Goal: Task Accomplishment & Management: Manage account settings

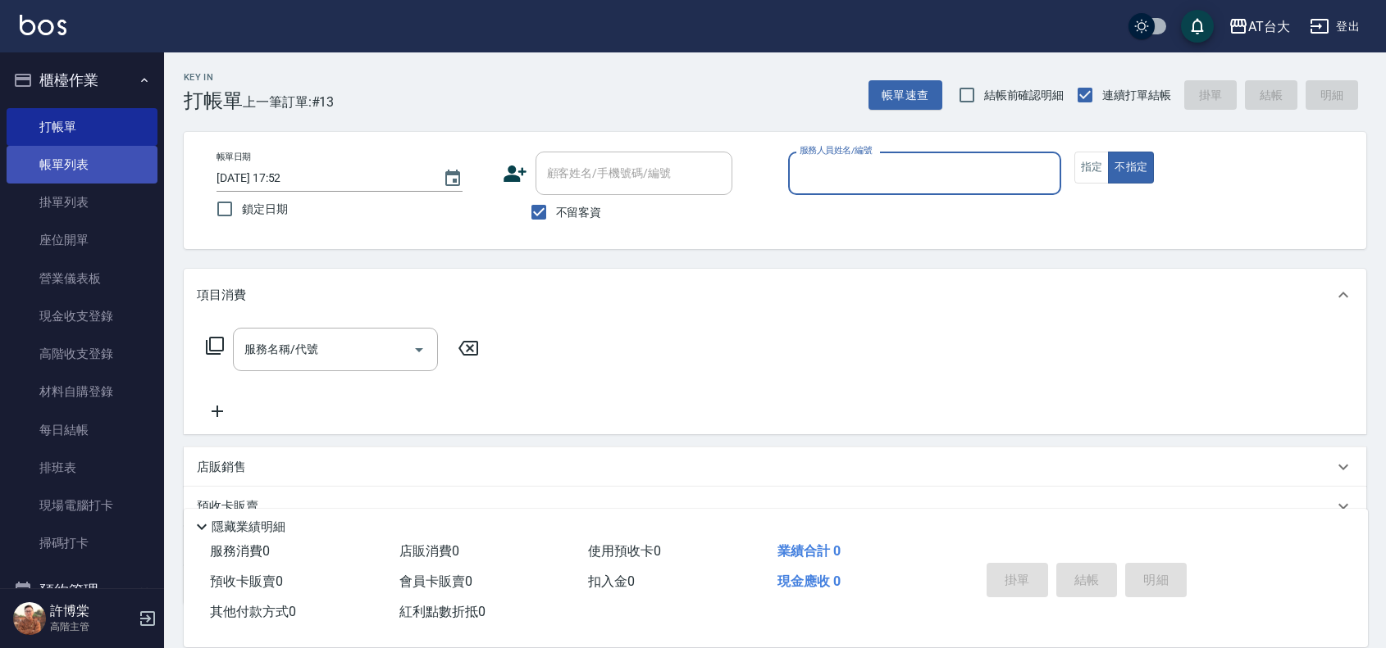
click at [90, 170] on link "帳單列表" at bounding box center [82, 165] width 151 height 38
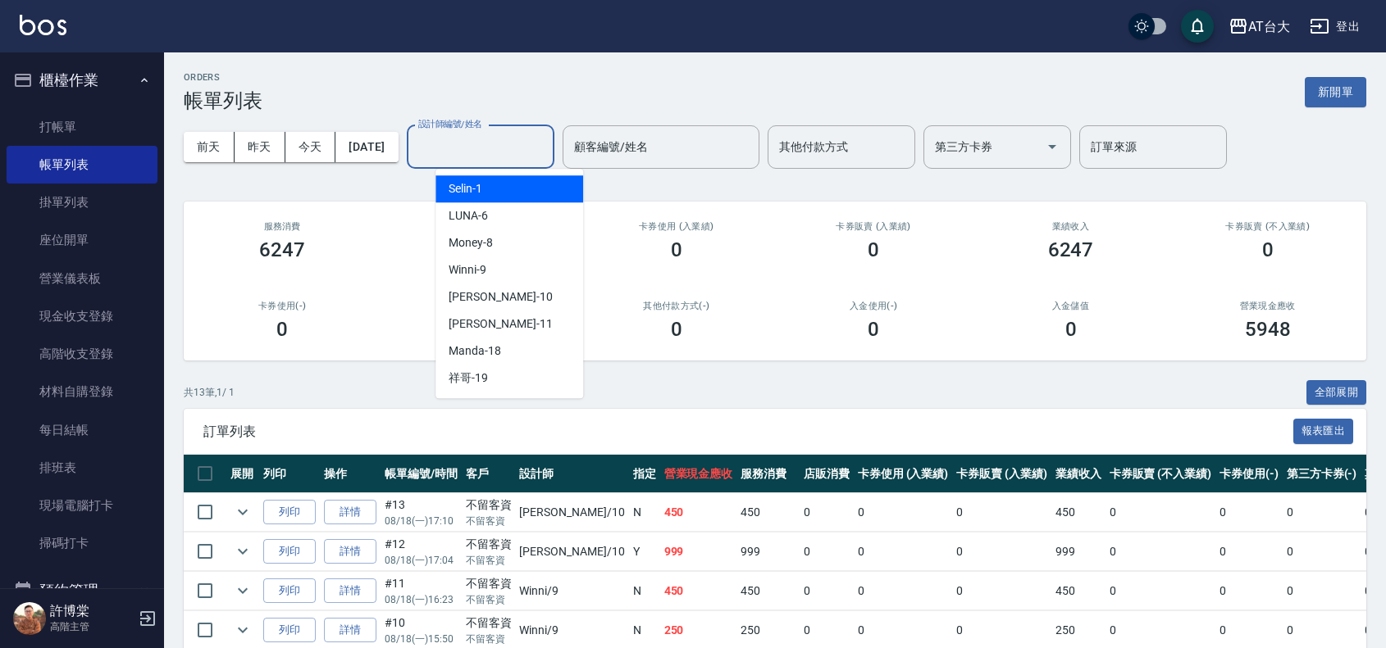
click at [469, 142] on input "設計師編號/姓名" at bounding box center [480, 147] width 133 height 29
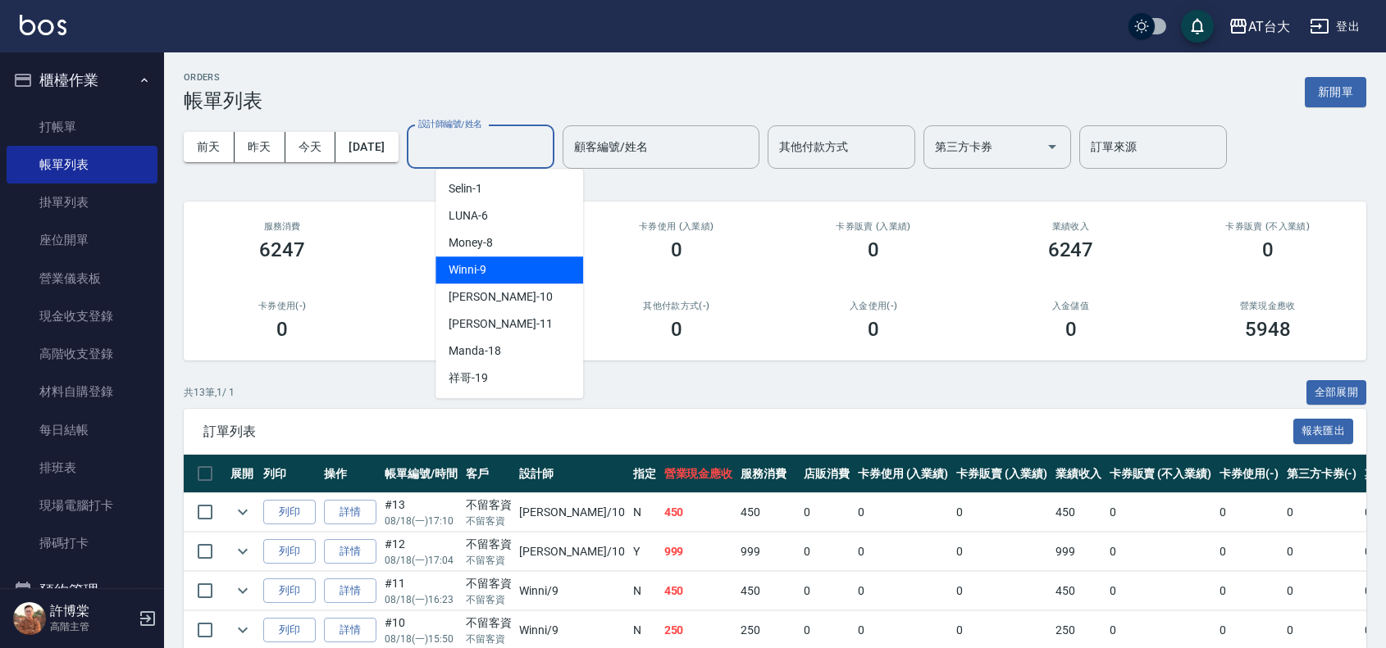
click at [521, 271] on div "Winni -9" at bounding box center [509, 270] width 148 height 27
type input "Winni-9"
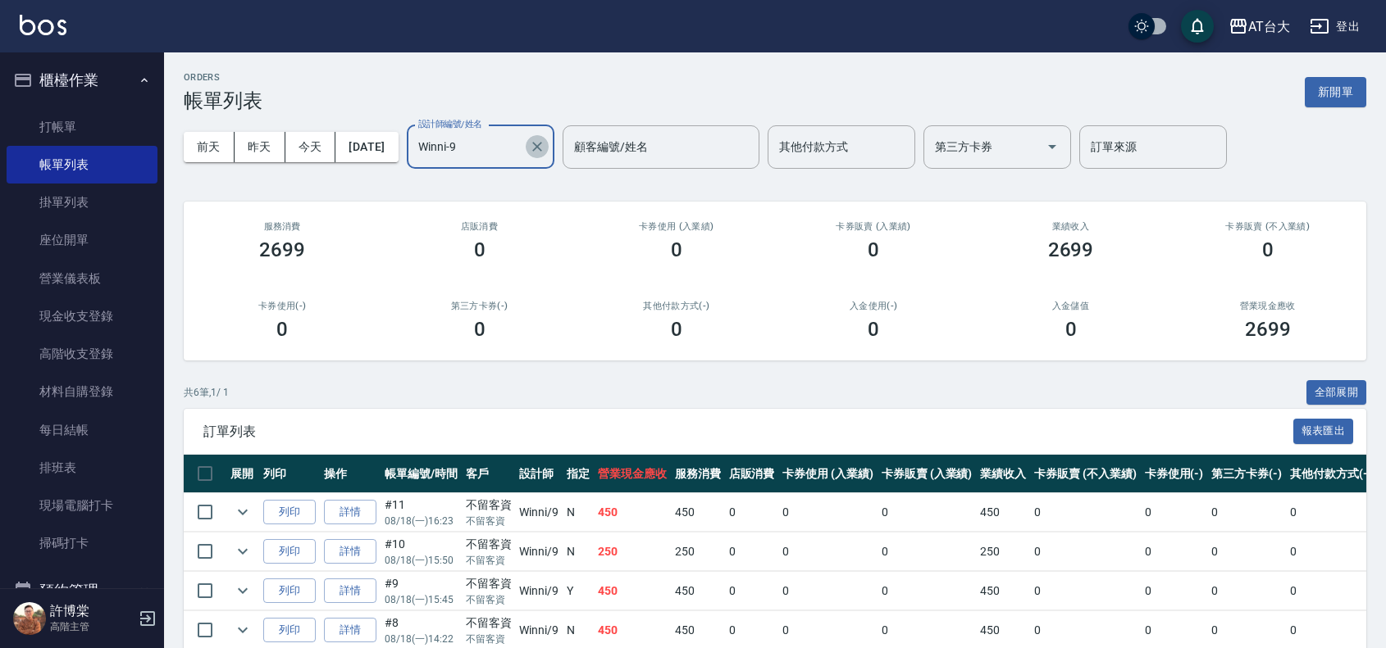
click at [545, 149] on icon "Clear" at bounding box center [537, 147] width 16 height 16
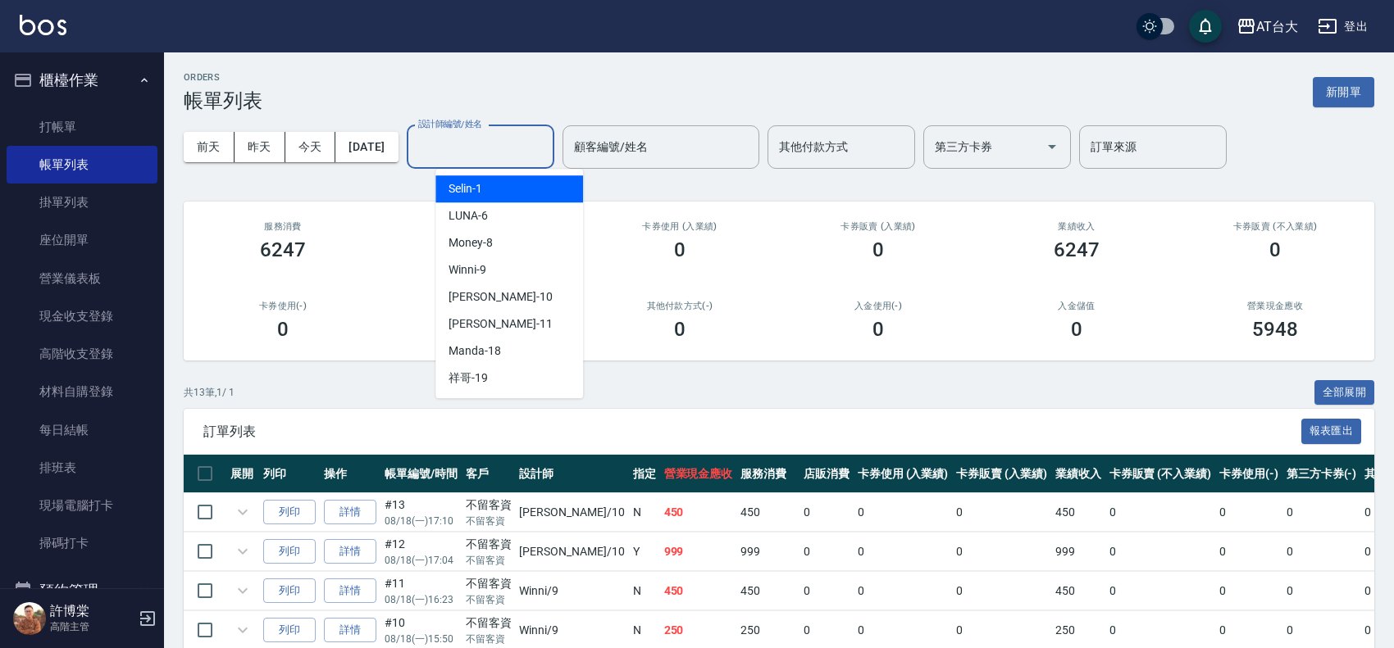
click at [492, 138] on input "設計師編號/姓名" at bounding box center [480, 147] width 133 height 29
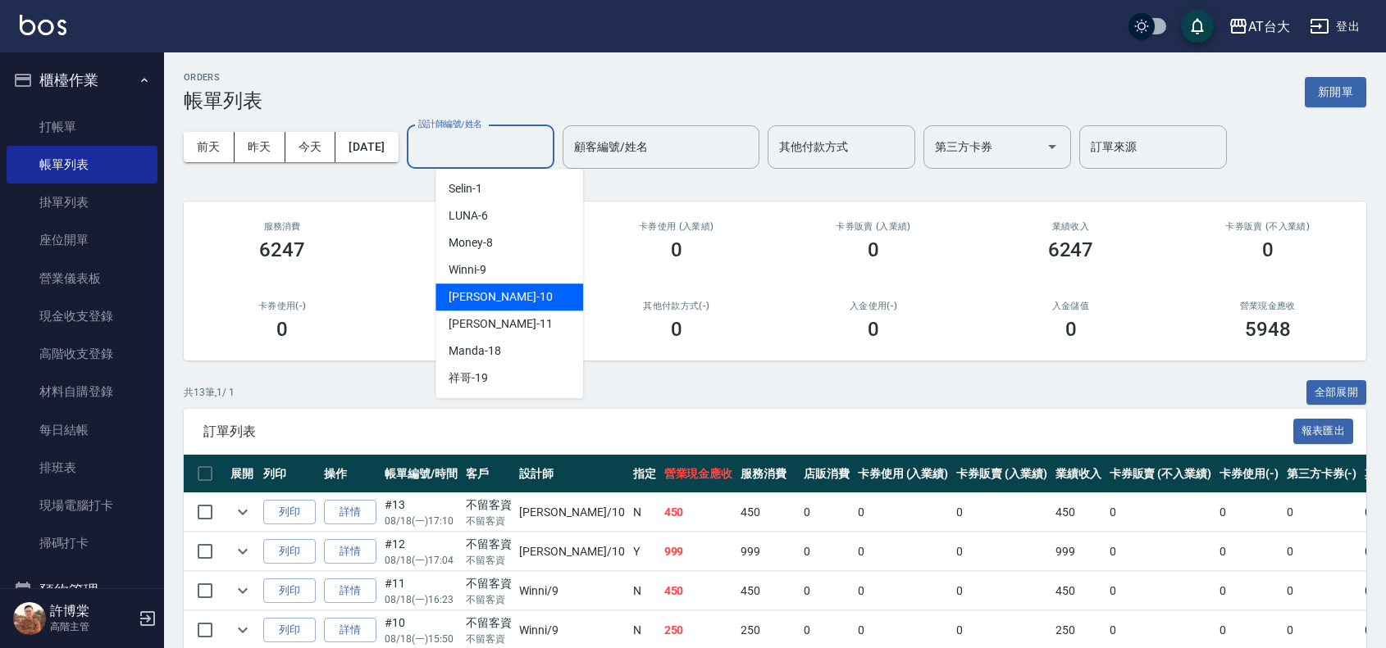
click at [515, 303] on div "JOJO -10" at bounding box center [509, 297] width 148 height 27
type input "JOJO-10"
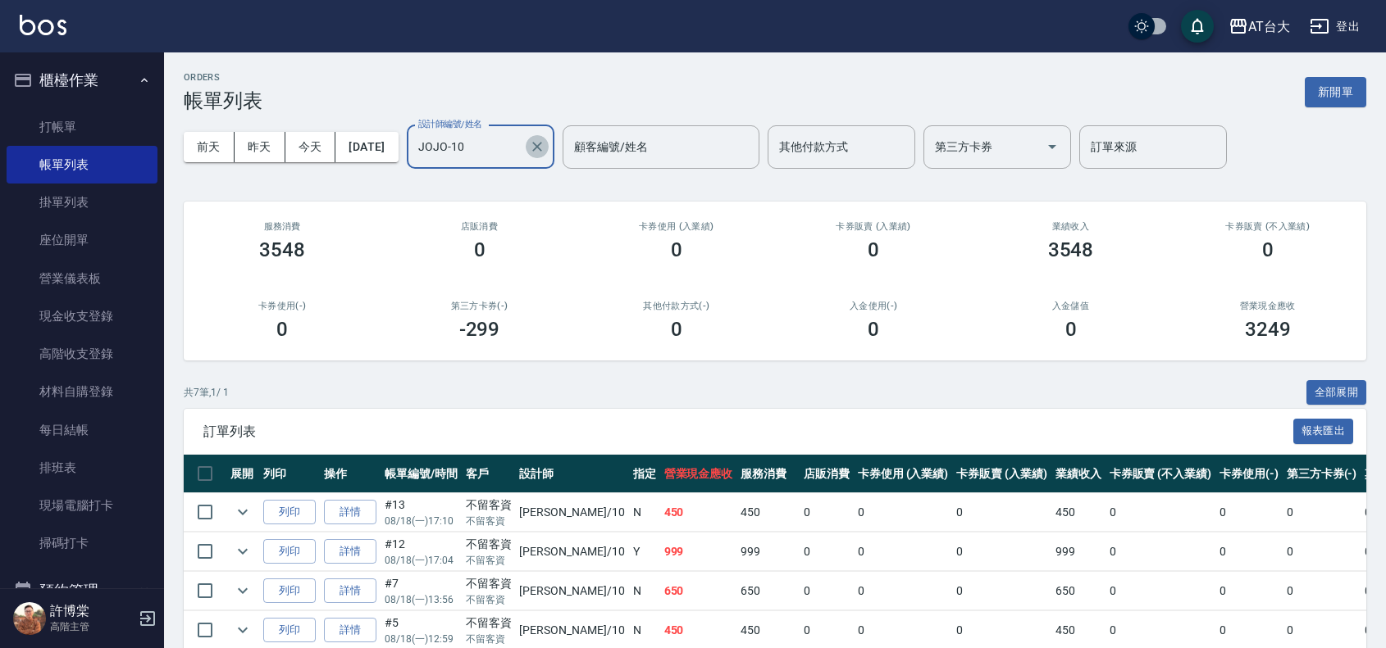
click at [545, 150] on icon "Clear" at bounding box center [537, 147] width 16 height 16
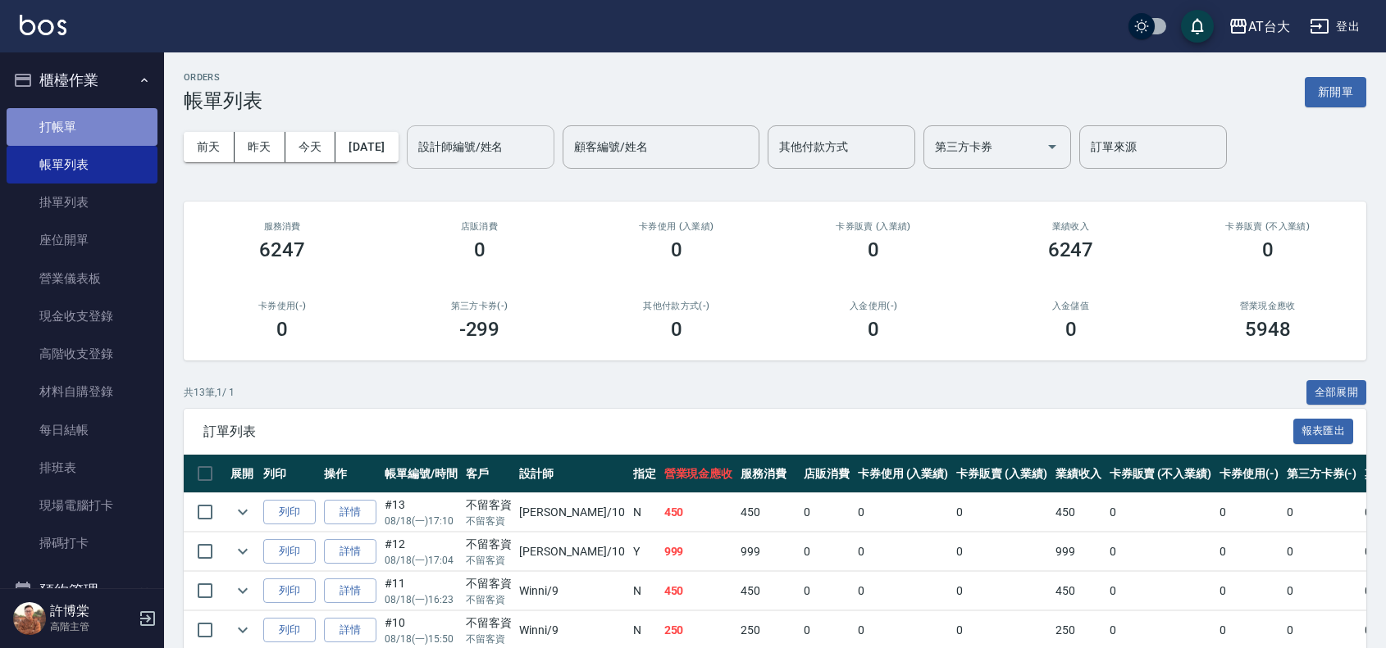
click at [98, 116] on link "打帳單" at bounding box center [82, 127] width 151 height 38
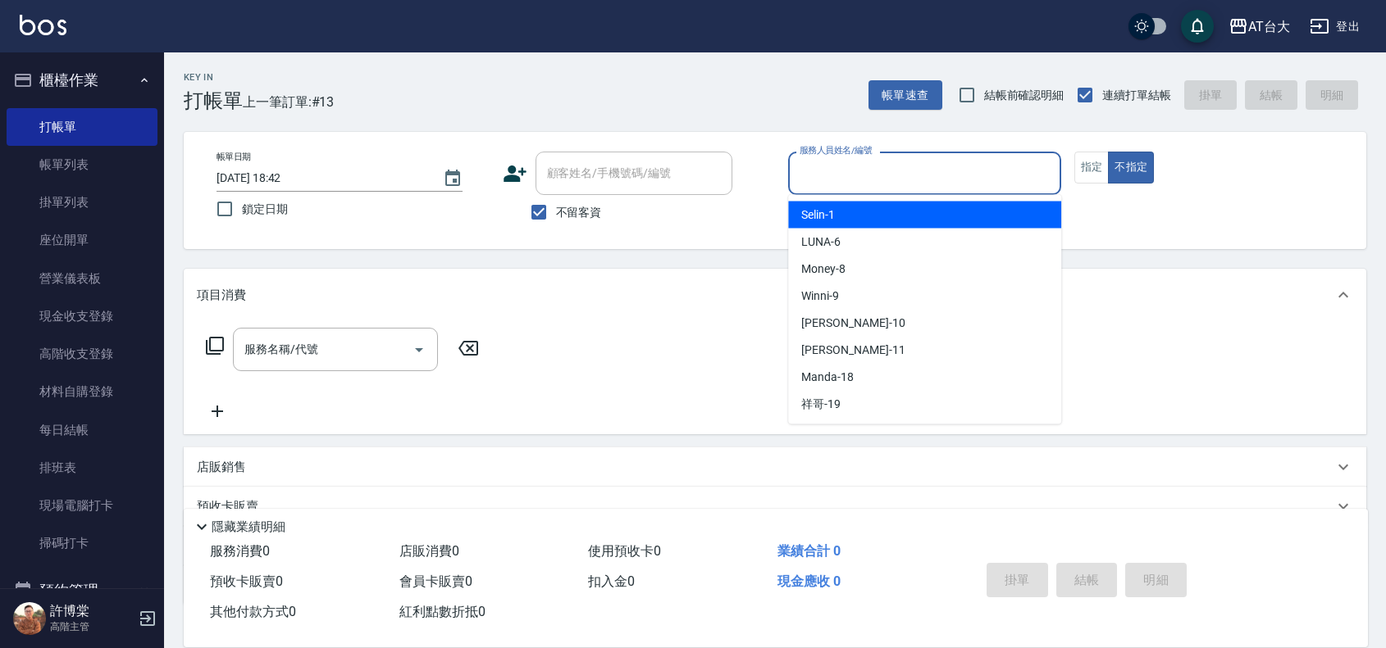
click at [890, 174] on input "服務人員姓名/編號" at bounding box center [924, 173] width 258 height 29
click at [1089, 170] on button "指定" at bounding box center [1091, 168] width 35 height 32
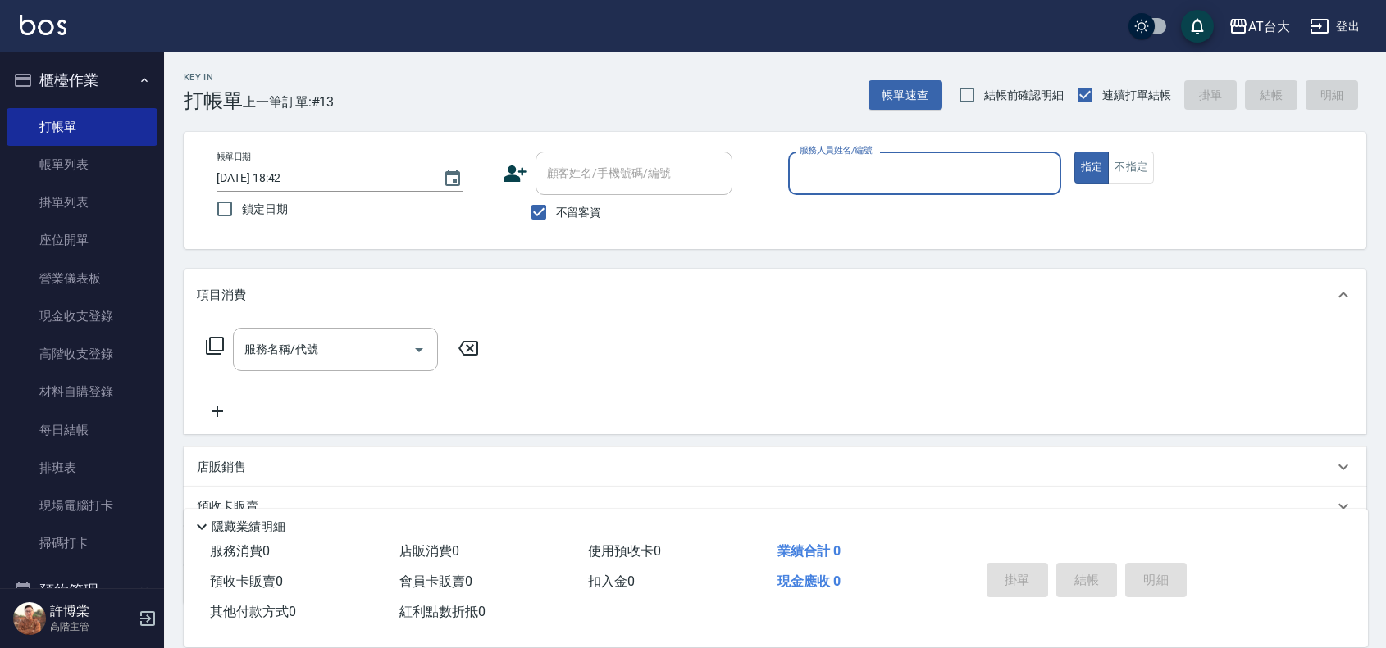
click at [986, 177] on input "服務人員姓名/編號" at bounding box center [924, 173] width 258 height 29
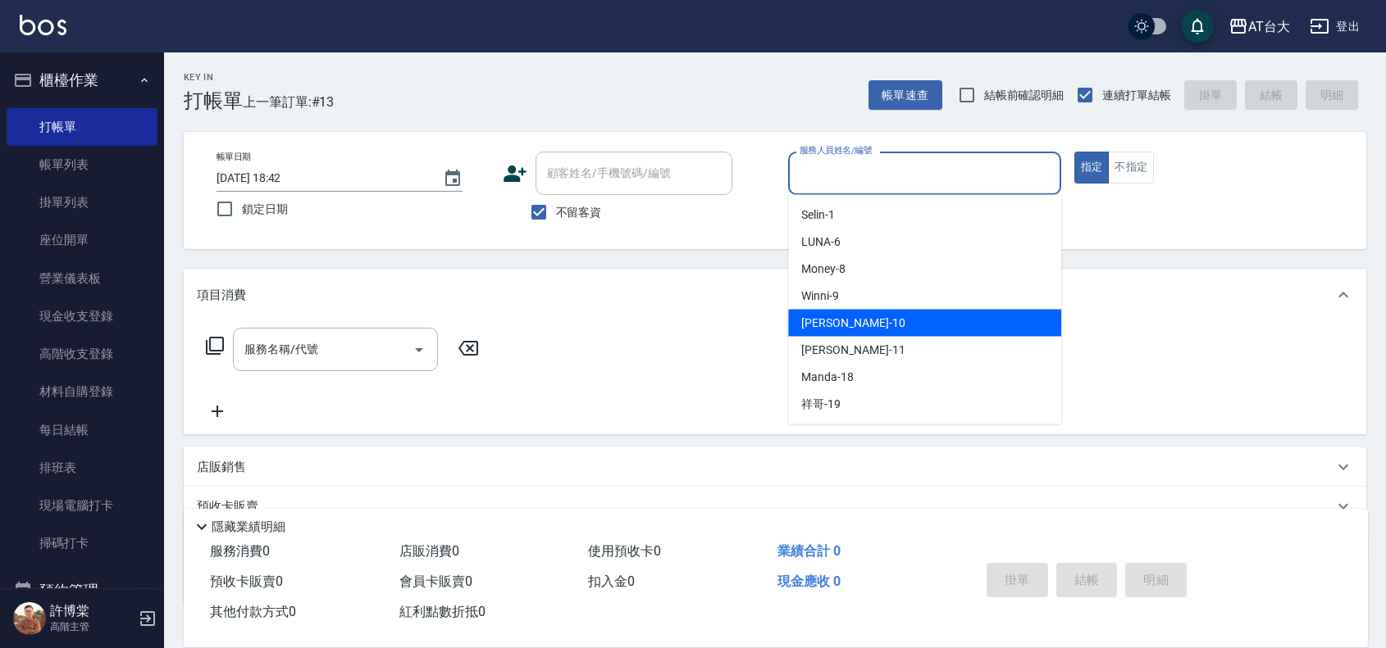
click at [922, 324] on div "JOJO -10" at bounding box center [924, 323] width 273 height 27
type input "JOJO-10"
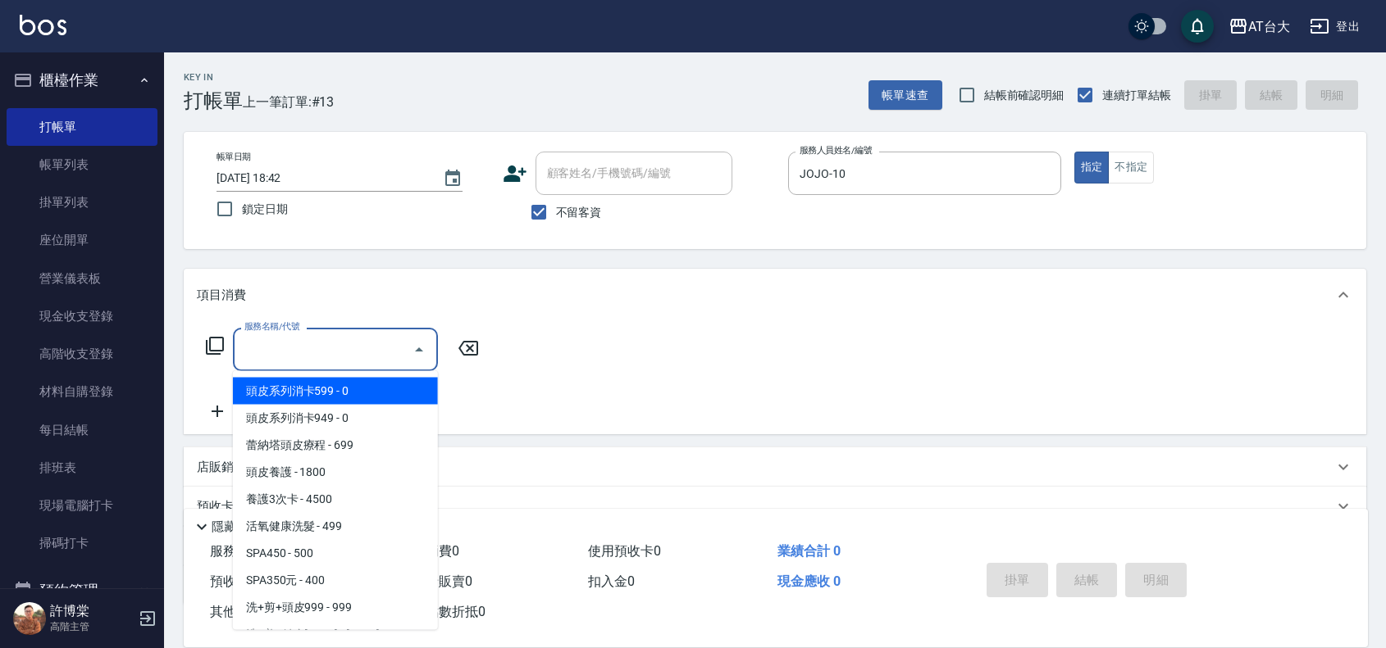
click at [277, 341] on div "服務名稱/代號 服務名稱/代號" at bounding box center [335, 349] width 205 height 43
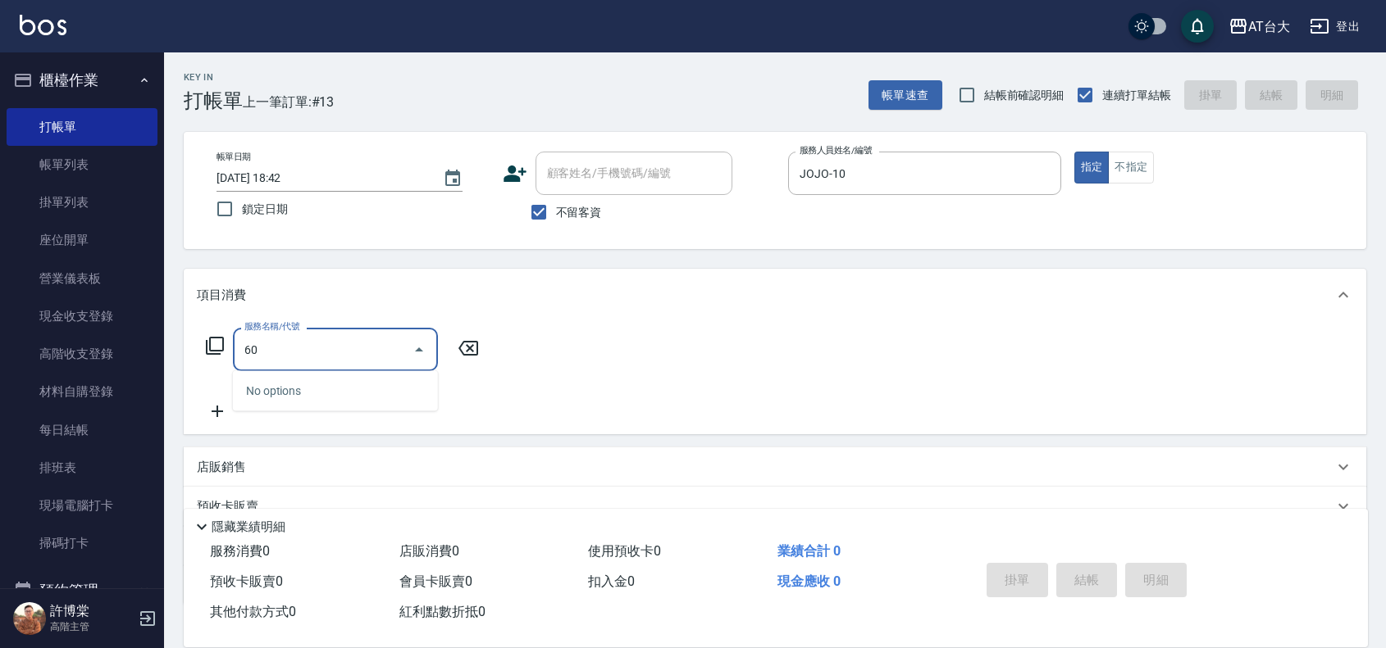
type input "6"
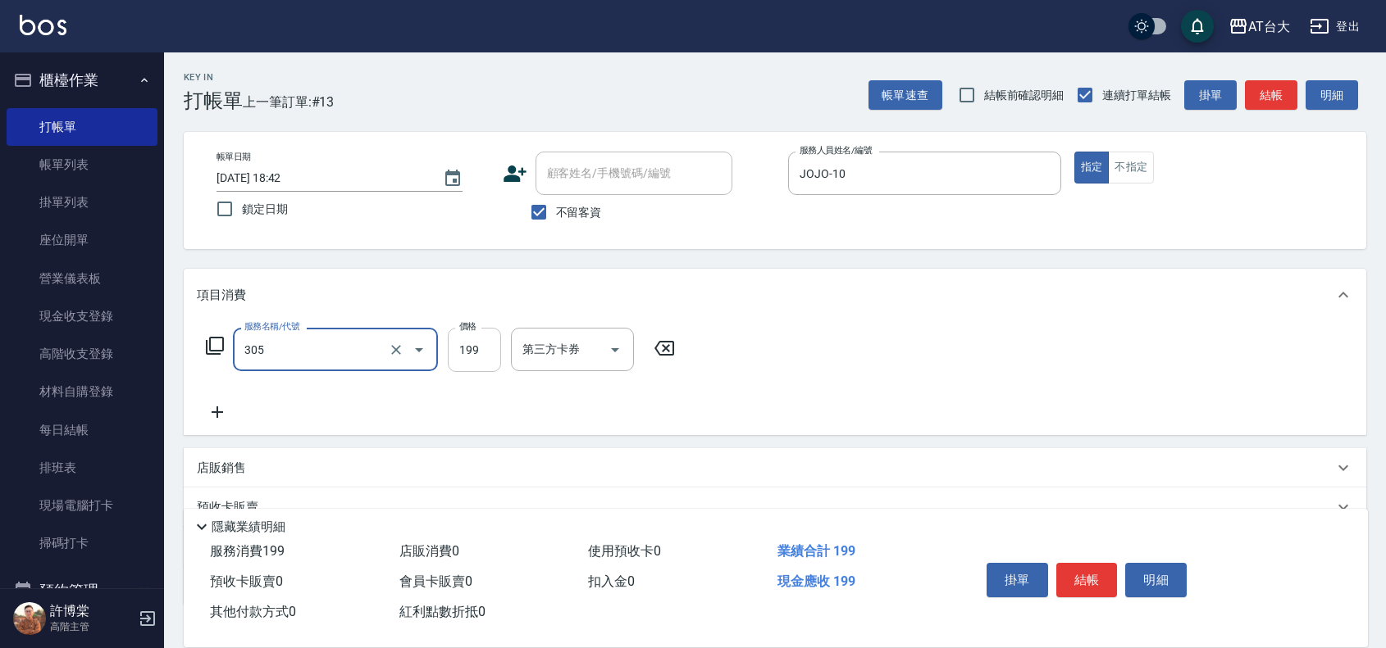
type input "剪髮(305)"
click at [472, 346] on input "199" at bounding box center [474, 350] width 53 height 44
type input "1200"
click at [1064, 580] on button "結帳" at bounding box center [1086, 580] width 61 height 34
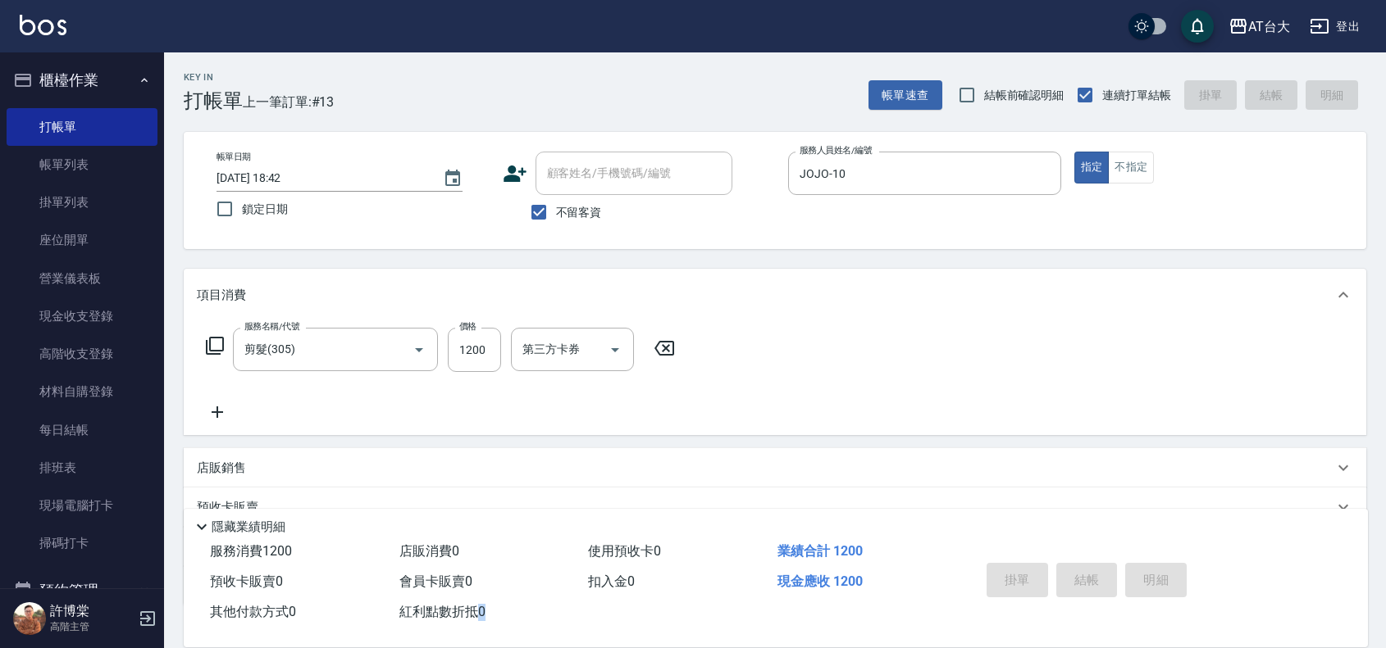
click at [1064, 579] on div "掛單 結帳 明細" at bounding box center [1087, 583] width 214 height 52
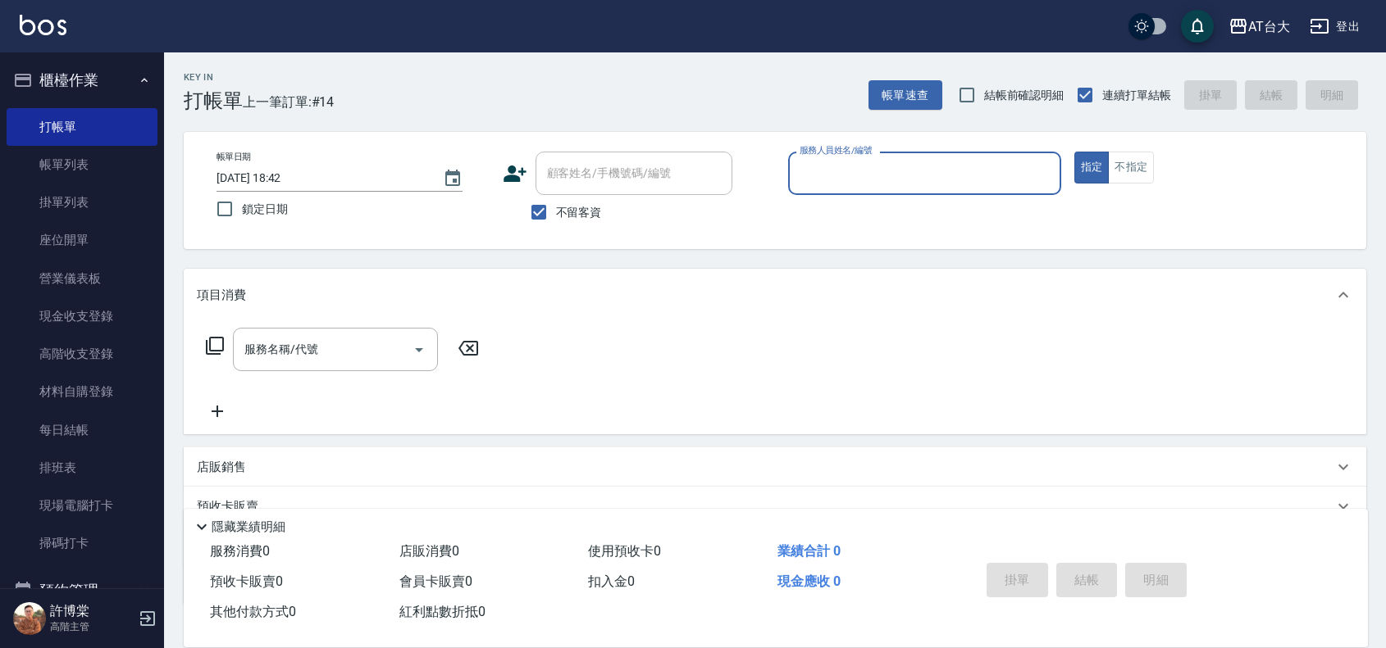
click at [906, 165] on input "服務人員姓名/編號" at bounding box center [924, 173] width 258 height 29
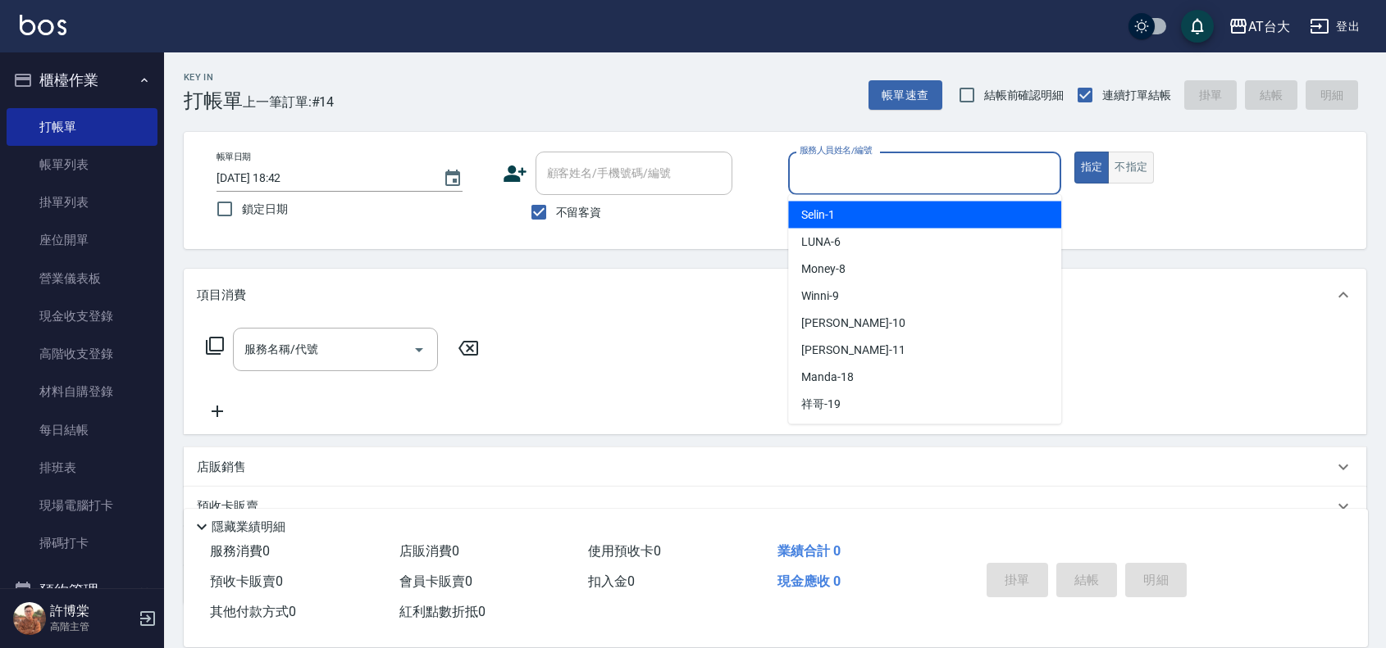
click at [1140, 172] on button "不指定" at bounding box center [1131, 168] width 46 height 32
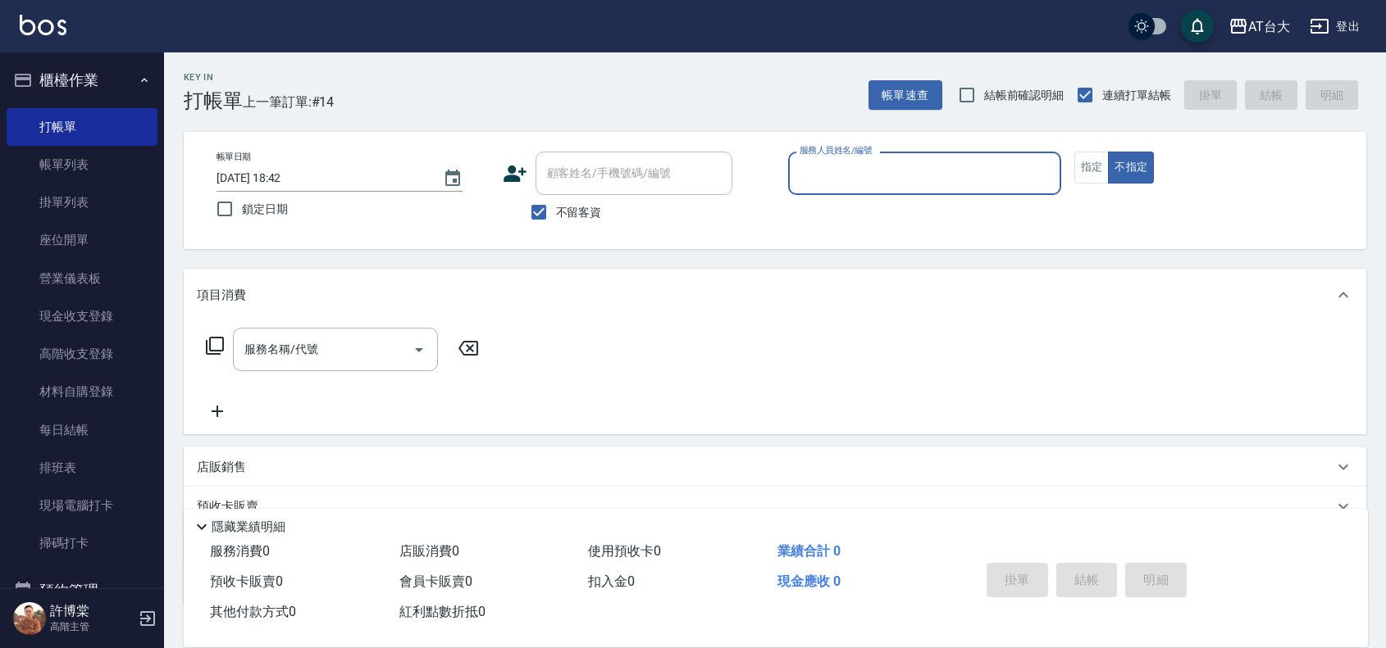
click at [1003, 164] on input "服務人員姓名/編號" at bounding box center [924, 173] width 258 height 29
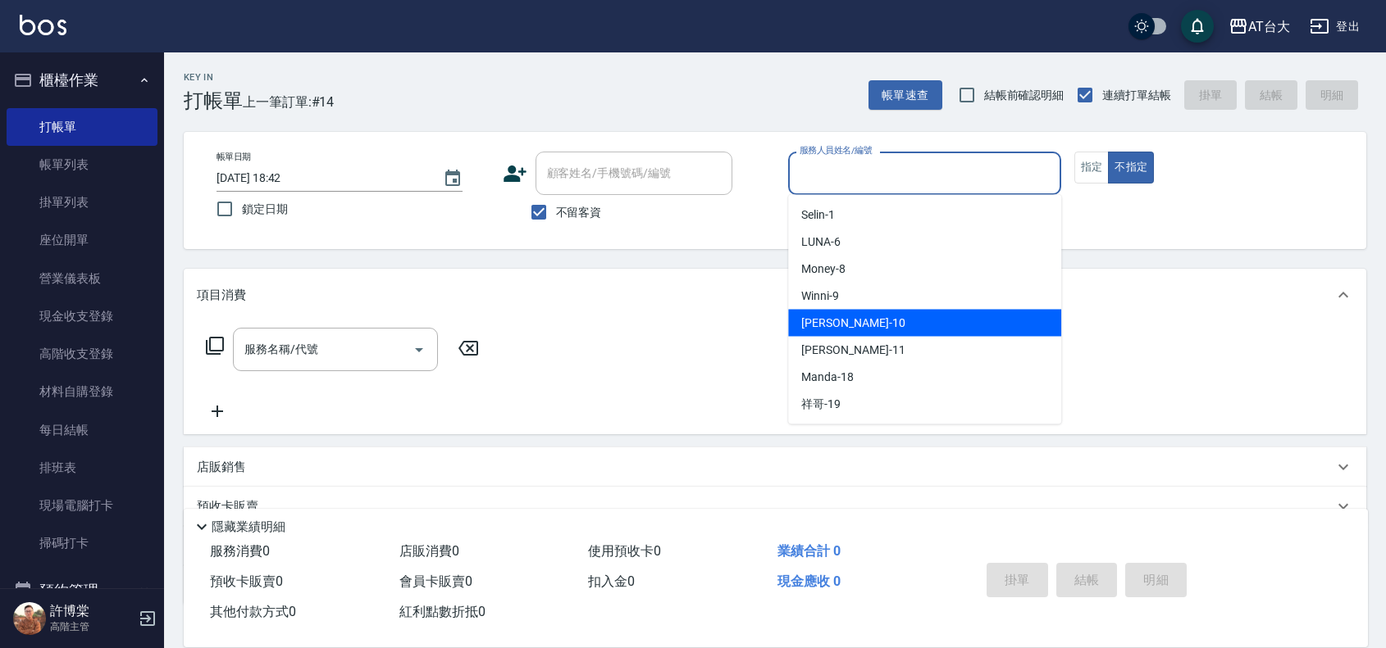
click at [882, 321] on div "JOJO -10" at bounding box center [924, 323] width 273 height 27
type input "JOJO-10"
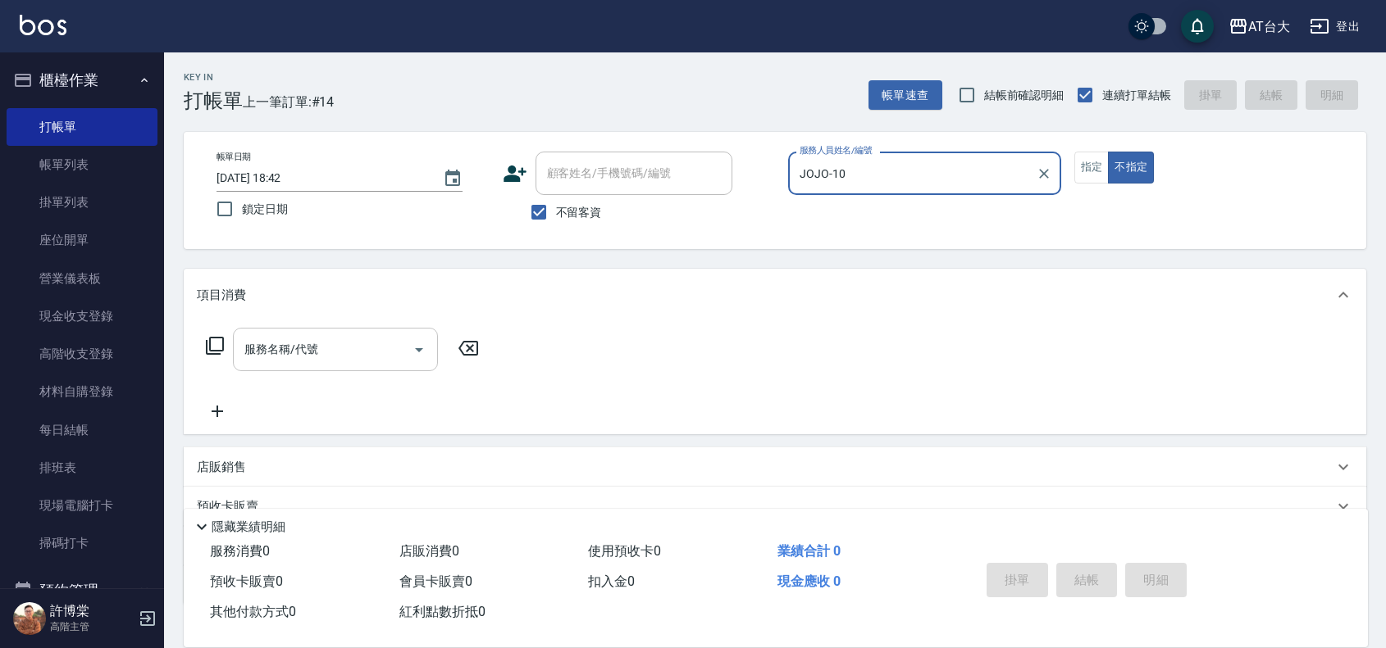
click at [345, 346] on input "服務名稱/代號" at bounding box center [323, 349] width 166 height 29
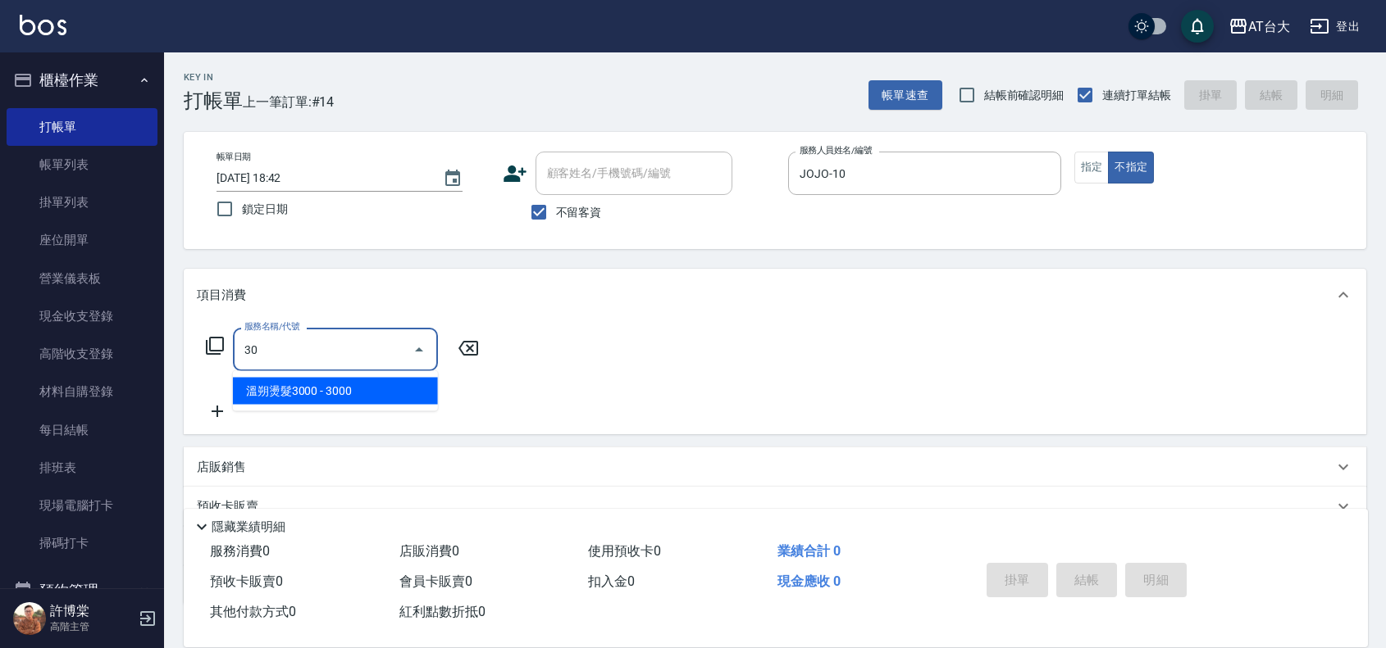
type input "溫朔燙髮3000(212)"
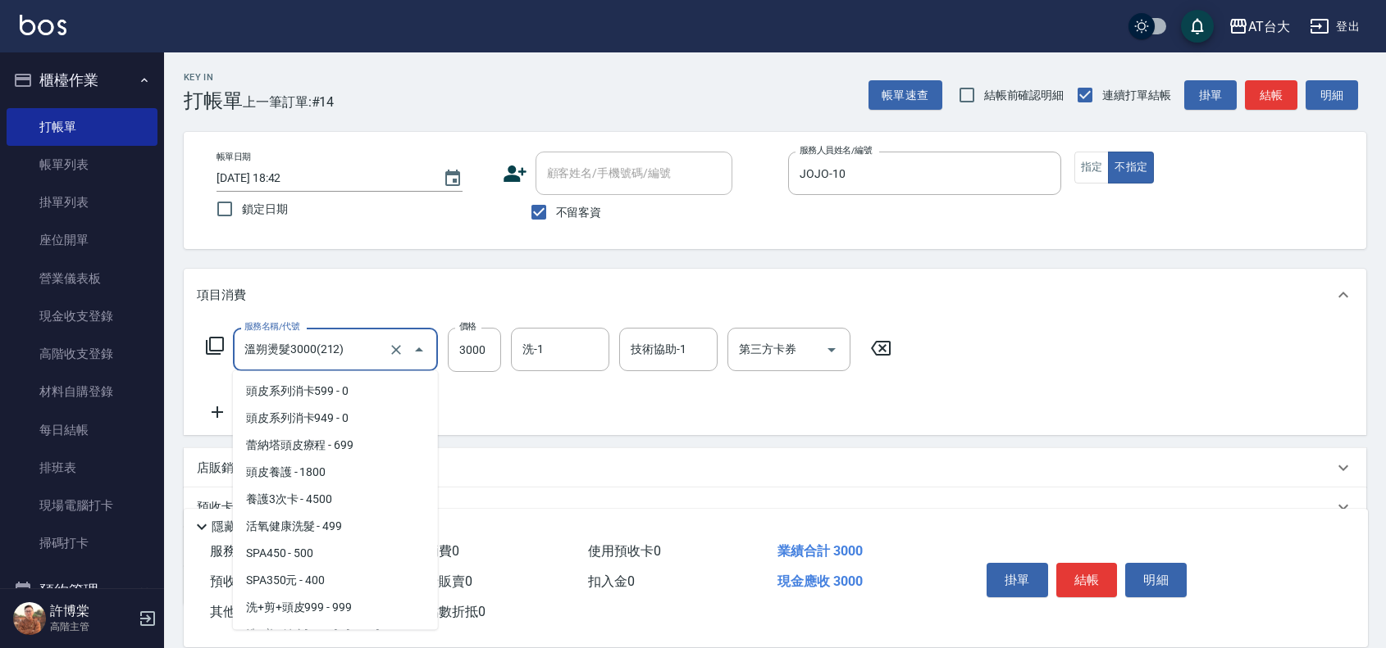
click at [338, 353] on input "溫朔燙髮3000(212)" at bounding box center [312, 349] width 144 height 29
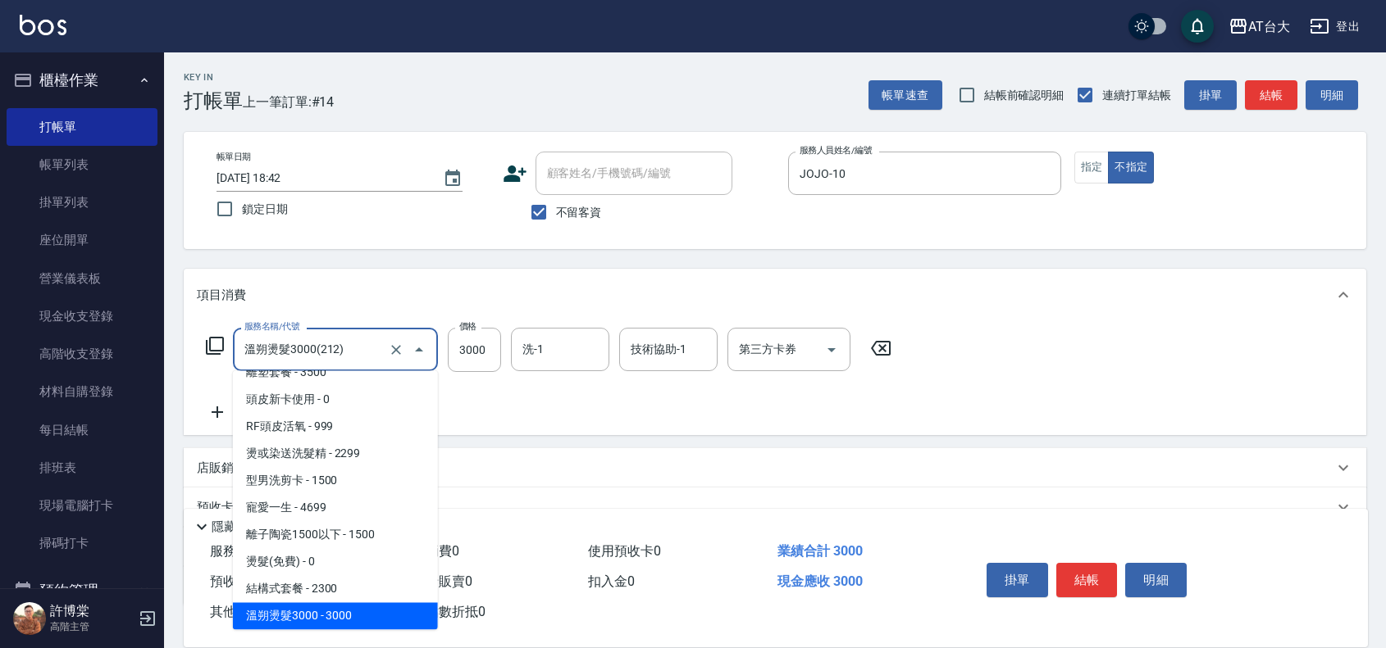
drag, startPoint x: 326, startPoint y: 345, endPoint x: 230, endPoint y: 334, distance: 97.4
click at [230, 334] on div "服務名稱/代號 溫朔燙髮3000(212) 服務名稱/代號 價格 3000 價格 洗-1 洗-1 技術協助-1 技術協助-1 第三方卡券 第三方卡券" at bounding box center [549, 350] width 704 height 44
drag, startPoint x: 325, startPoint y: 370, endPoint x: 349, endPoint y: 349, distance: 32.0
click at [330, 369] on div "溫朔燙髮3000(212) 服務名稱/代號" at bounding box center [335, 349] width 205 height 43
drag, startPoint x: 350, startPoint y: 348, endPoint x: 218, endPoint y: 334, distance: 132.8
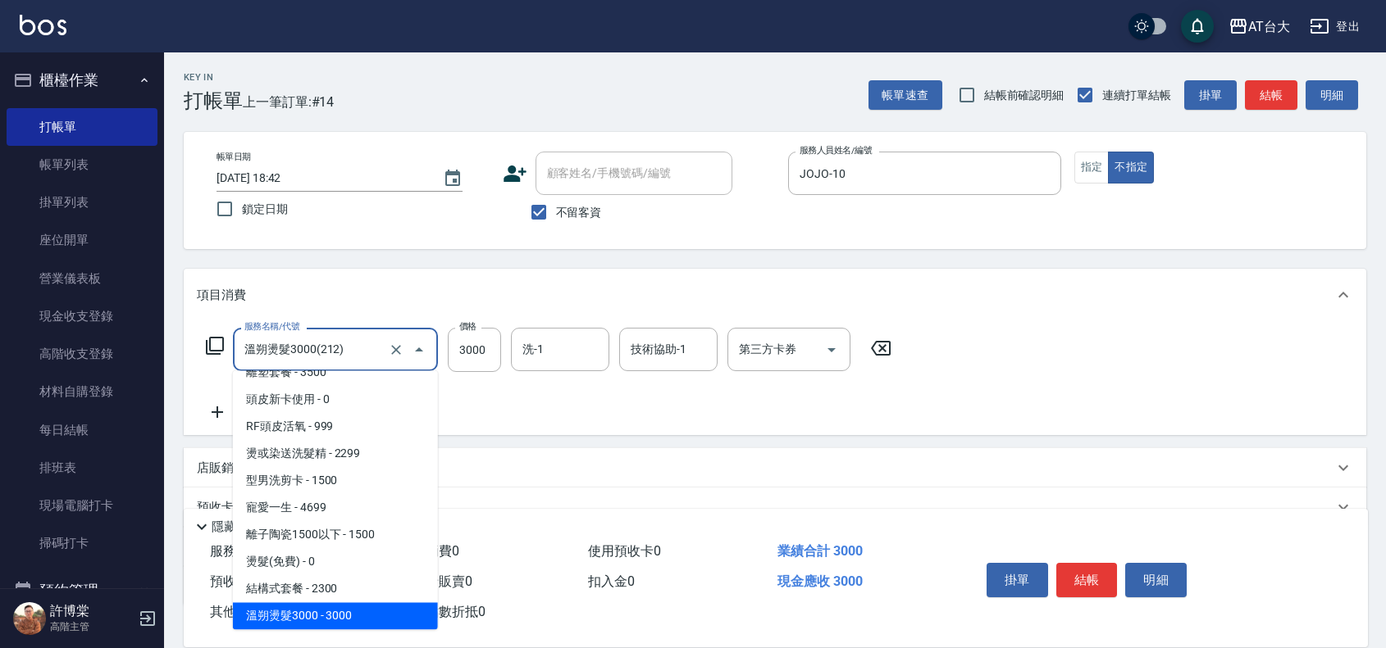
click at [218, 334] on div "服務名稱/代號 溫朔燙髮3000(212) 服務名稱/代號 價格 3000 價格 洗-1 洗-1 技術協助-1 技術協助-1 第三方卡券 第三方卡券" at bounding box center [549, 350] width 704 height 44
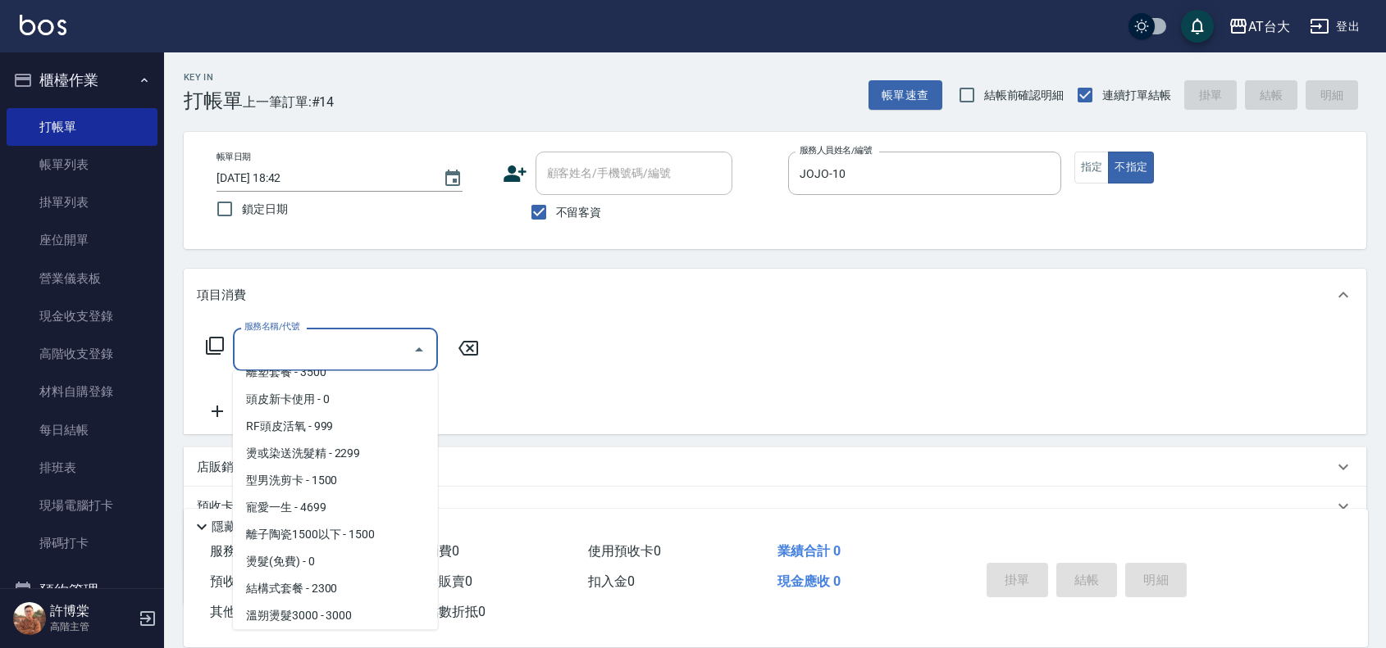
scroll to position [0, 0]
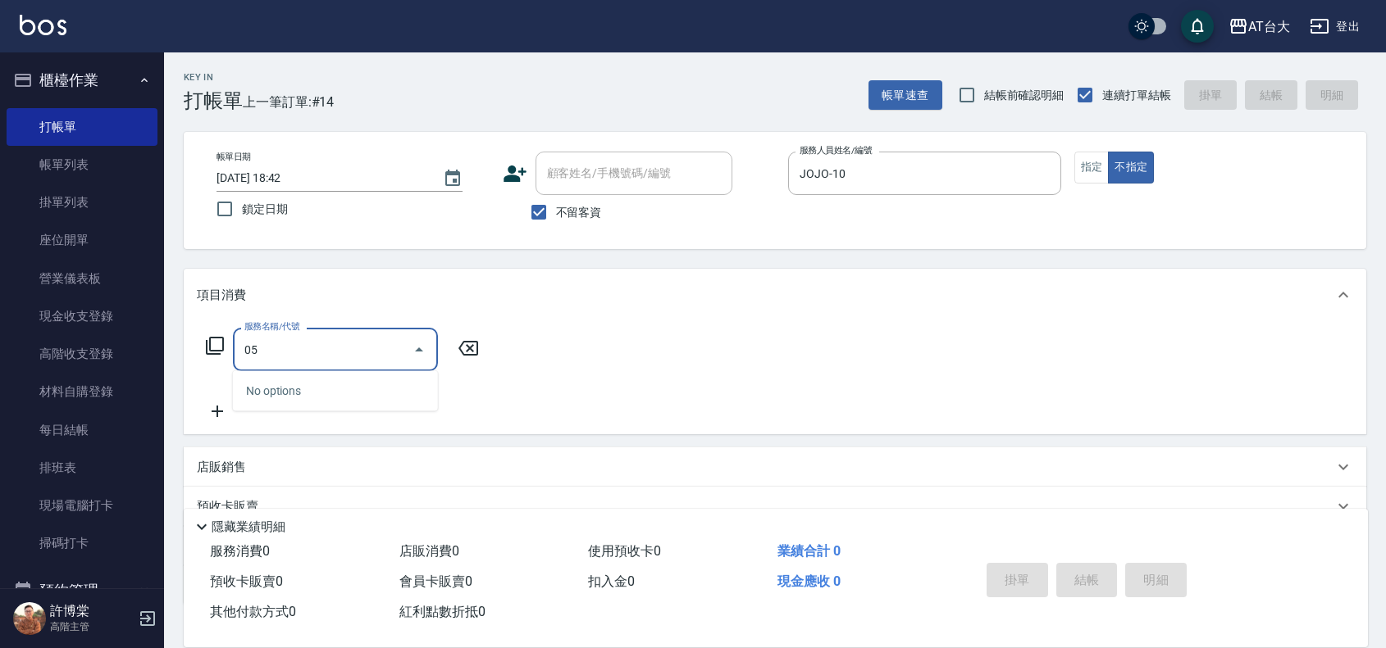
type input "05"
drag, startPoint x: 275, startPoint y: 344, endPoint x: 221, endPoint y: 343, distance: 54.1
click at [221, 343] on div "服務名稱/代號 05 服務名稱/代號" at bounding box center [343, 349] width 292 height 43
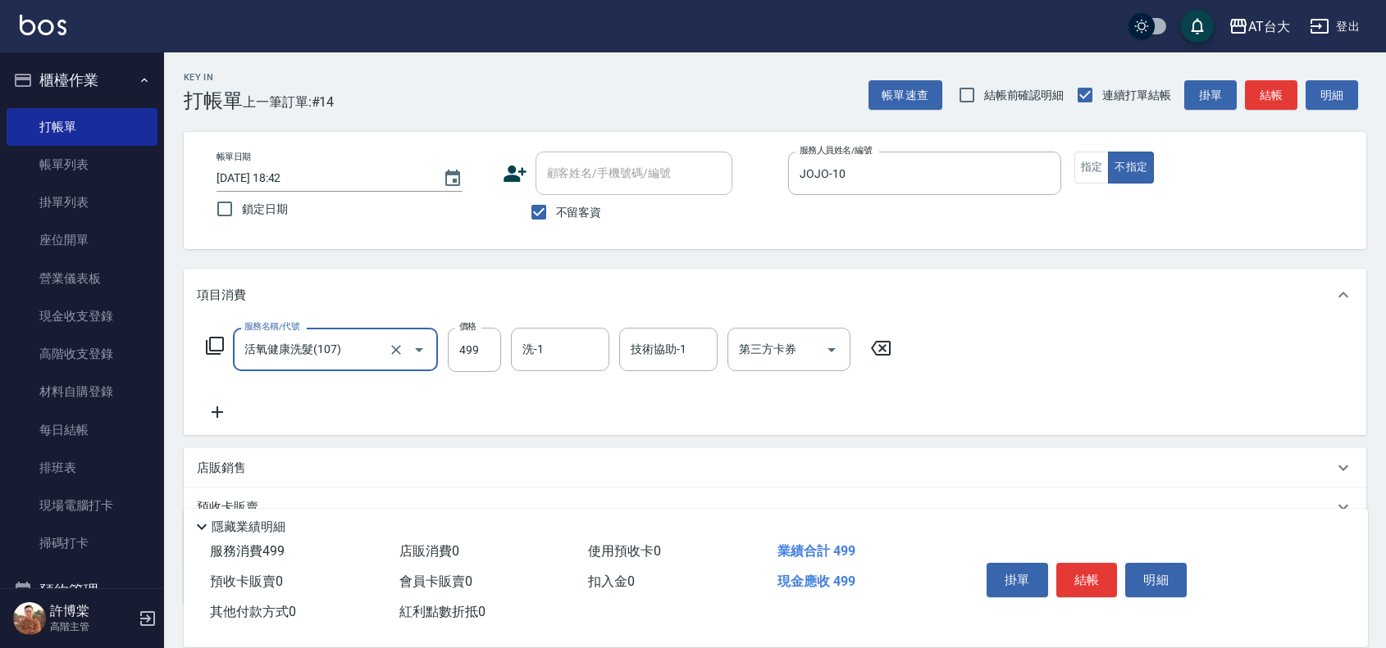
click at [339, 330] on div "活氧健康洗髮(107) 服務名稱/代號" at bounding box center [335, 349] width 205 height 43
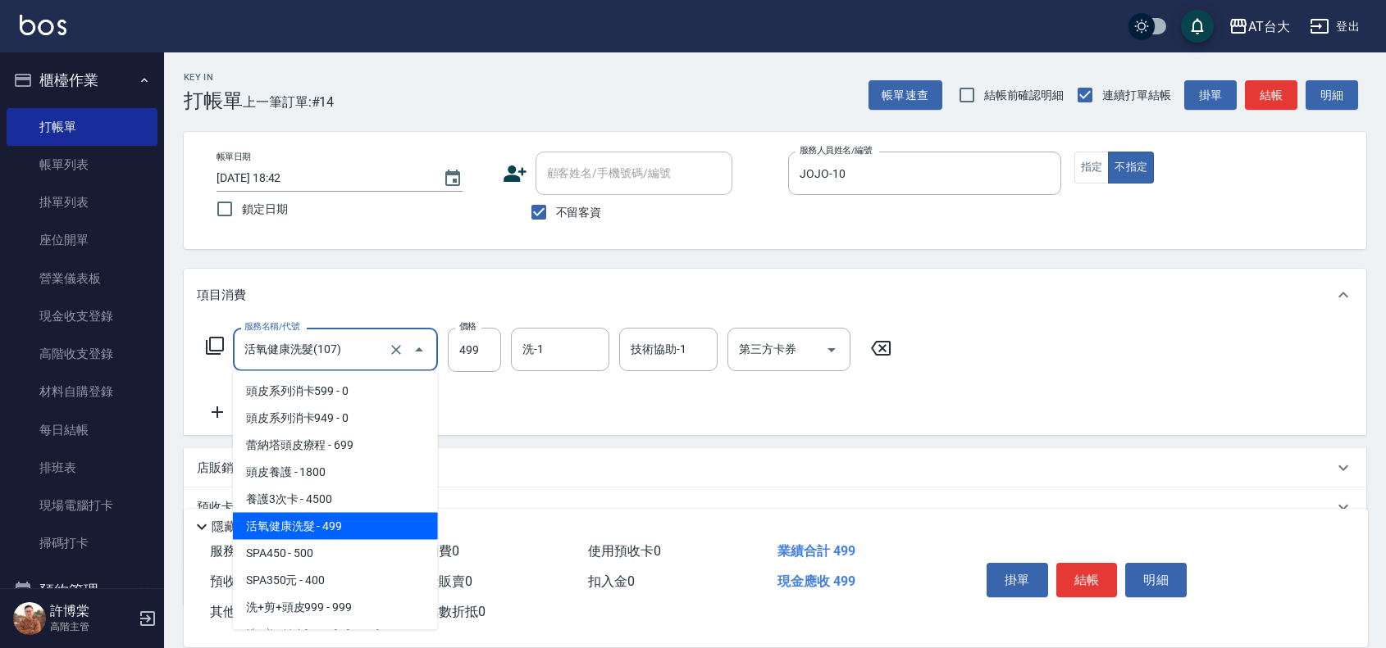
drag, startPoint x: 339, startPoint y: 343, endPoint x: 214, endPoint y: 344, distance: 124.6
click at [214, 344] on div "服務名稱/代號 活氧健康洗髮(107) 服務名稱/代號 價格 499 價格 洗-1 洗-1 技術協助-1 技術協助-1 第三方卡券 第三方卡券" at bounding box center [549, 350] width 704 height 44
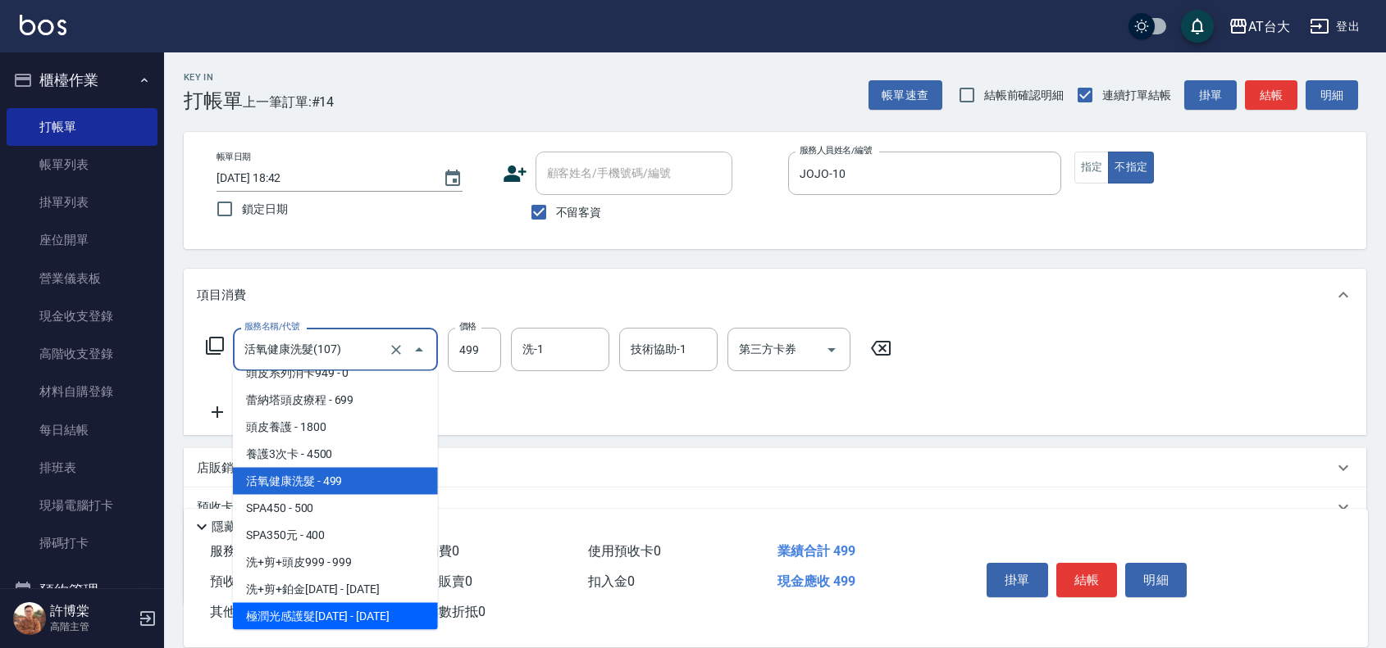
type input "極潤光感護髮1800(112)"
type input "1800"
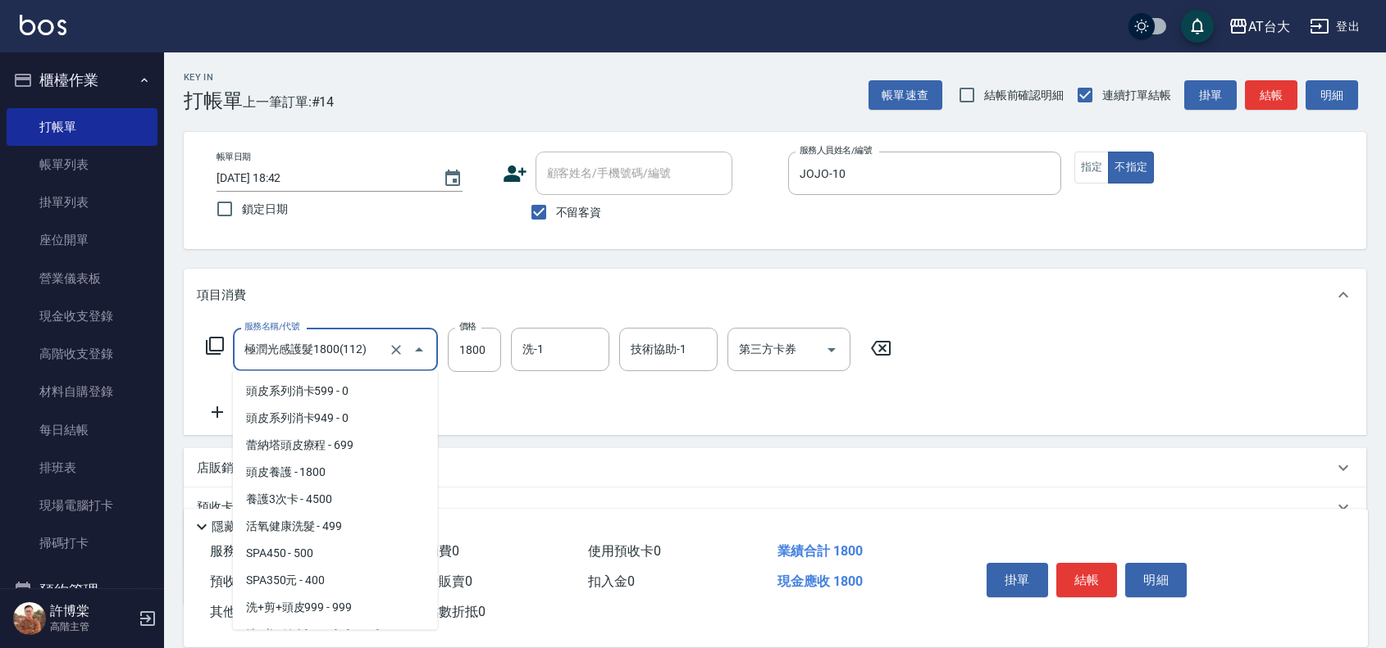
click at [250, 351] on input "極潤光感護髮1800(112)" at bounding box center [312, 349] width 144 height 29
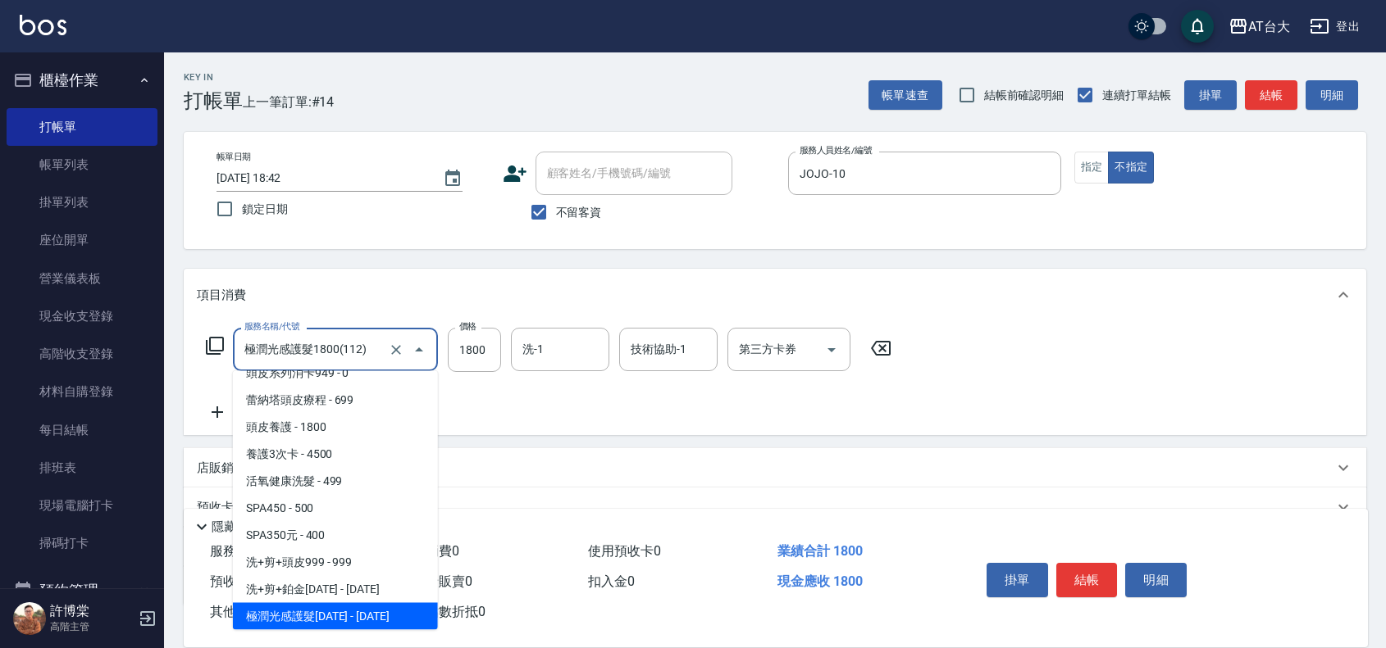
scroll to position [180, 0]
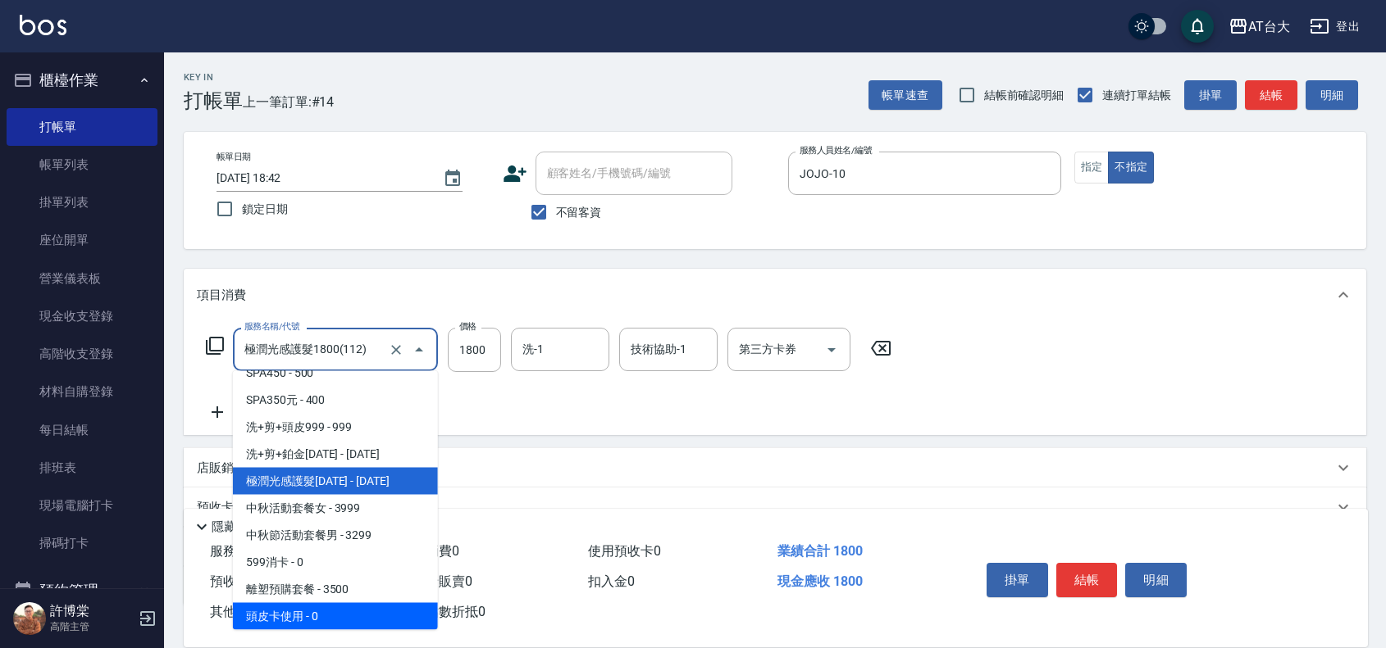
type input "頭皮卡使用(116)"
type input "0"
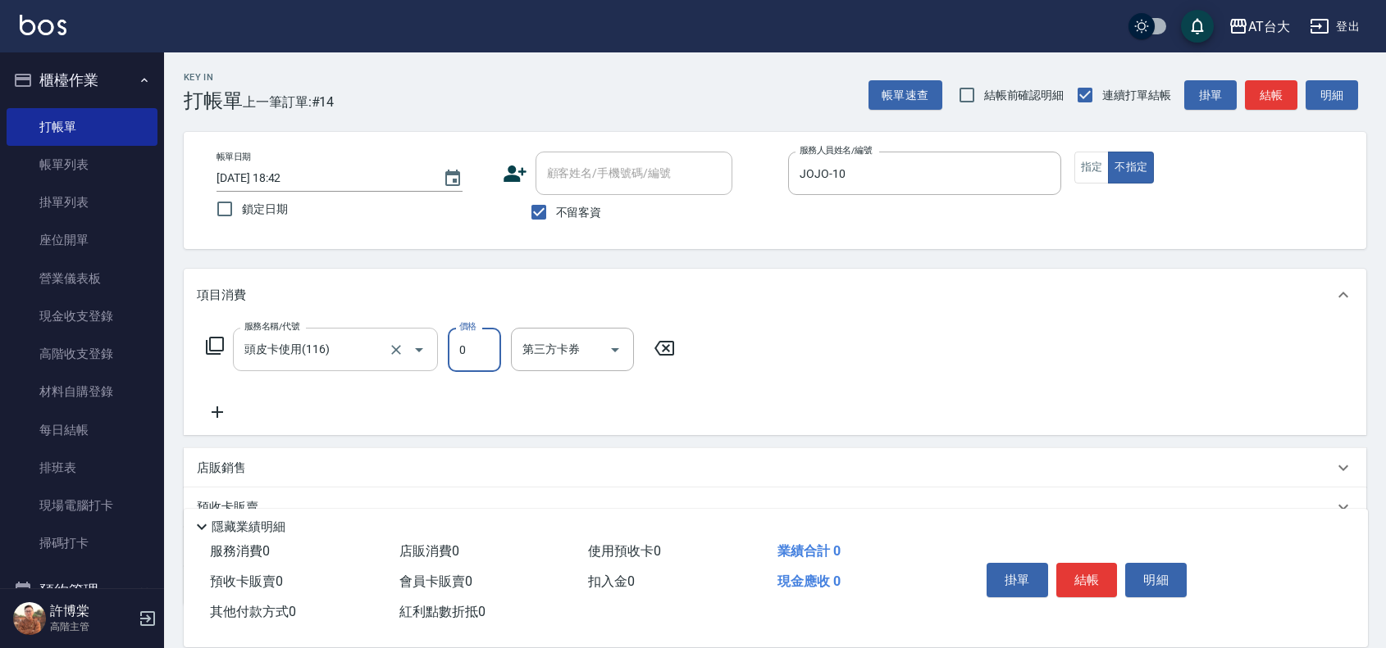
click at [330, 354] on input "頭皮卡使用(116)" at bounding box center [312, 349] width 144 height 29
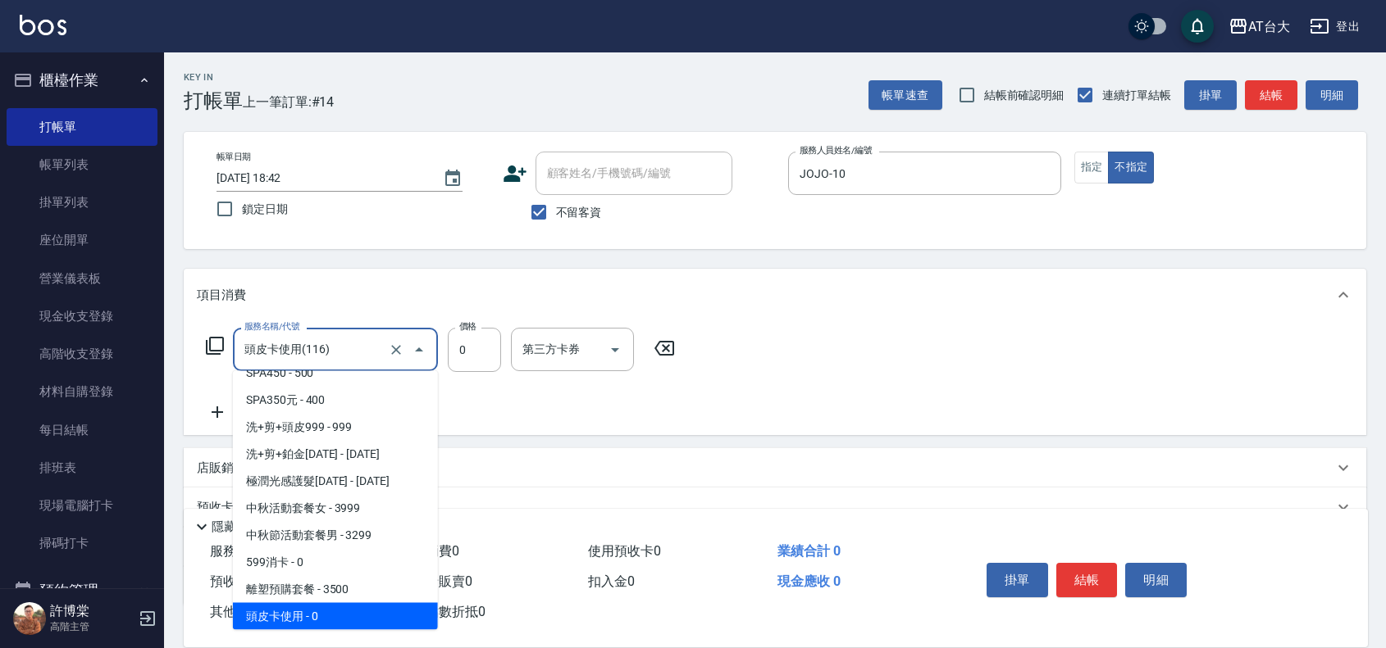
scroll to position [316, 0]
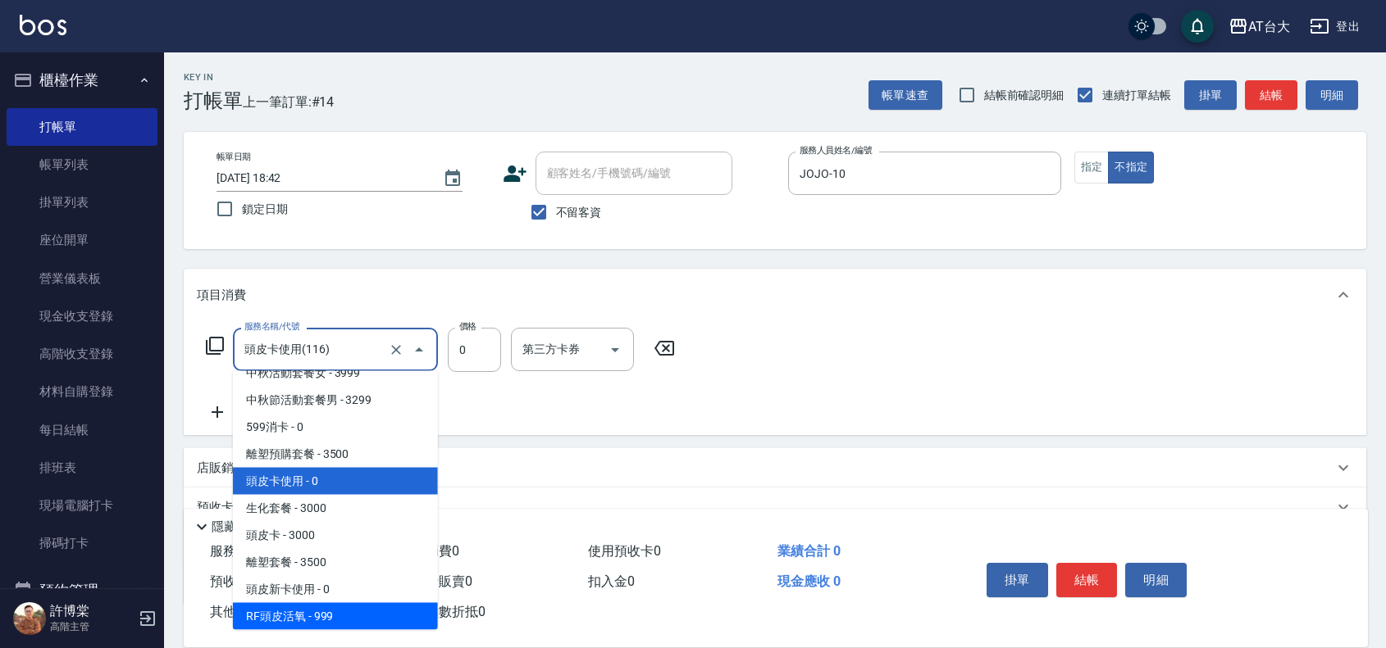
click at [330, 354] on input "頭皮卡使用(116)" at bounding box center [312, 349] width 144 height 29
click at [412, 355] on icon "Close" at bounding box center [419, 350] width 20 height 20
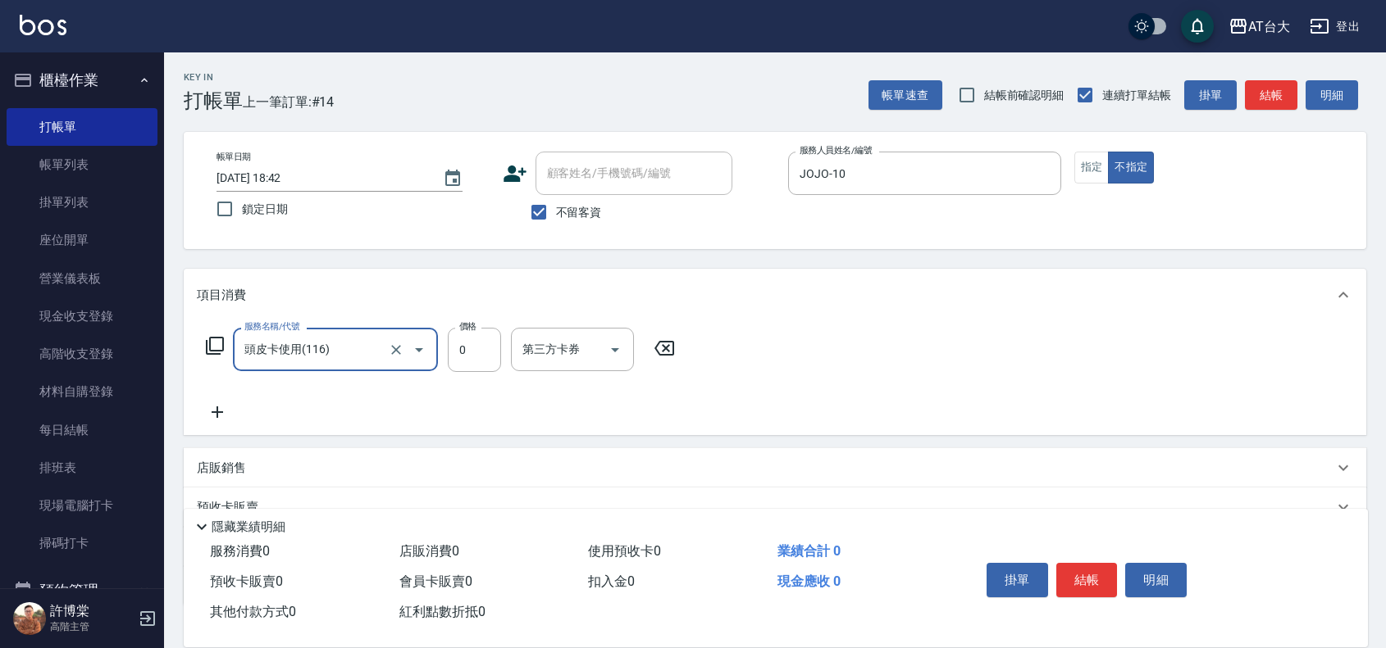
click at [407, 353] on button "Open" at bounding box center [419, 350] width 26 height 26
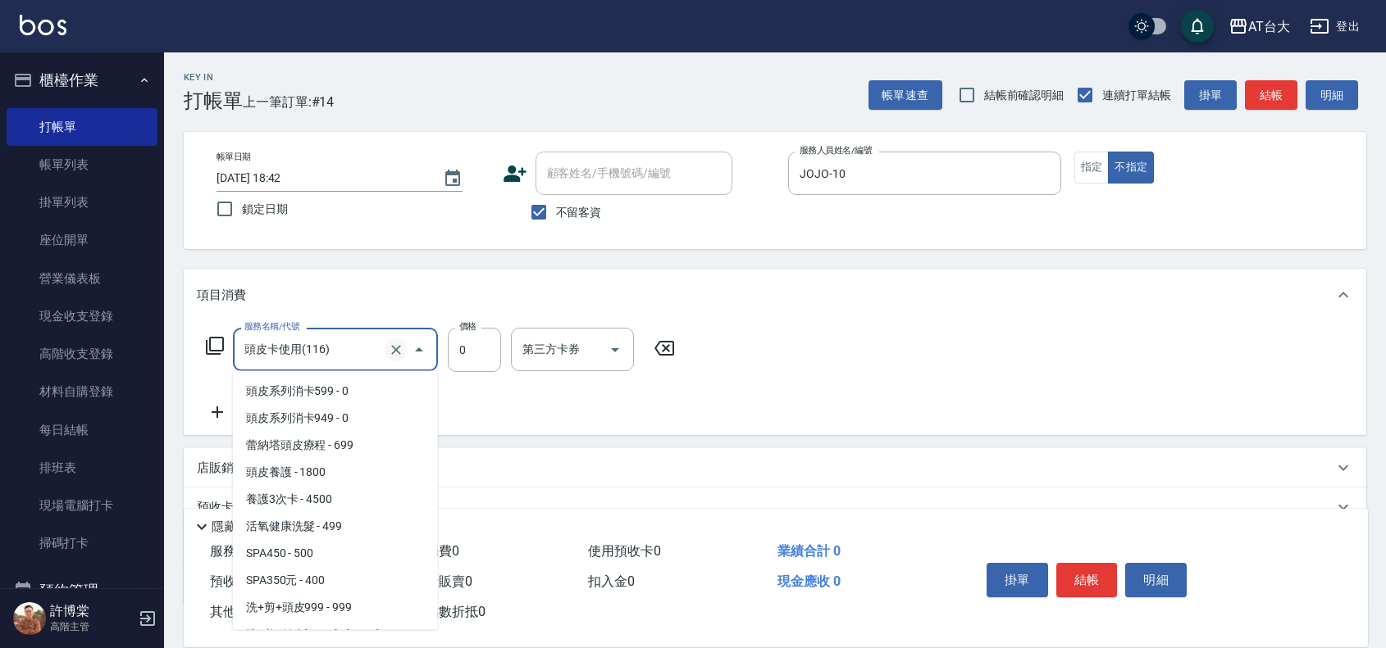
scroll to position [180, 0]
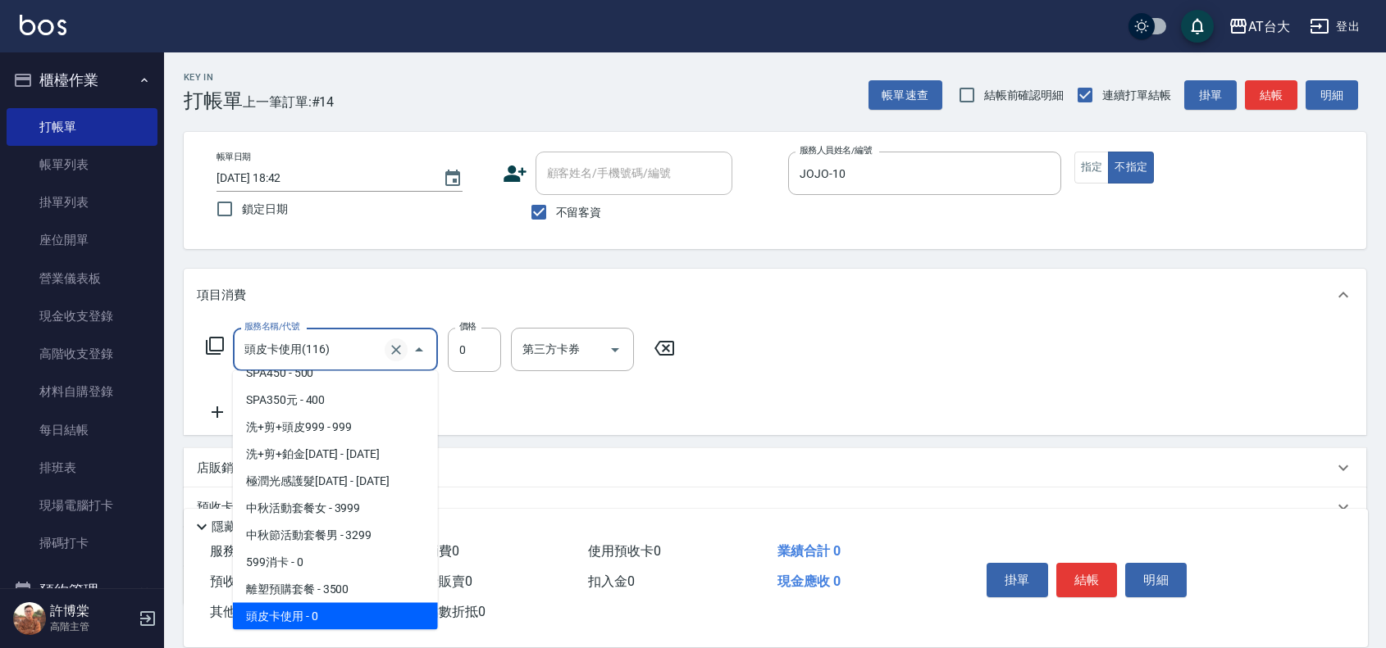
click at [394, 353] on icon "Clear" at bounding box center [396, 350] width 16 height 16
click at [337, 347] on input "服務名稱/代號" at bounding box center [312, 349] width 144 height 29
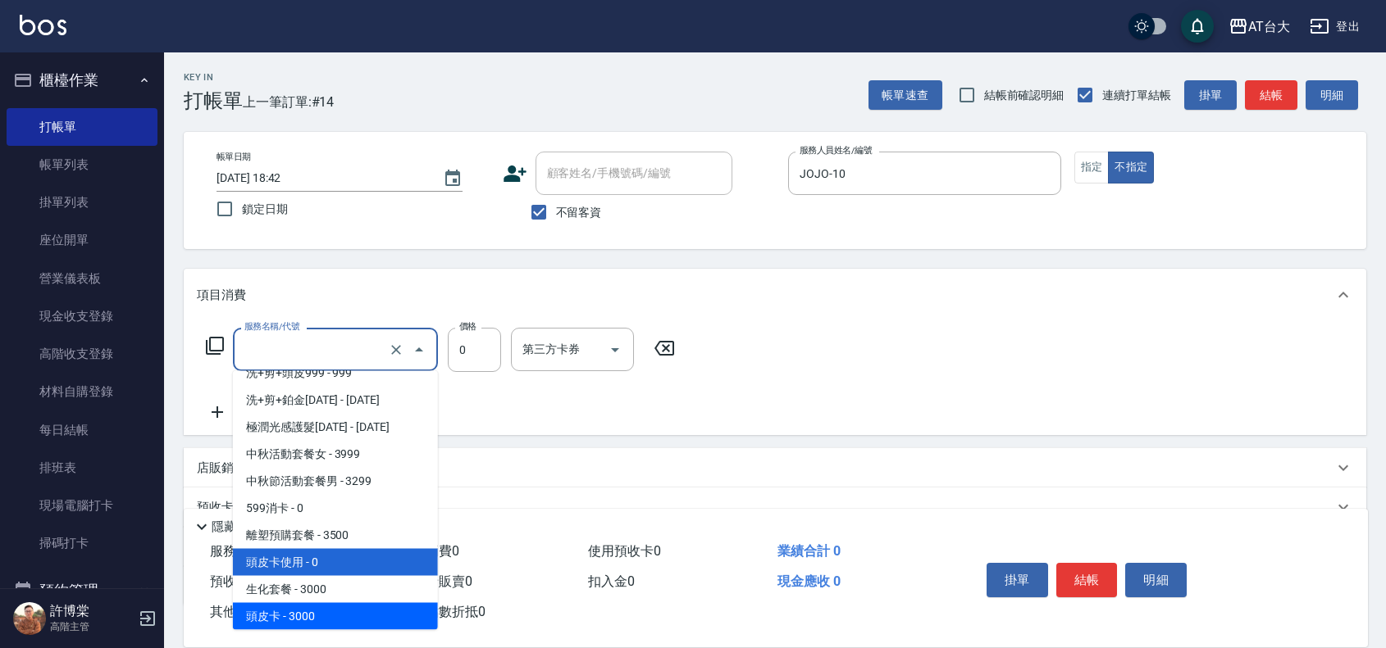
scroll to position [261, 0]
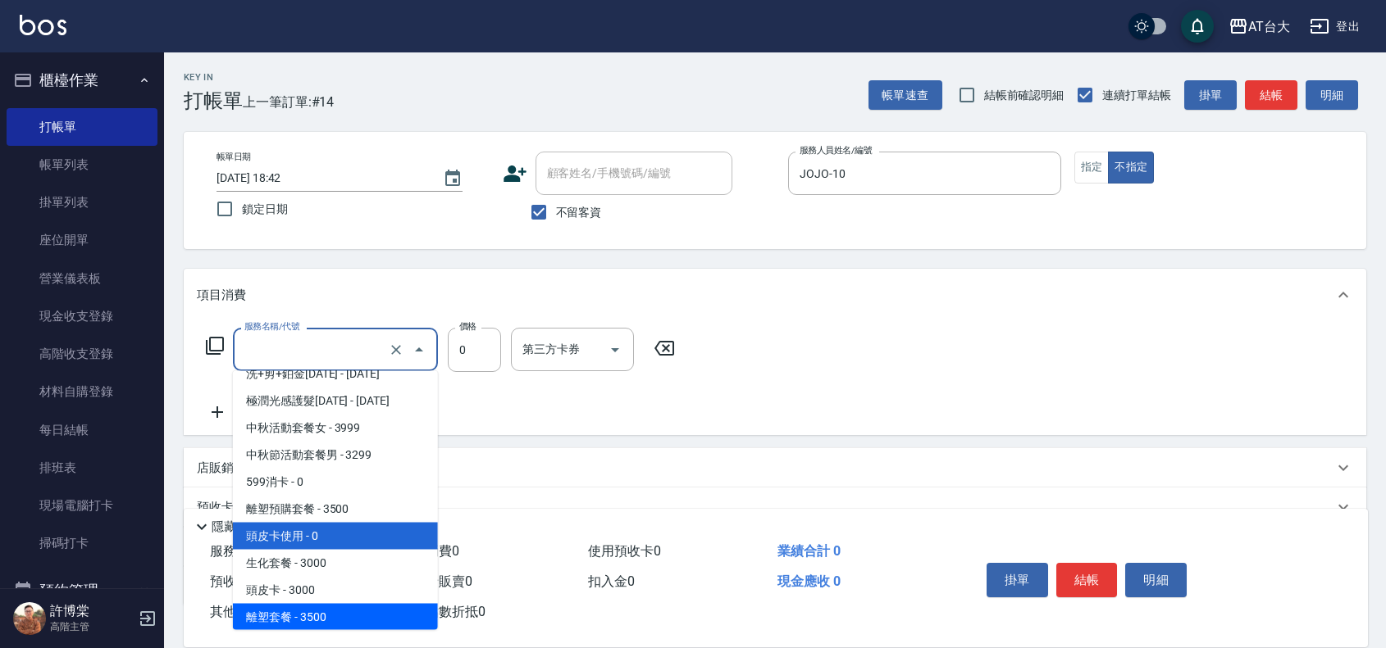
type input "頭皮卡使用(116)"
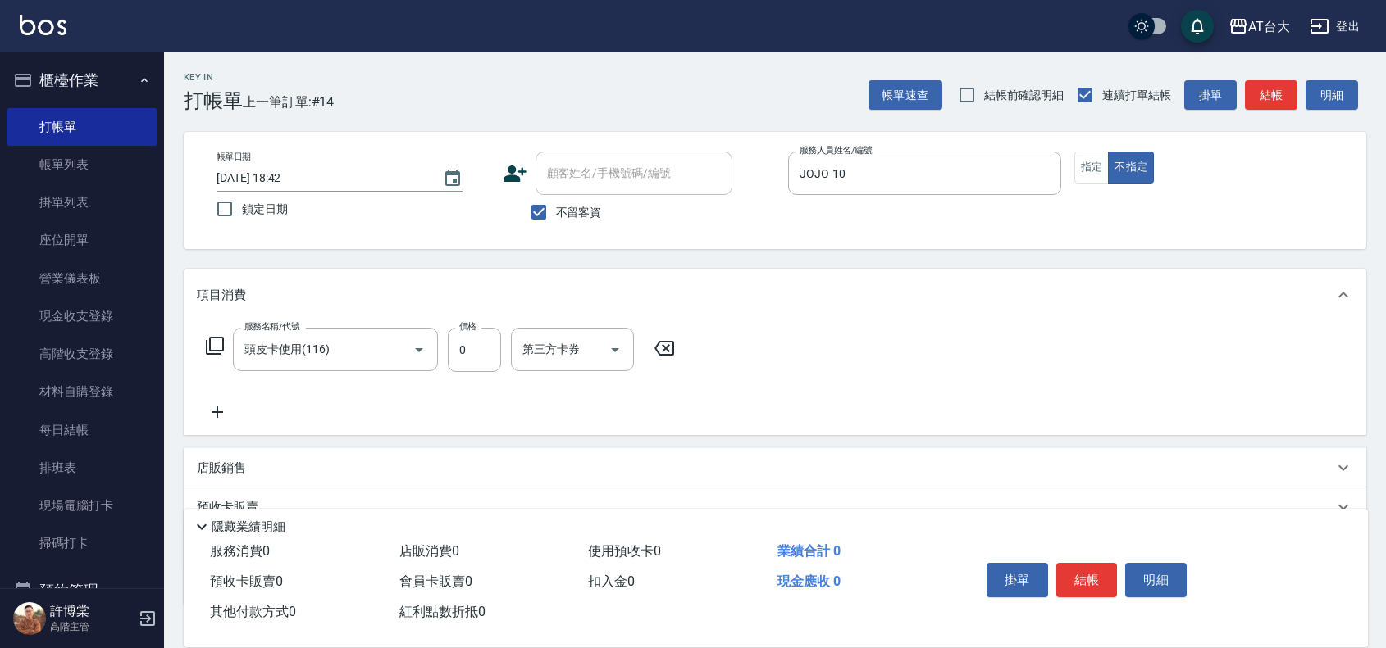
click at [866, 329] on div "服務名稱/代號 頭皮卡使用(116) 服務名稱/代號 價格 0 價格 第三方卡券 第三方卡券" at bounding box center [775, 378] width 1182 height 114
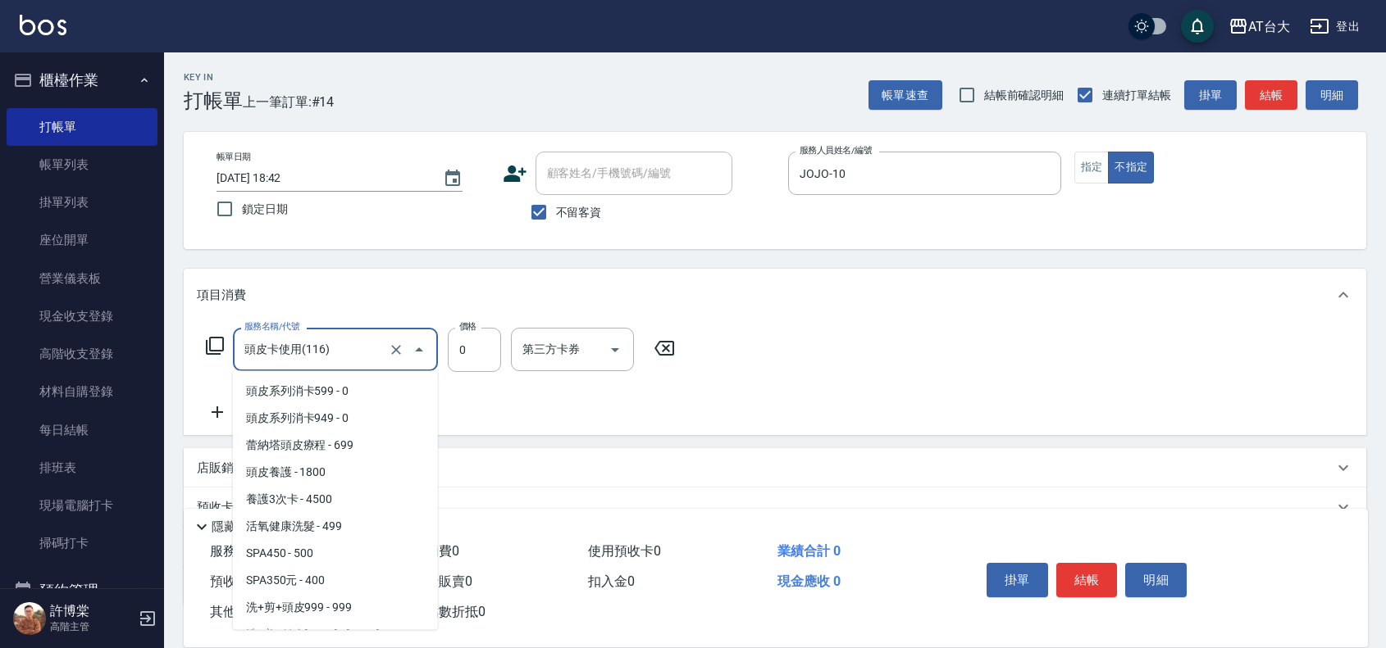
click at [320, 340] on input "頭皮卡使用(116)" at bounding box center [312, 349] width 144 height 29
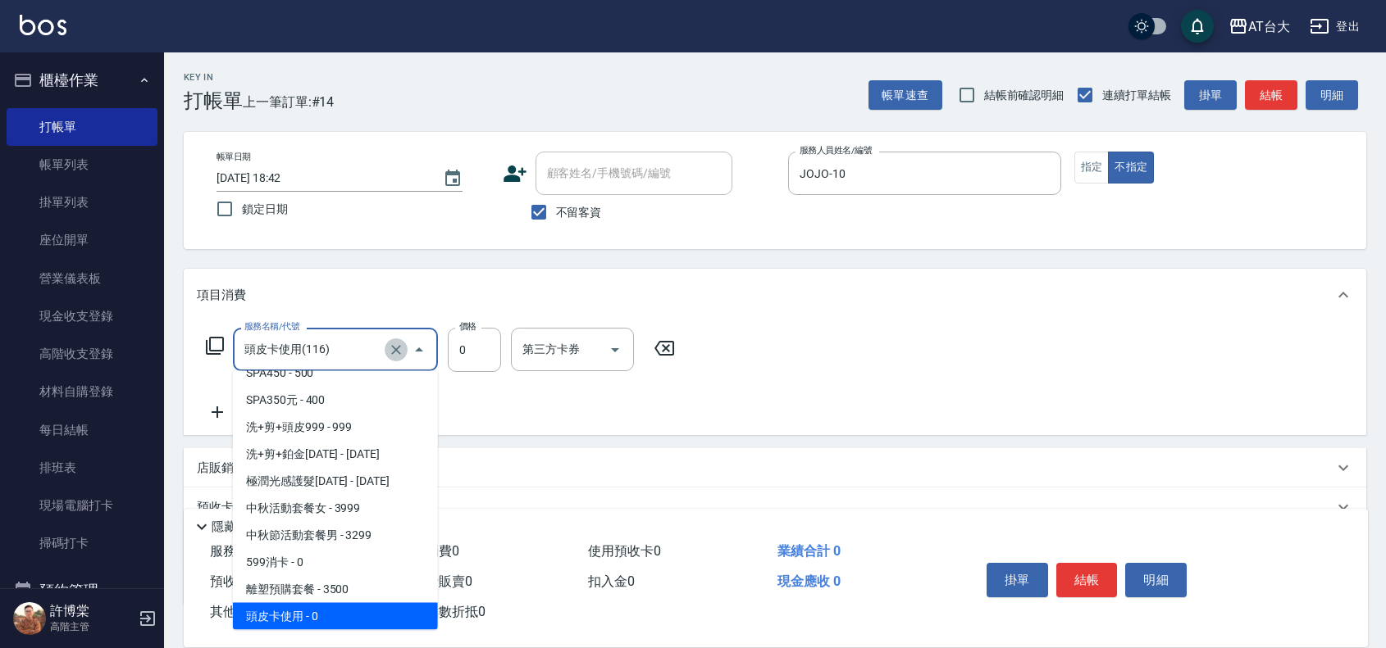
click at [402, 347] on icon "Clear" at bounding box center [396, 350] width 16 height 16
type input "頭皮卡使用(116)"
click at [943, 183] on input "JOJO-10" at bounding box center [912, 173] width 234 height 29
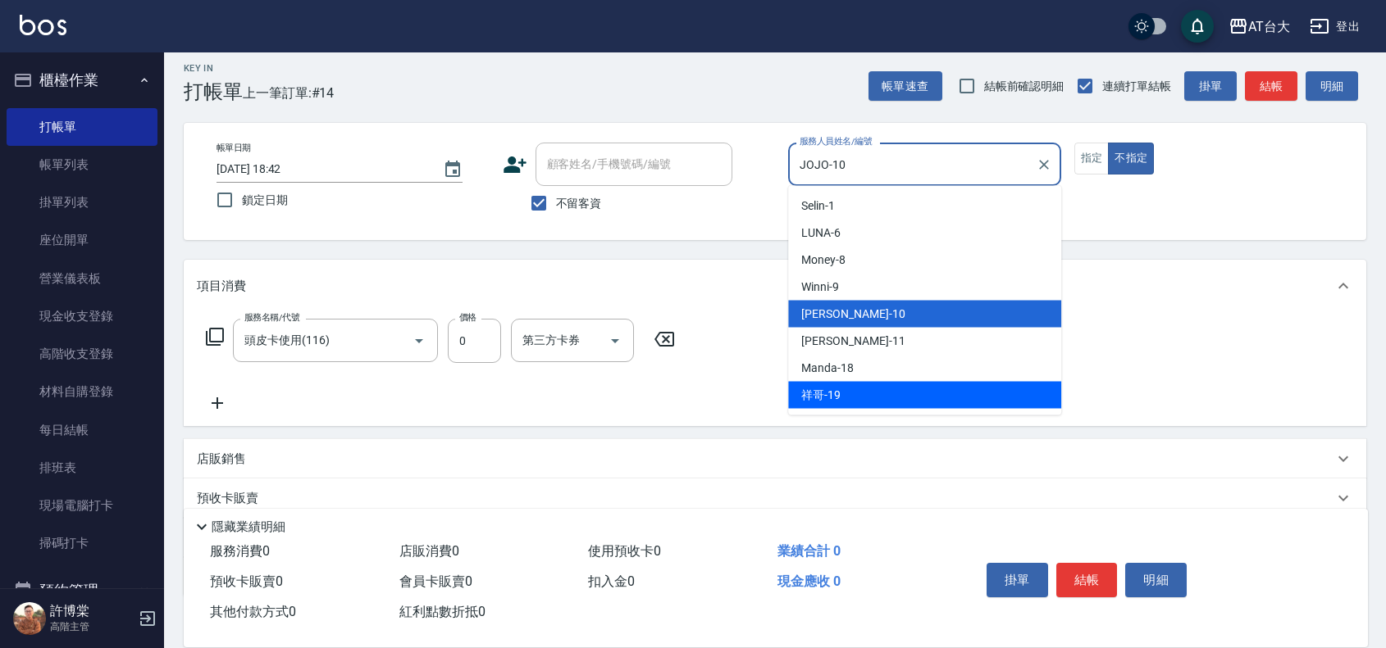
scroll to position [0, 0]
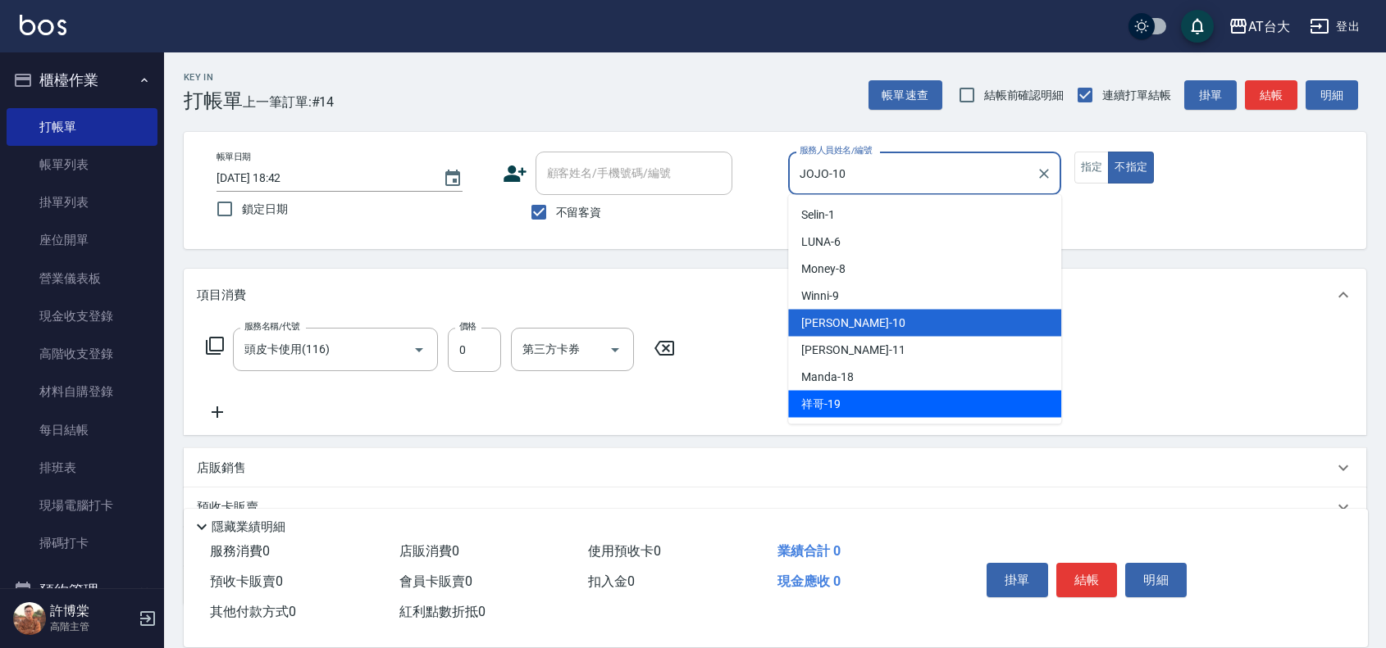
click at [1165, 344] on div "服務名稱/代號 頭皮卡使用(116) 服務名稱/代號 價格 0 價格 第三方卡券 第三方卡券" at bounding box center [775, 378] width 1182 height 114
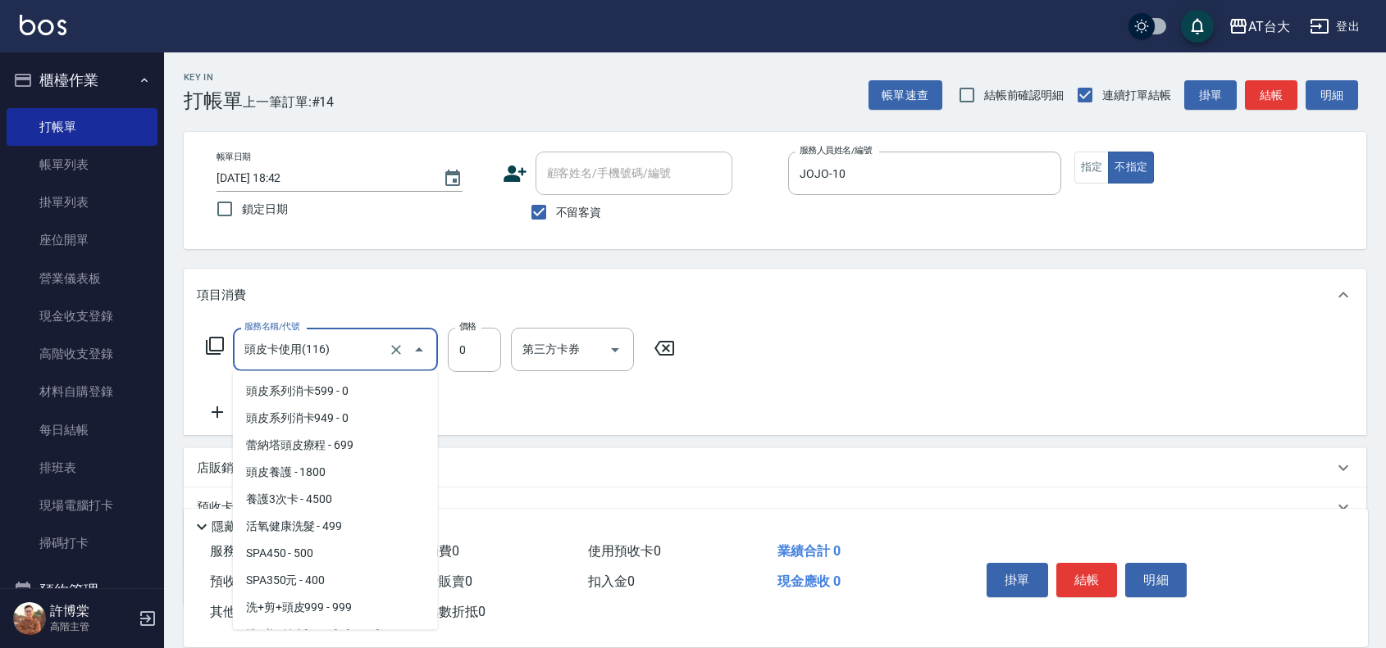
click at [313, 355] on input "頭皮卡使用(116)" at bounding box center [312, 349] width 144 height 29
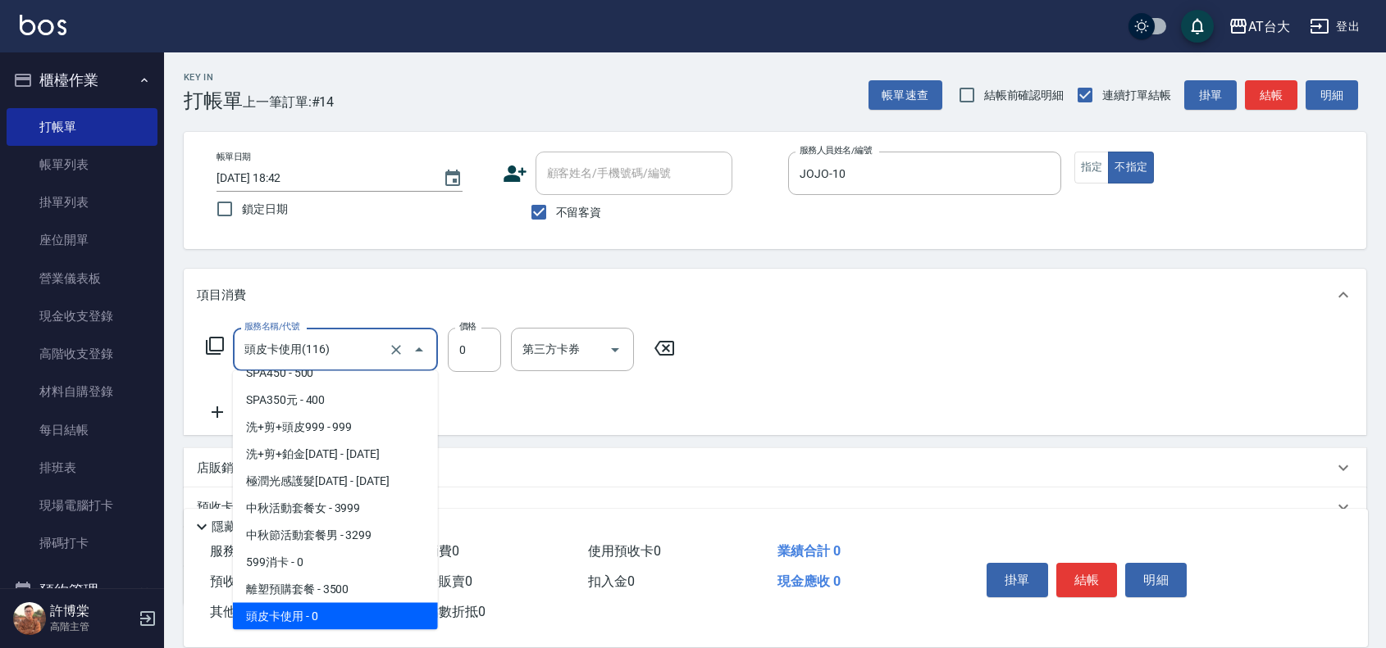
click at [221, 349] on icon at bounding box center [215, 346] width 20 height 20
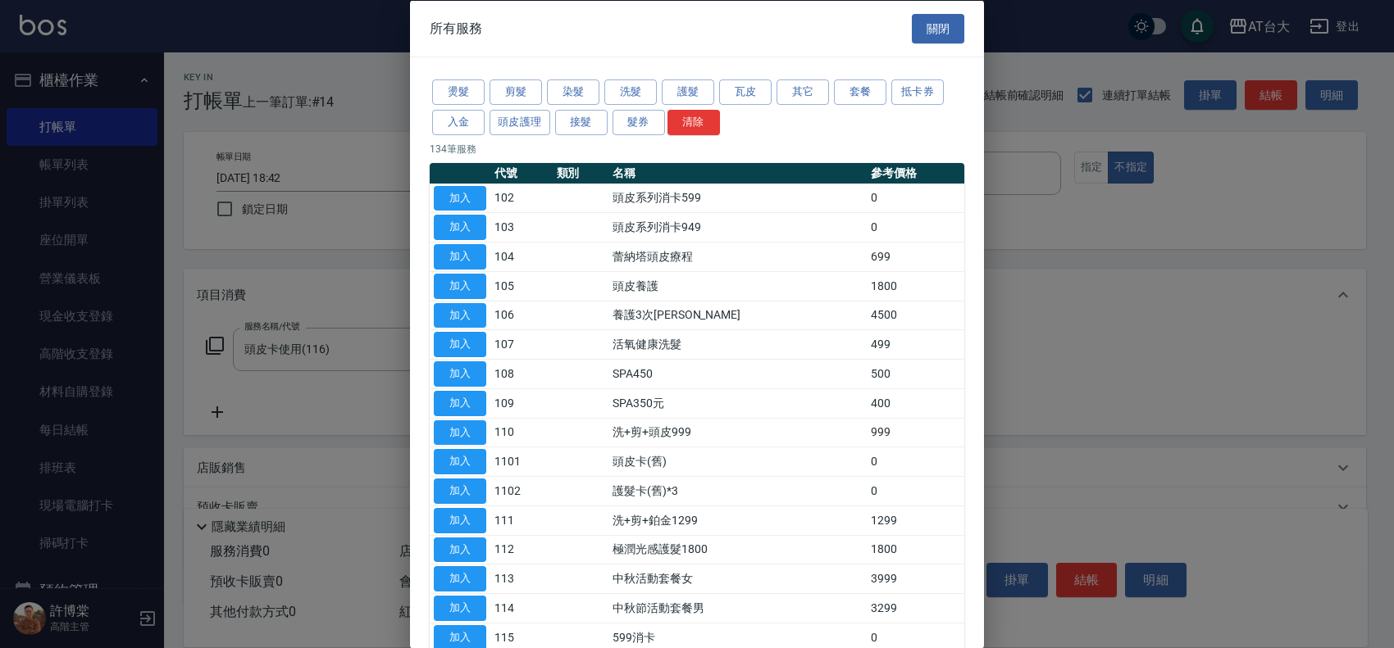
click at [221, 349] on div at bounding box center [697, 324] width 1394 height 648
click at [539, 89] on button "剪髮" at bounding box center [515, 92] width 52 height 25
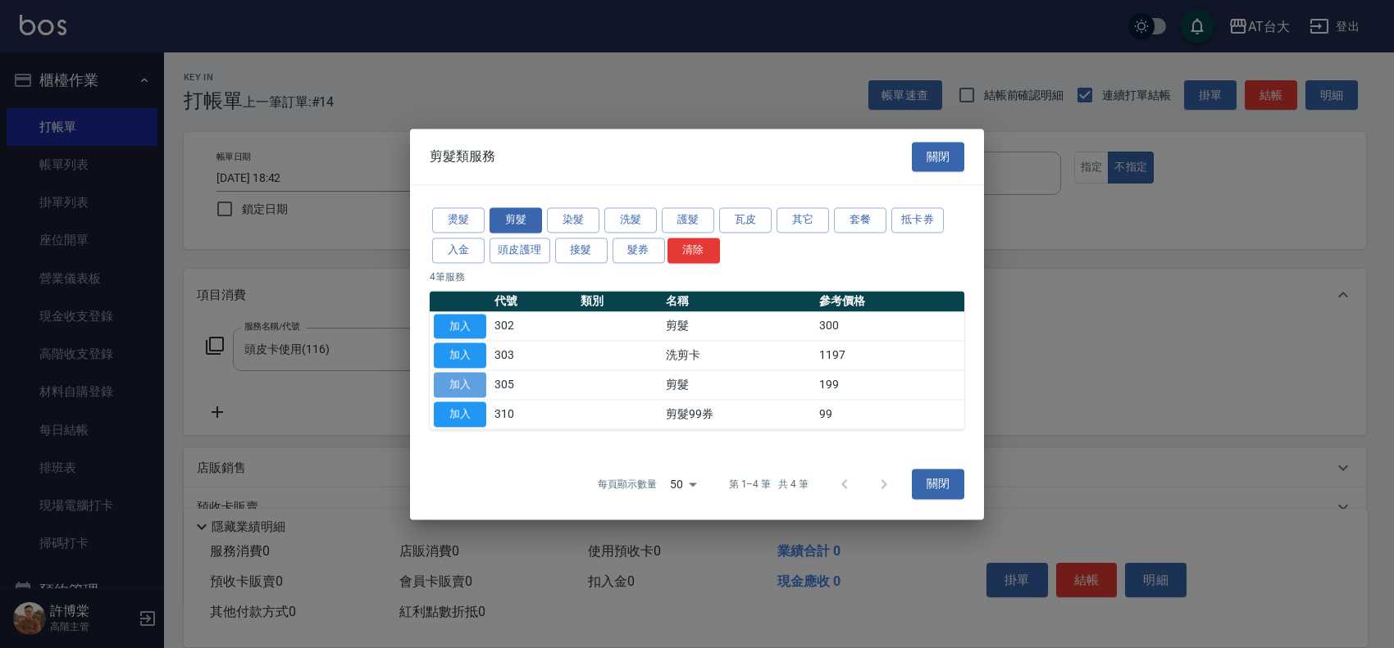
click at [461, 377] on button "加入" at bounding box center [460, 384] width 52 height 25
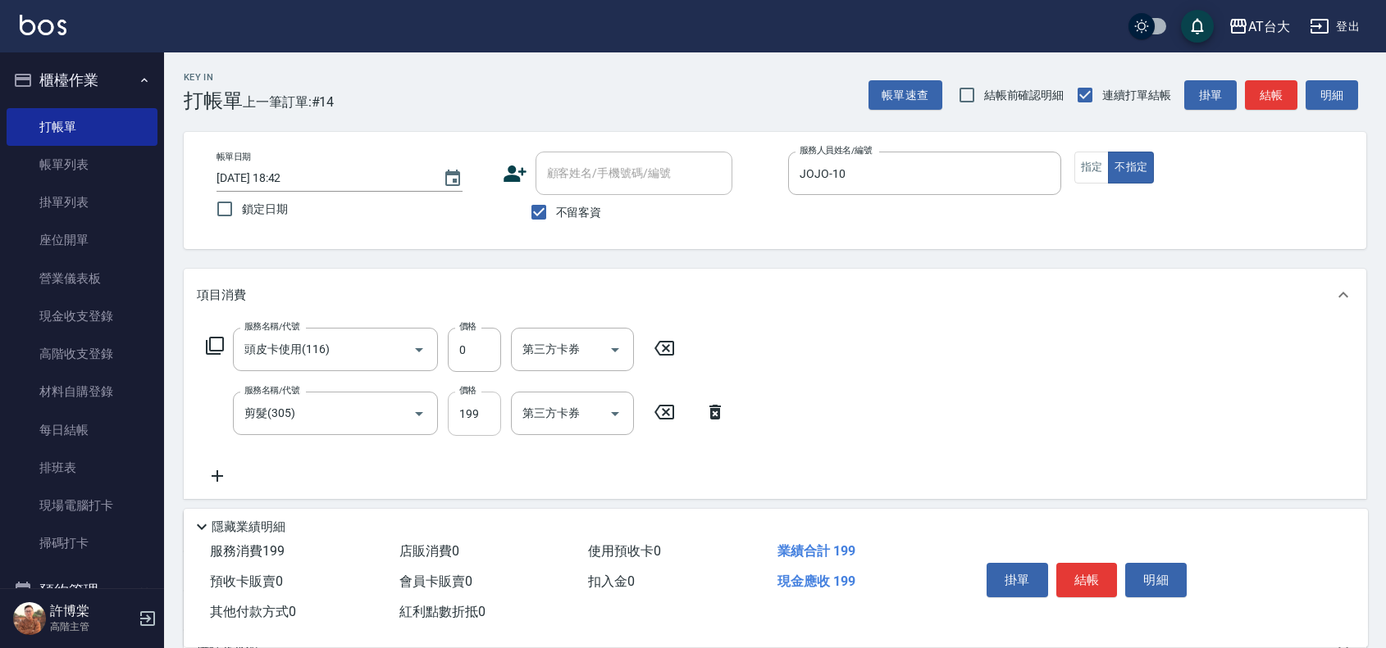
click at [468, 407] on input "199" at bounding box center [474, 414] width 53 height 44
click at [498, 412] on input "1999" at bounding box center [474, 414] width 53 height 44
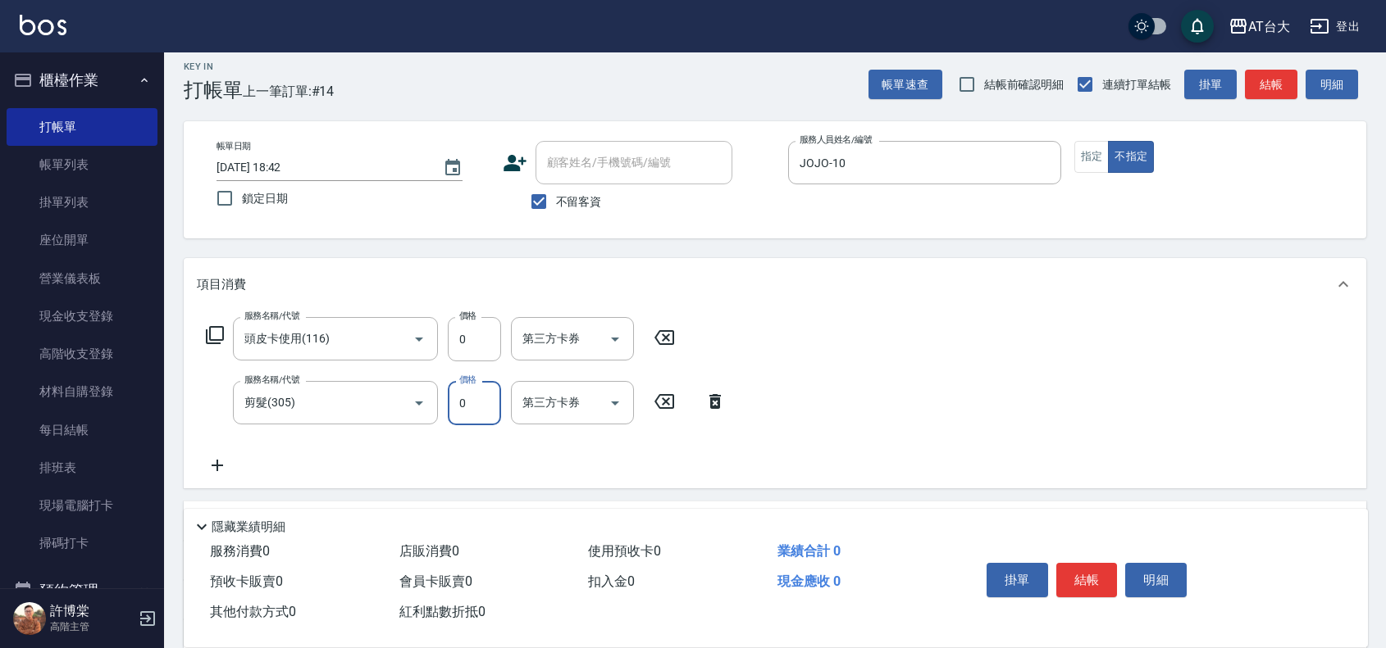
scroll to position [0, 0]
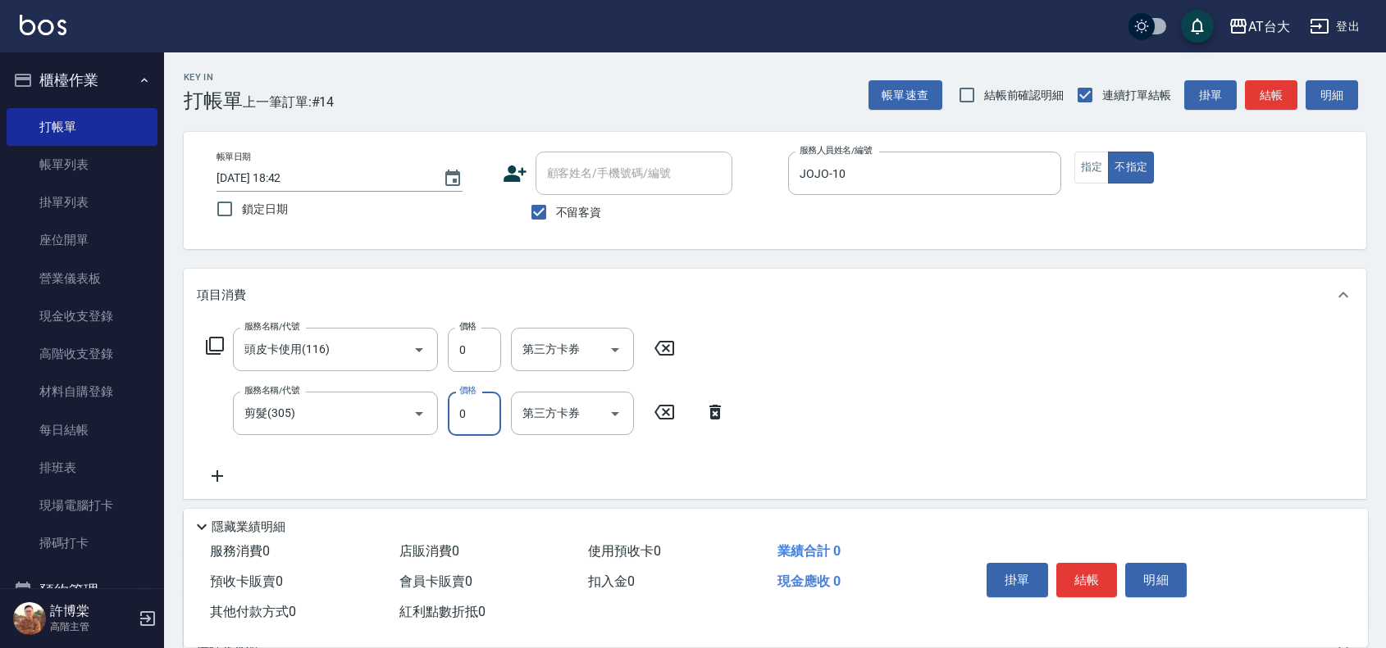
type input "0"
click at [657, 412] on icon at bounding box center [664, 413] width 41 height 20
click at [658, 353] on icon at bounding box center [664, 349] width 41 height 20
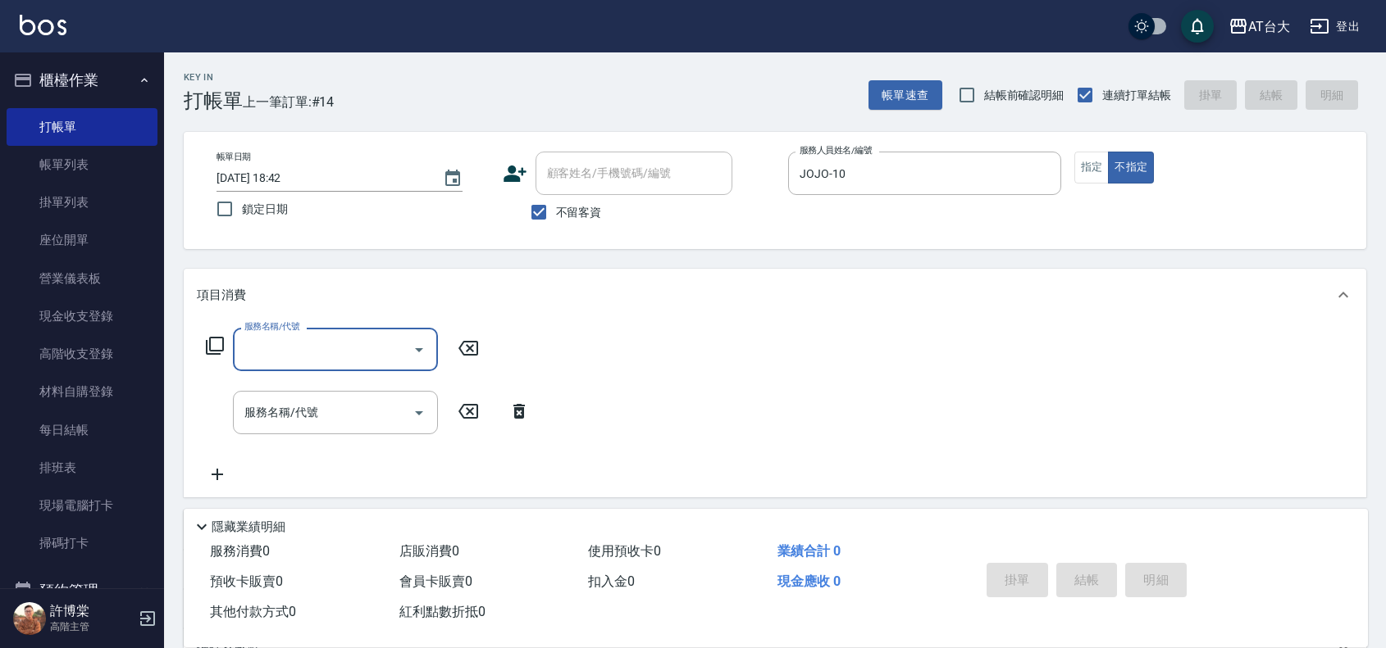
click at [523, 414] on icon at bounding box center [518, 411] width 11 height 15
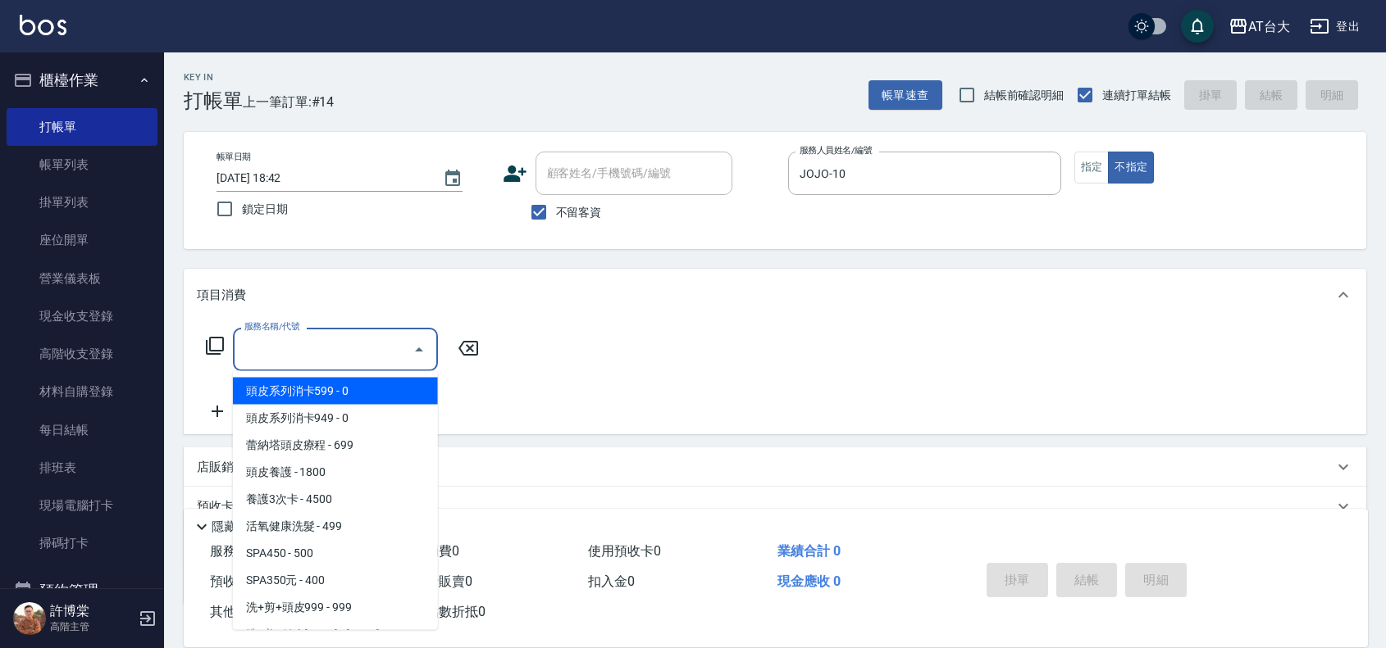
click at [337, 359] on input "服務名稱/代號" at bounding box center [323, 349] width 166 height 29
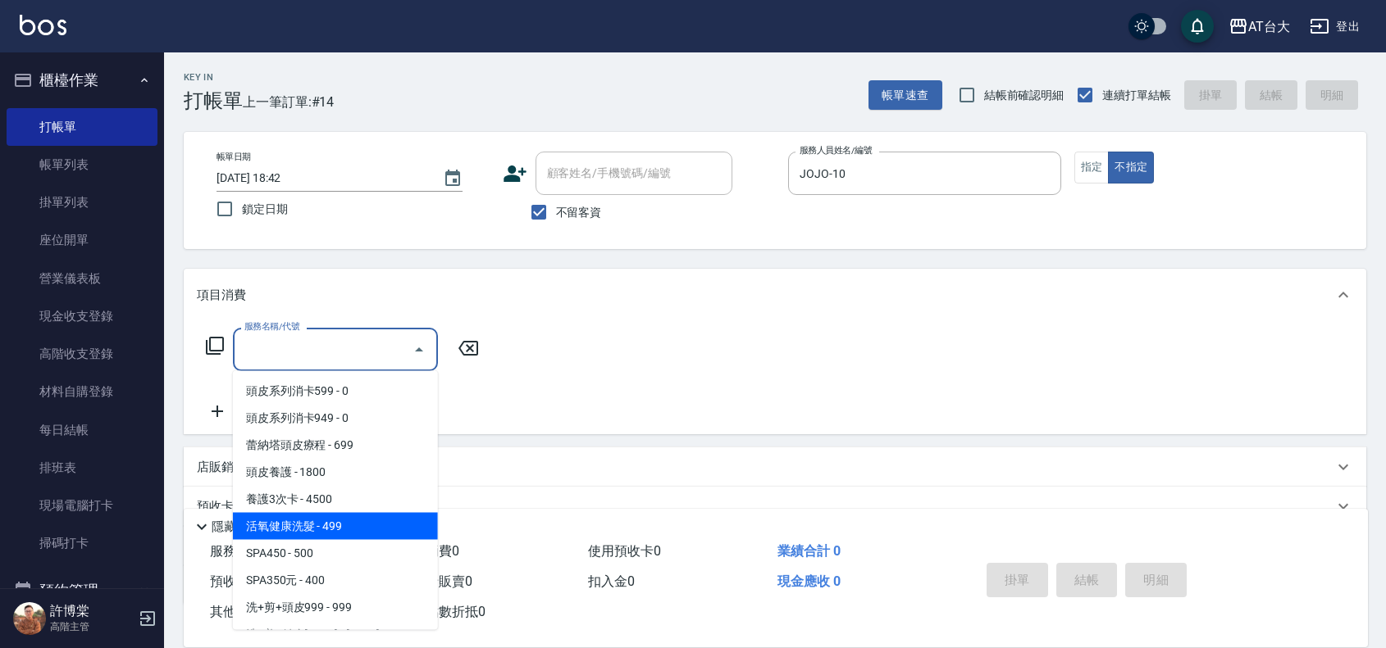
type input "活氧健康洗髮(107)"
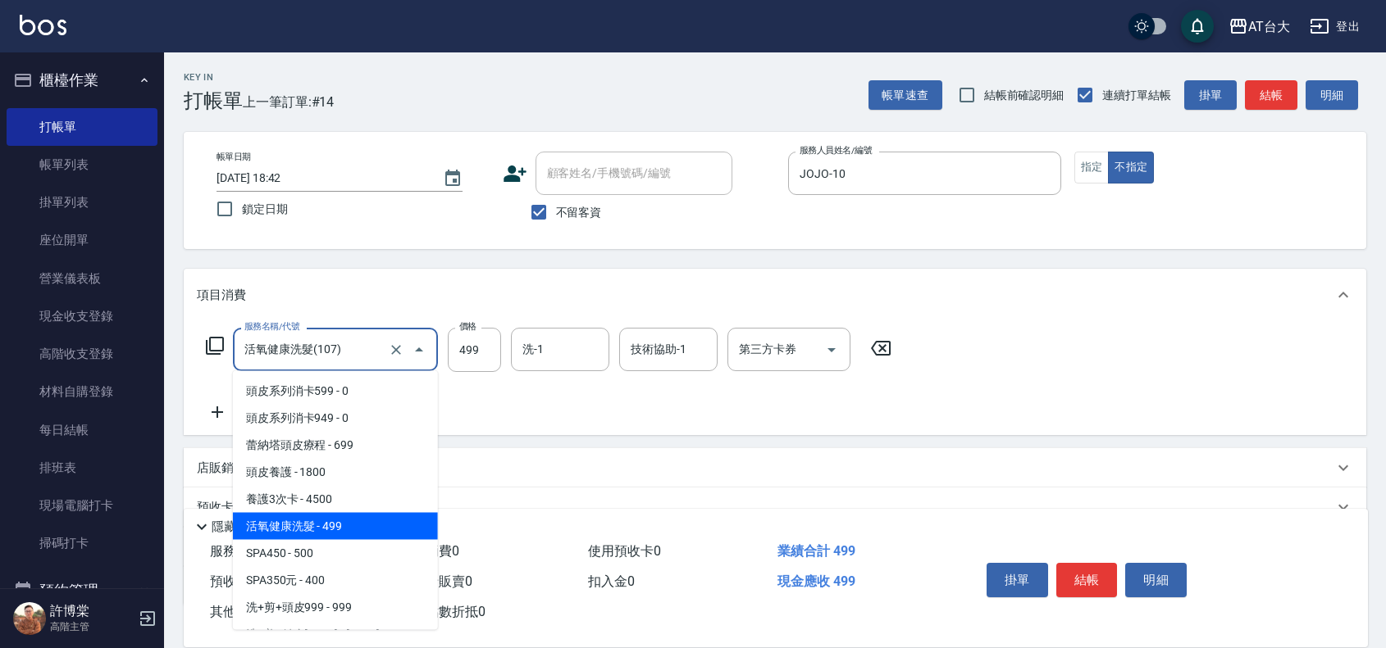
click at [337, 359] on input "活氧健康洗髮(107)" at bounding box center [312, 349] width 144 height 29
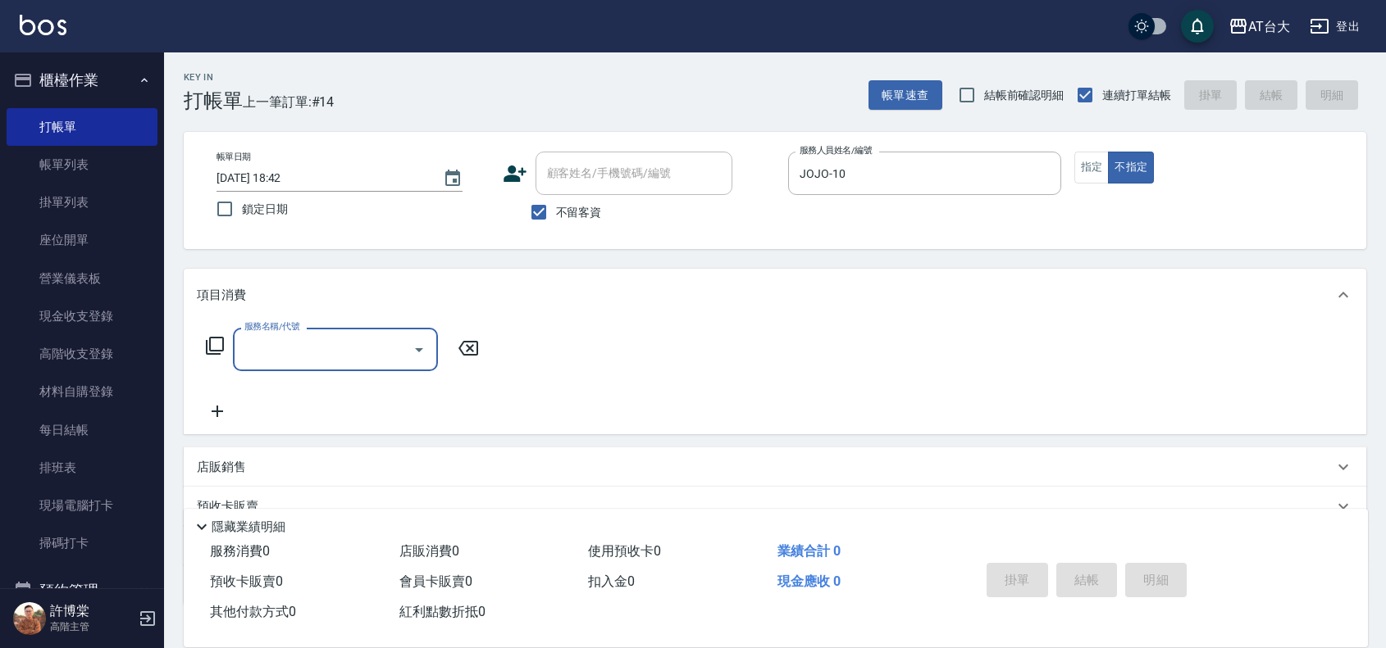
click at [271, 341] on input "服務名稱/代號" at bounding box center [323, 349] width 166 height 29
click at [473, 353] on icon at bounding box center [468, 349] width 41 height 20
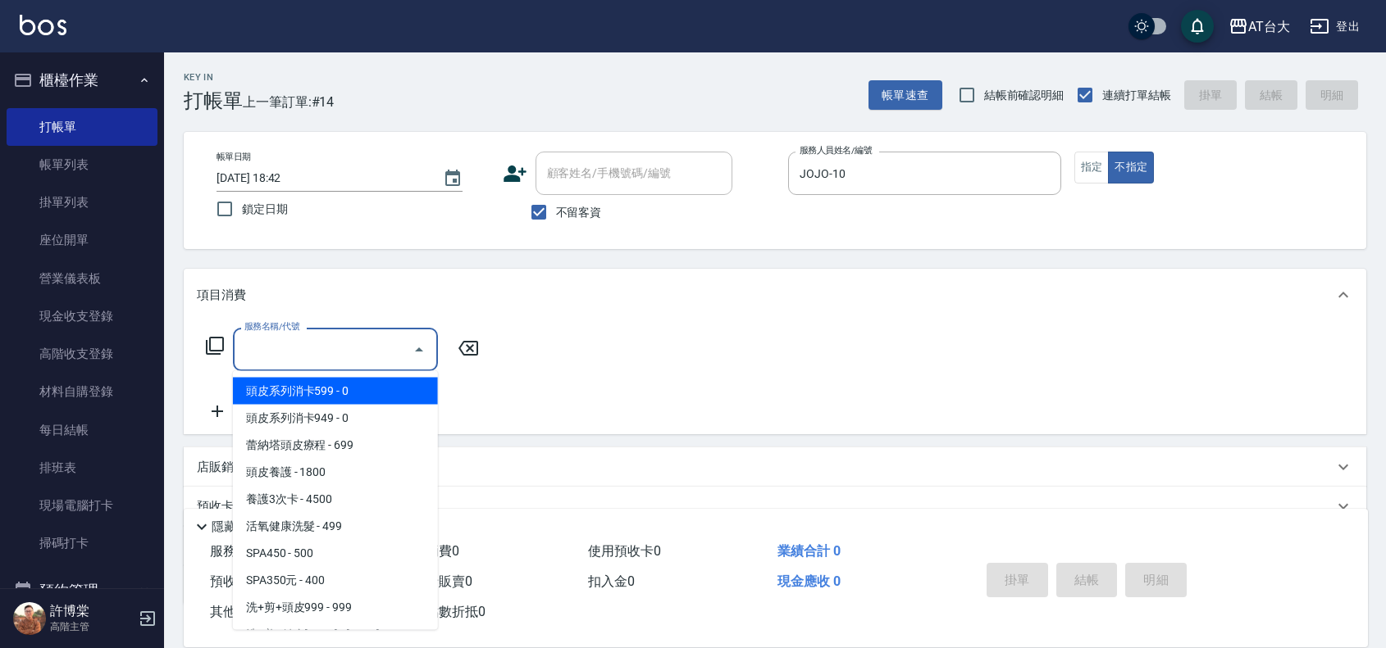
type input "\"
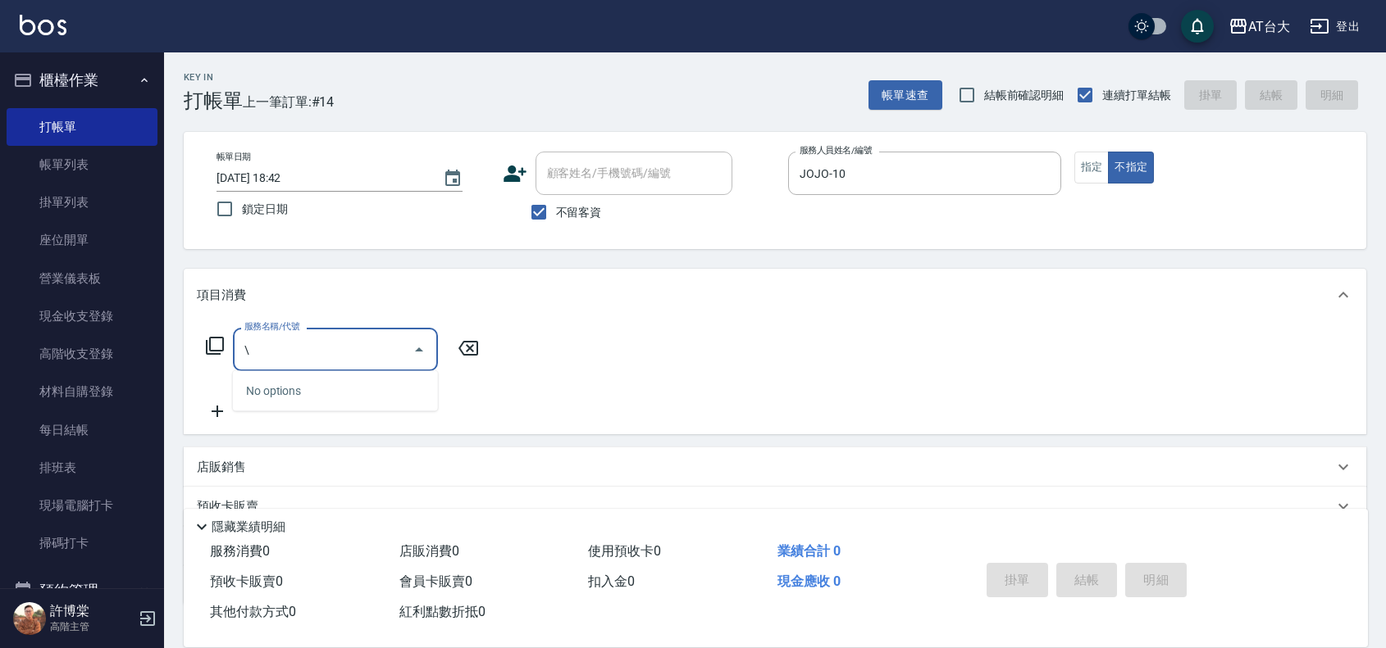
click at [326, 346] on input "\" at bounding box center [323, 349] width 166 height 29
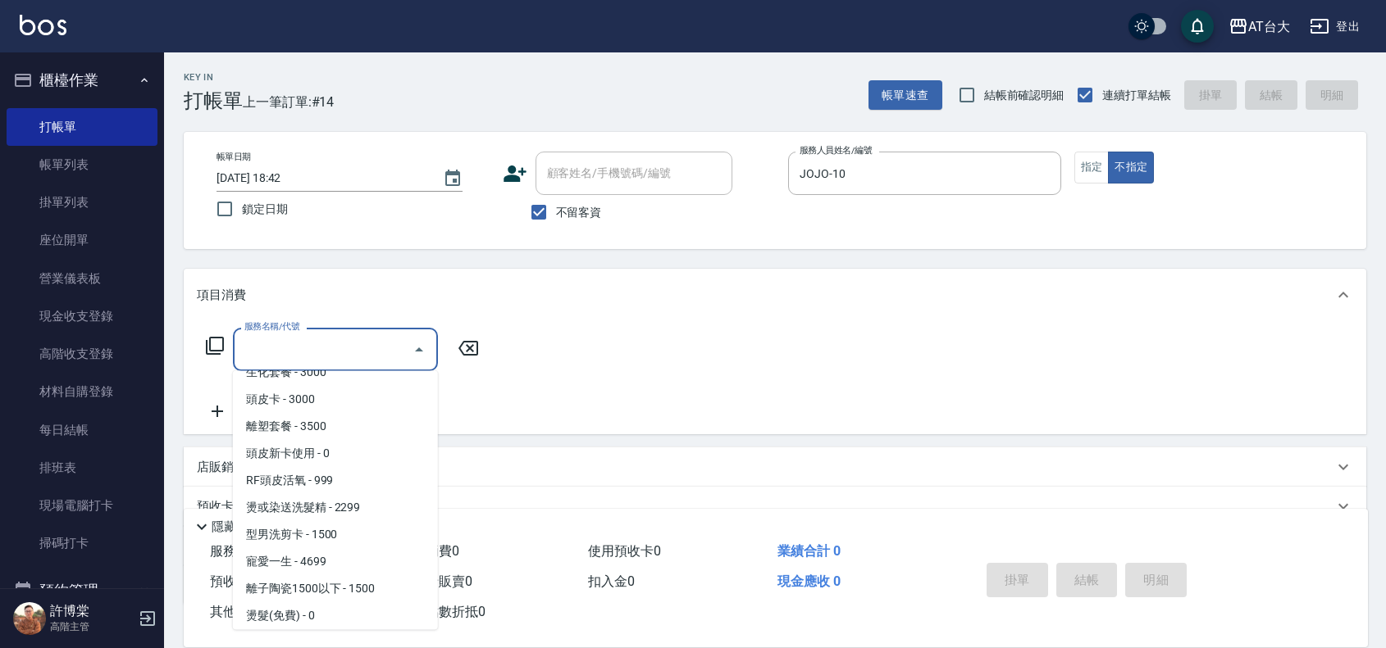
scroll to position [586, 0]
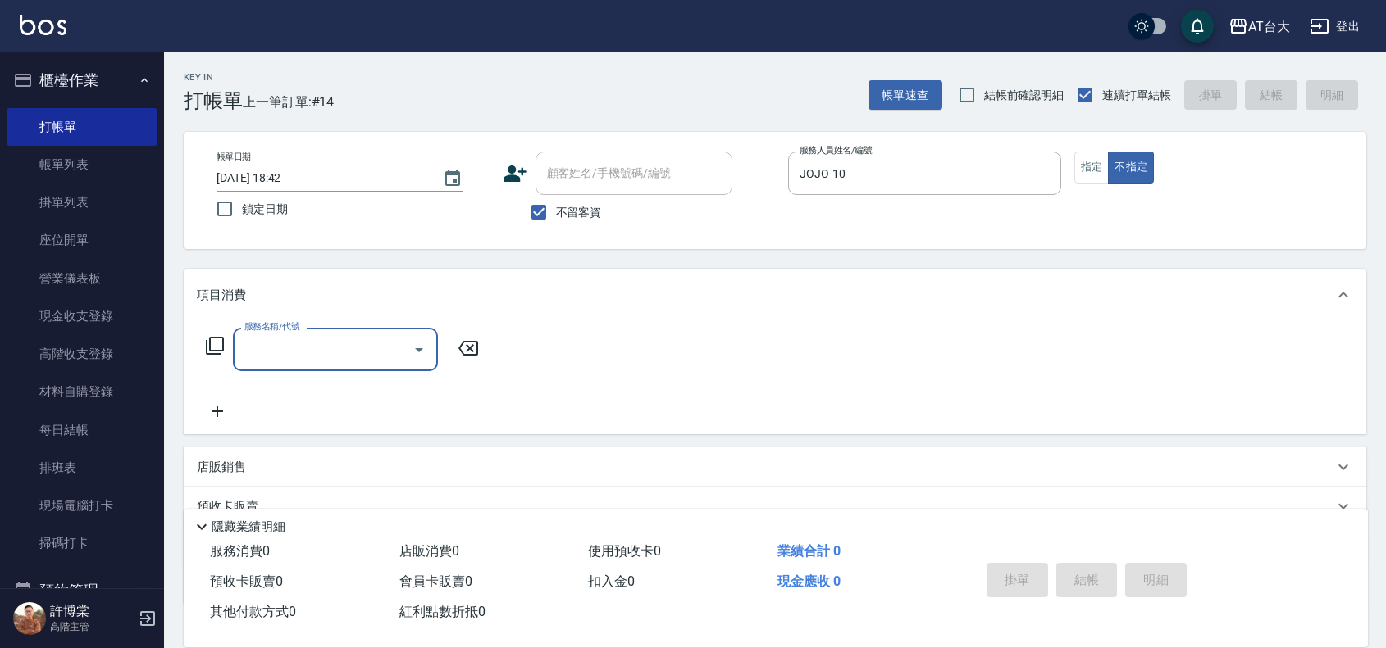
click at [326, 346] on input "服務名稱/代號" at bounding box center [323, 349] width 166 height 29
click at [469, 351] on icon at bounding box center [468, 349] width 41 height 20
click at [358, 349] on input "服務名稱/代號" at bounding box center [323, 349] width 166 height 29
click at [312, 335] on input "ffff" at bounding box center [323, 349] width 166 height 29
type input "f"
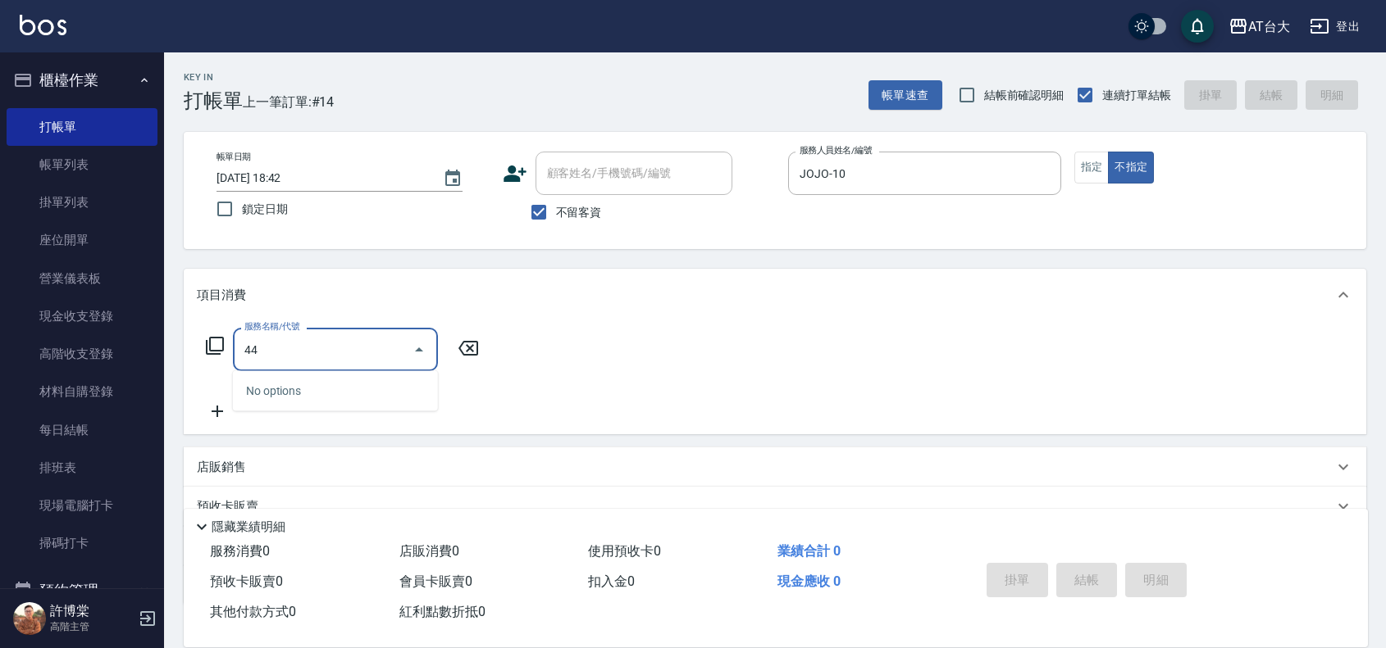
type input "4"
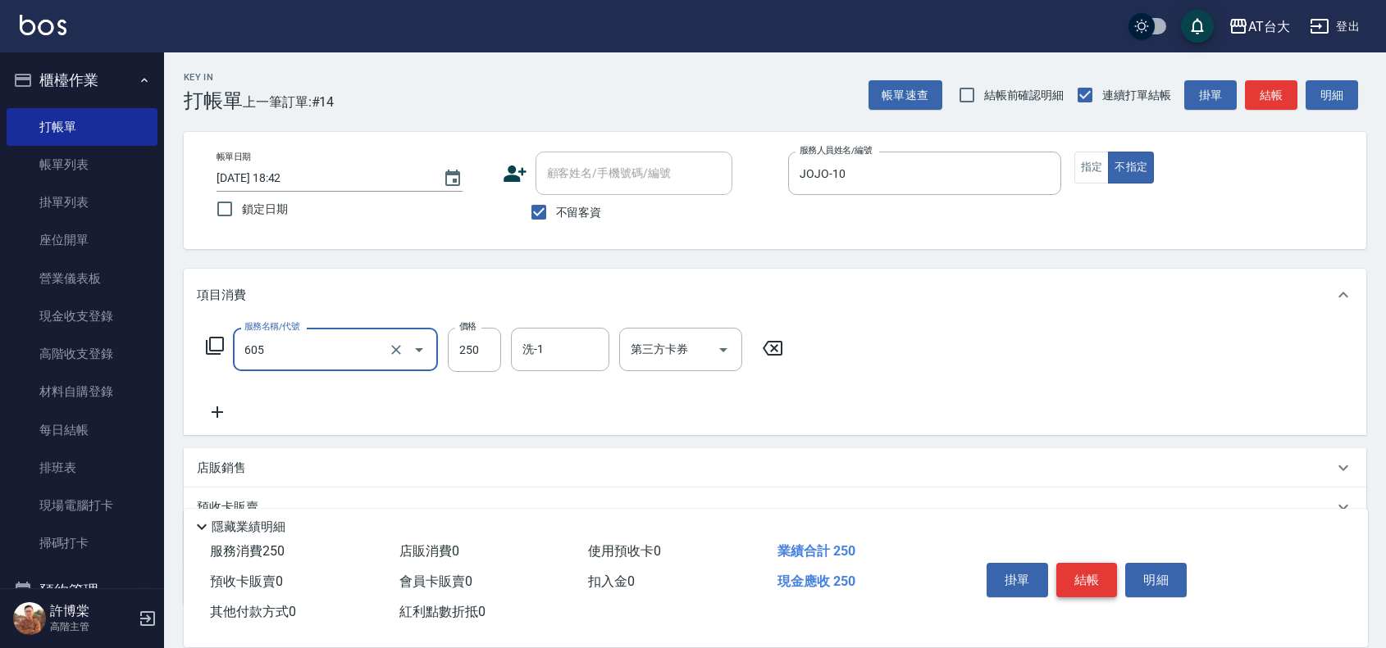
type input "洗髮 (女)(605)"
click at [1080, 570] on button "結帳" at bounding box center [1086, 580] width 61 height 34
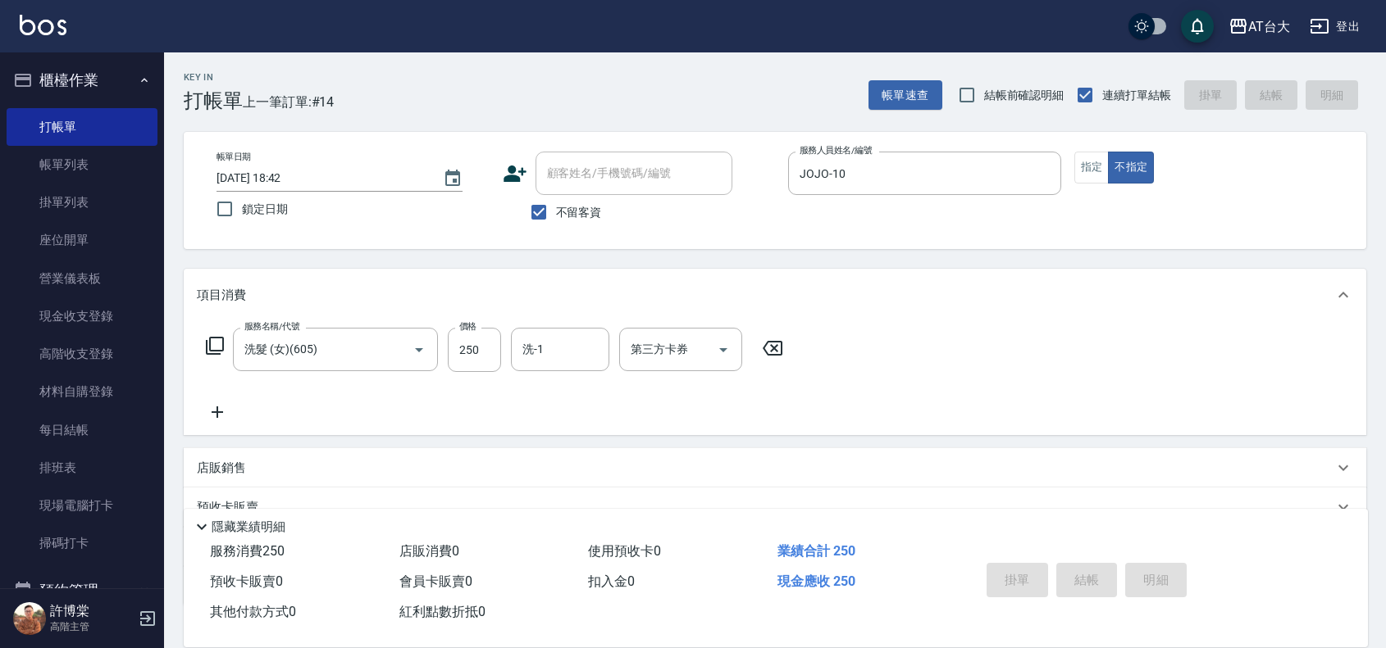
type input "[DATE] 18:57"
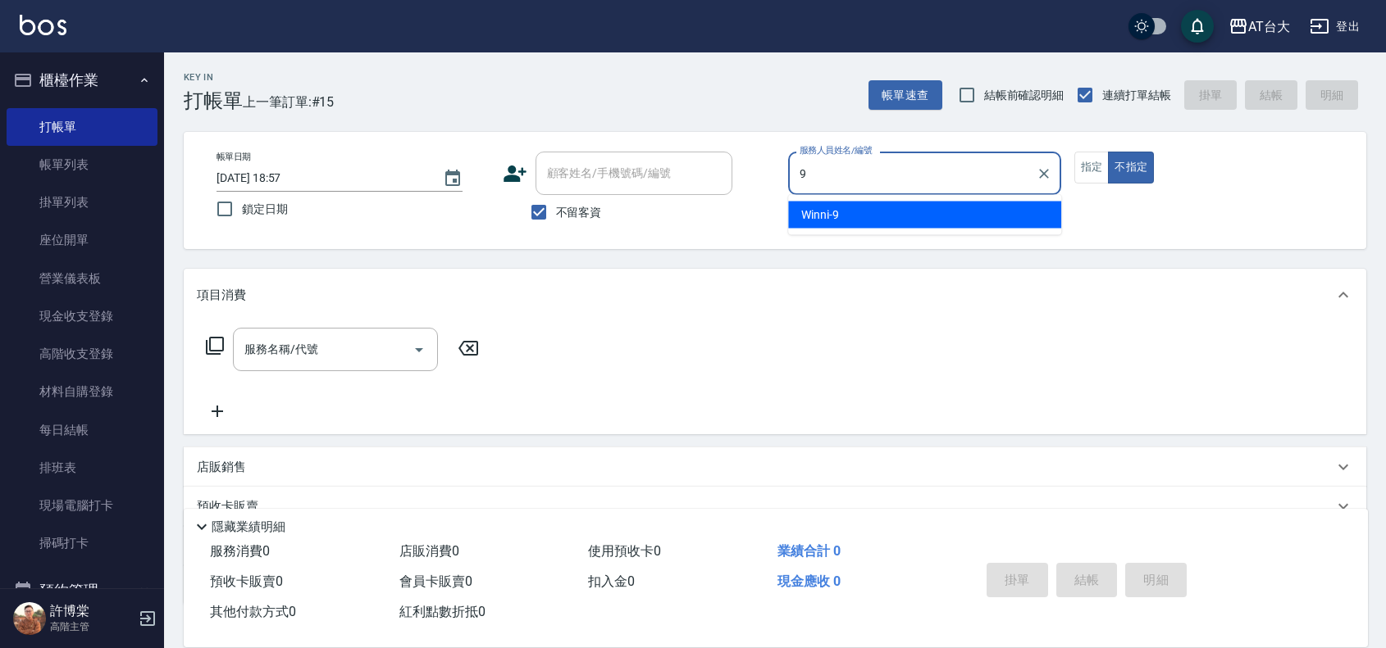
type input "Winni-9"
type button "false"
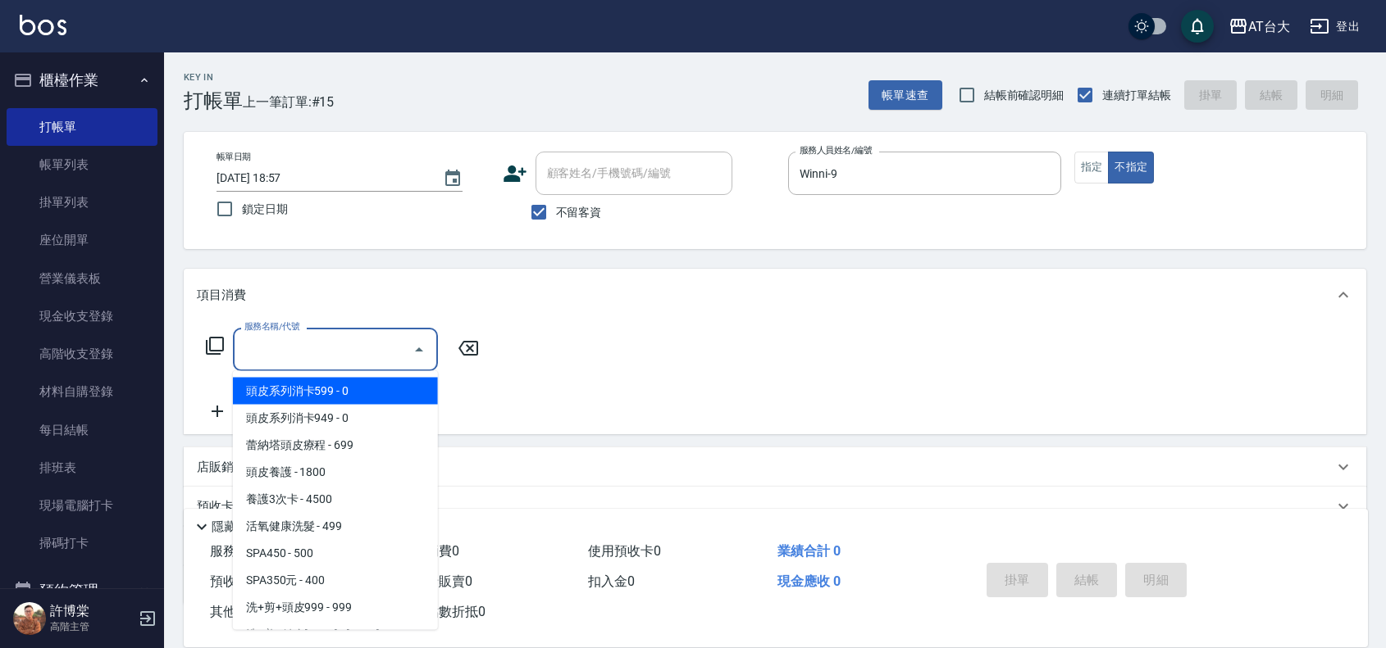
click at [321, 354] on input "服務名稱/代號" at bounding box center [323, 349] width 166 height 29
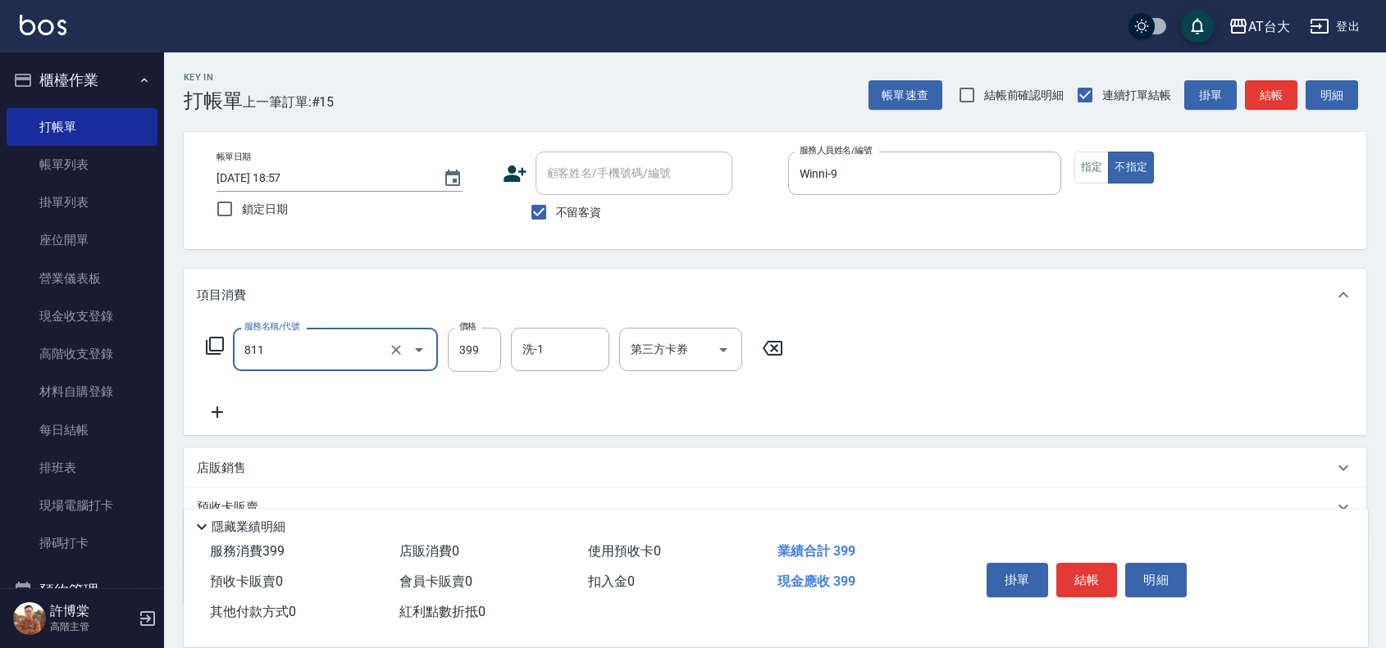
type input "洗+剪(811)"
type input "450"
click at [1080, 564] on button "結帳" at bounding box center [1086, 580] width 61 height 34
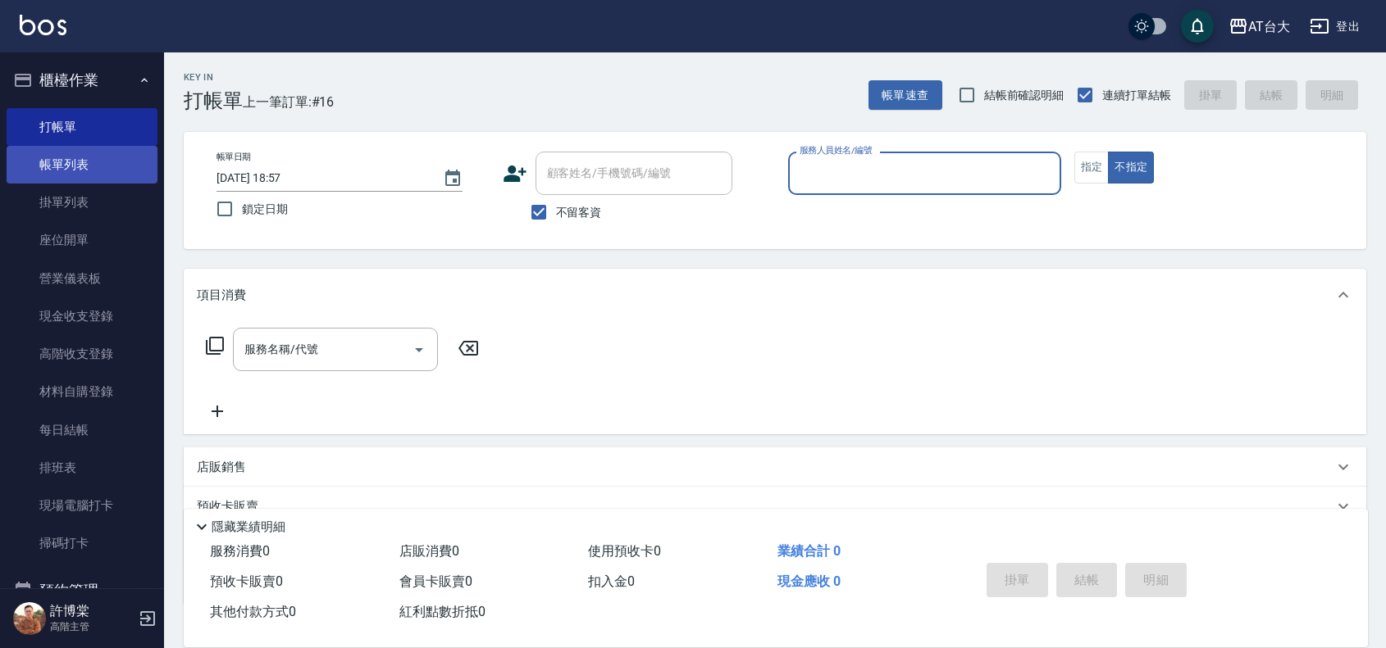
drag, startPoint x: 71, startPoint y: 148, endPoint x: 117, endPoint y: 154, distance: 46.4
click at [71, 148] on link "帳單列表" at bounding box center [82, 165] width 151 height 38
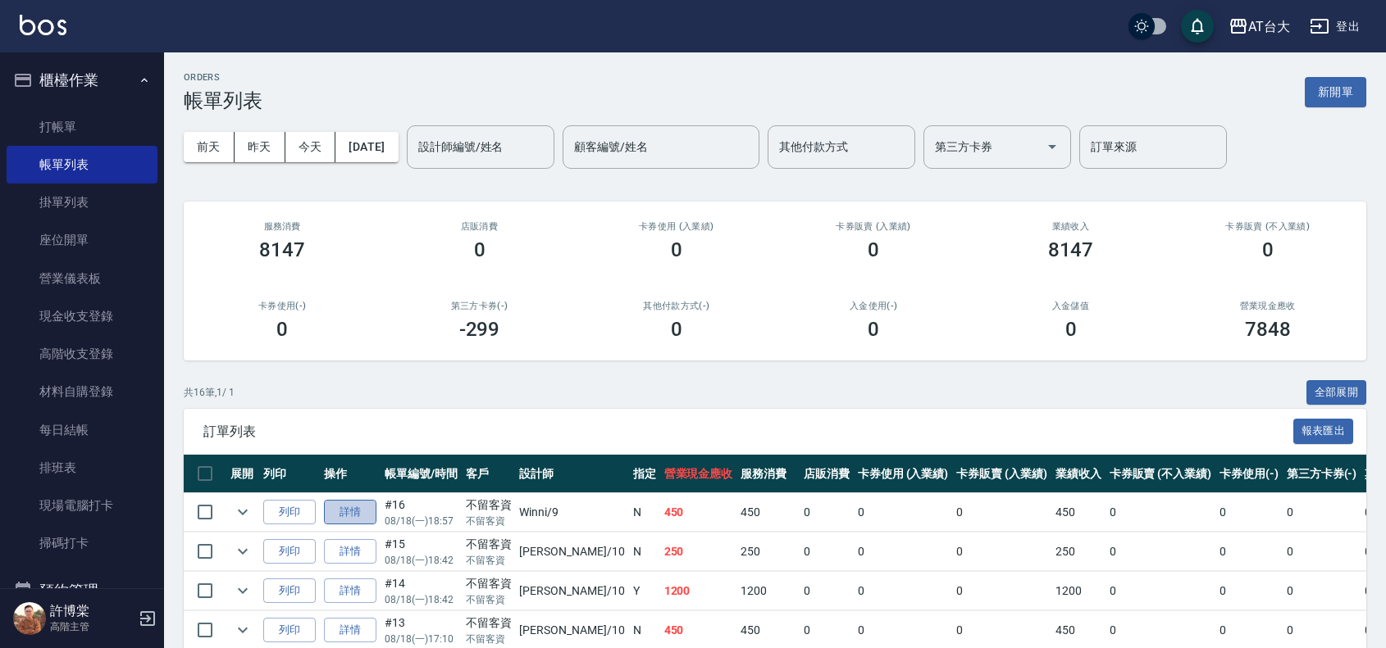
click at [353, 513] on link "詳情" at bounding box center [350, 512] width 52 height 25
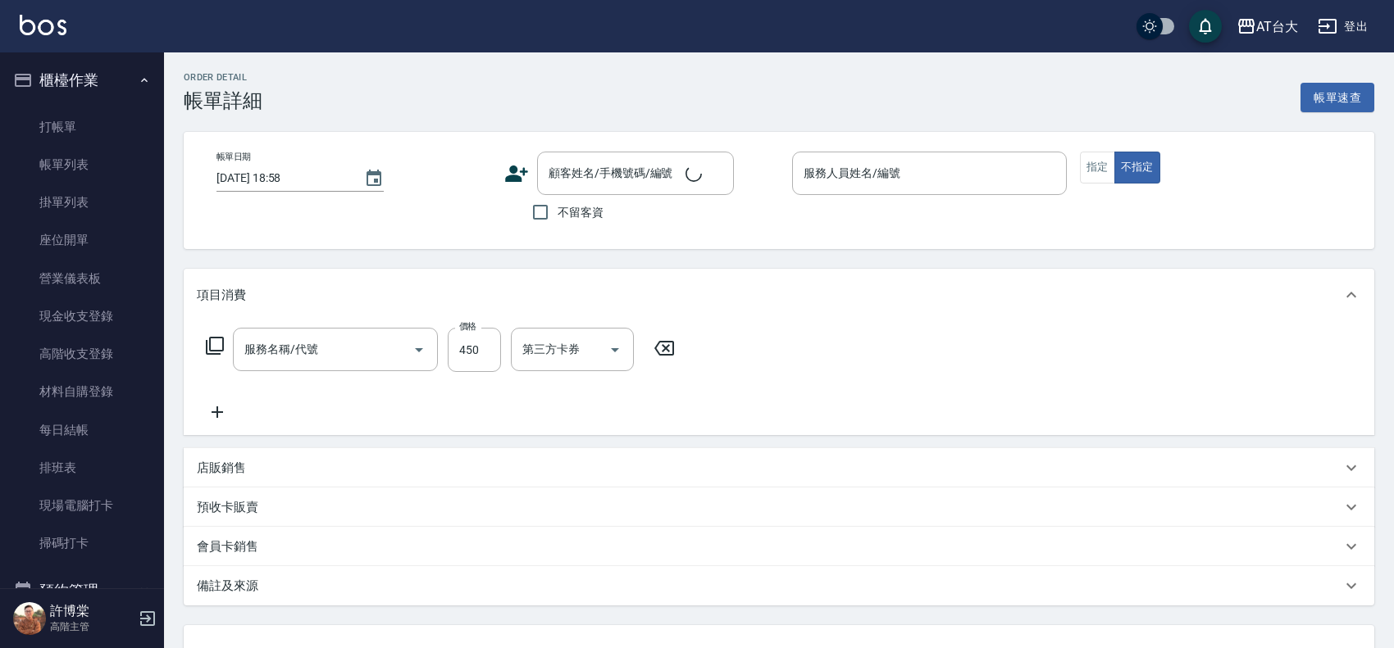
type input "[DATE] 18:57"
checkbox input "true"
type input "Winni-9"
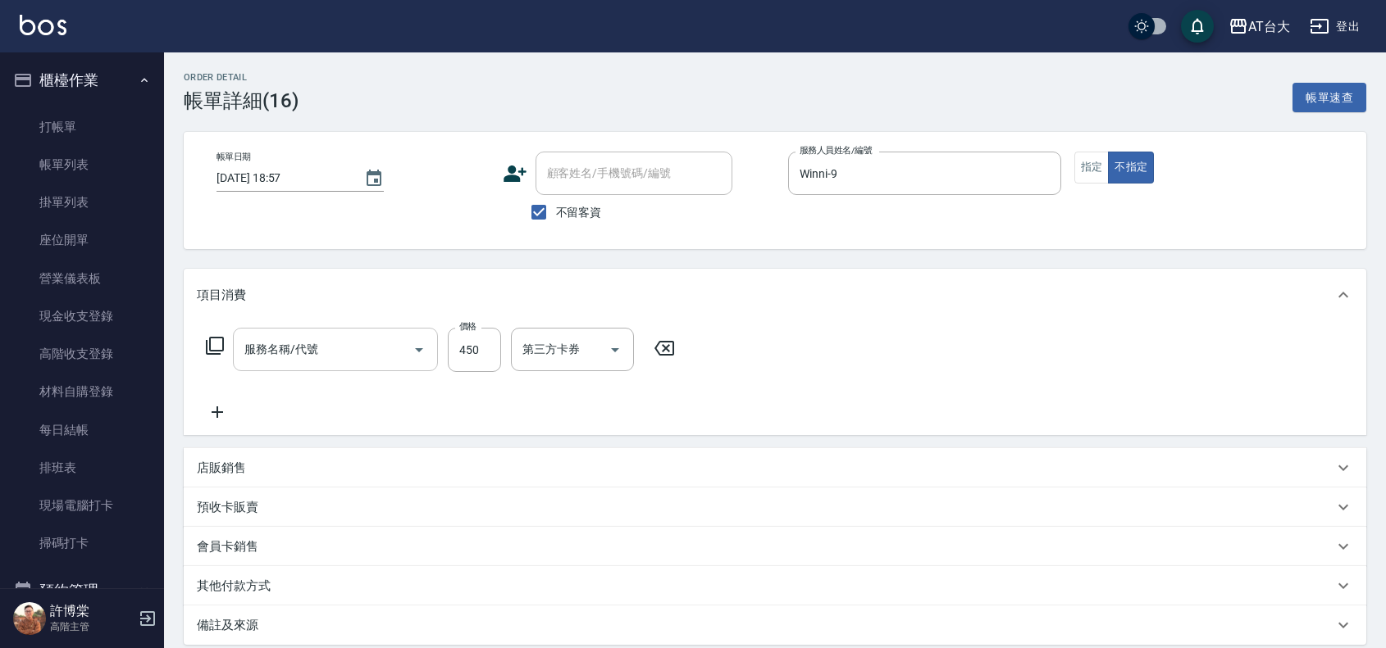
type input "洗+剪(811)"
click at [221, 416] on icon at bounding box center [217, 413] width 41 height 20
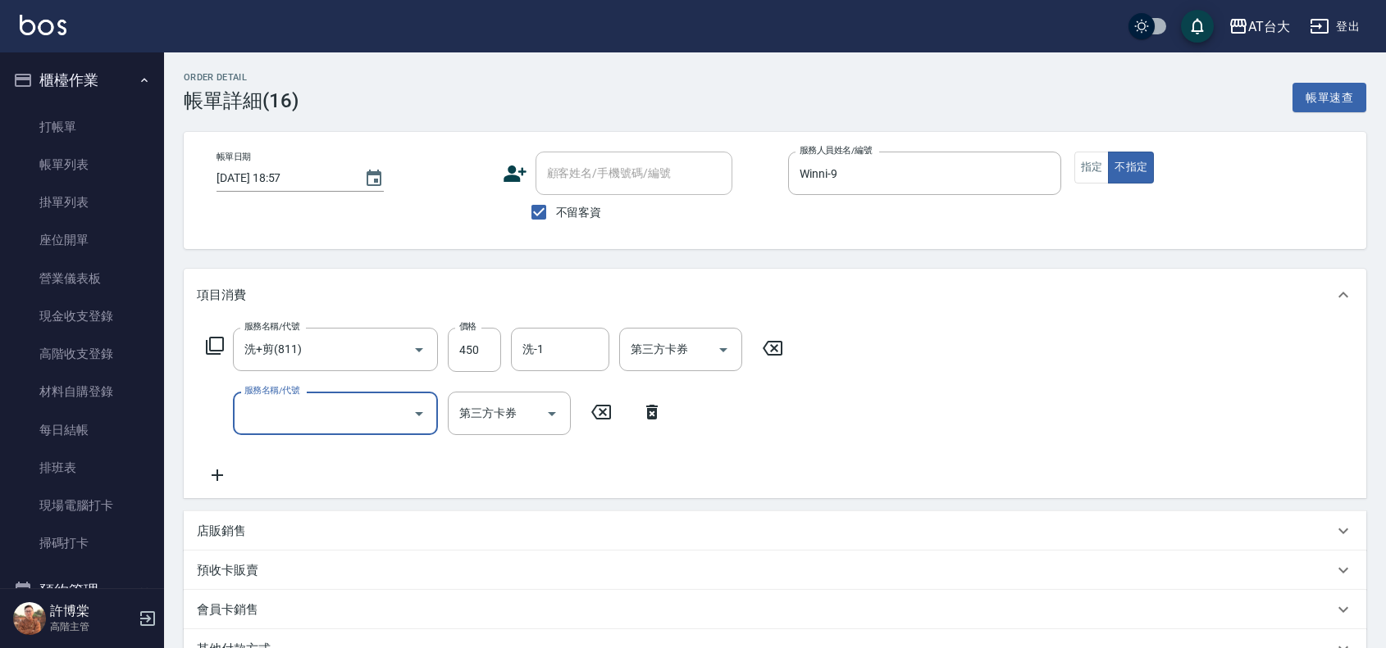
click at [207, 339] on icon at bounding box center [215, 346] width 20 height 20
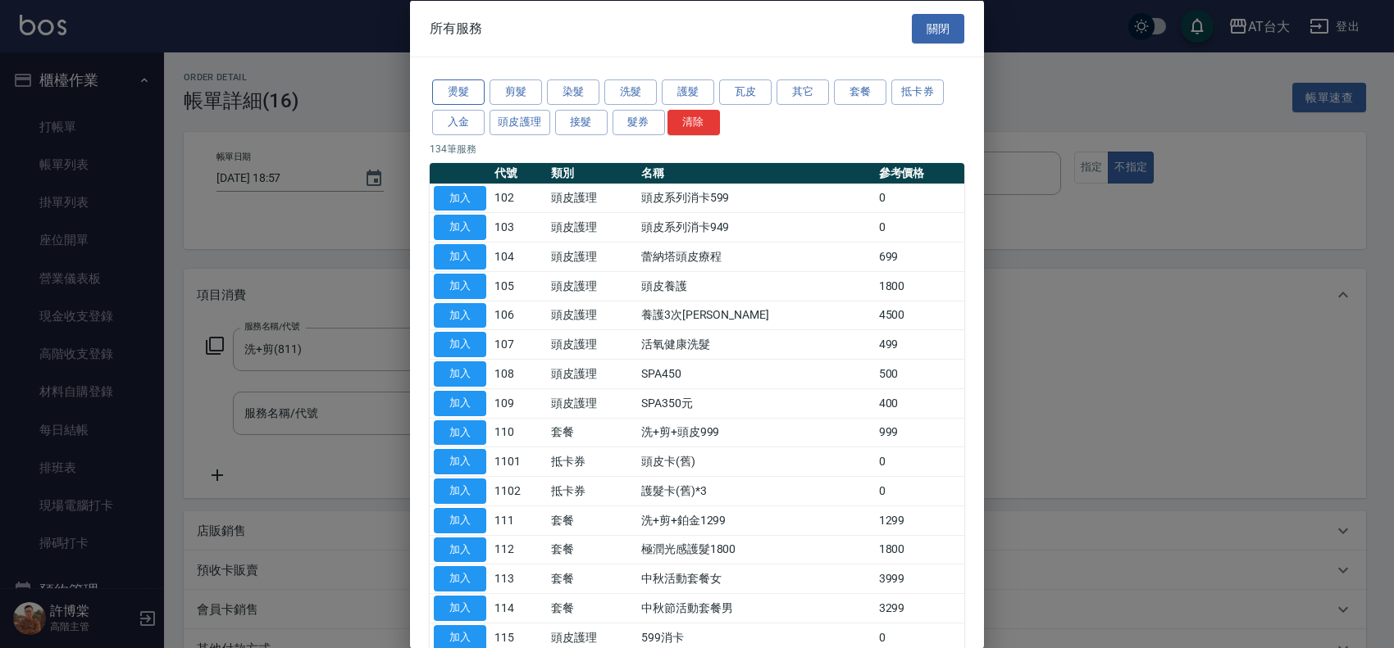
click at [457, 86] on button "燙髮" at bounding box center [458, 92] width 52 height 25
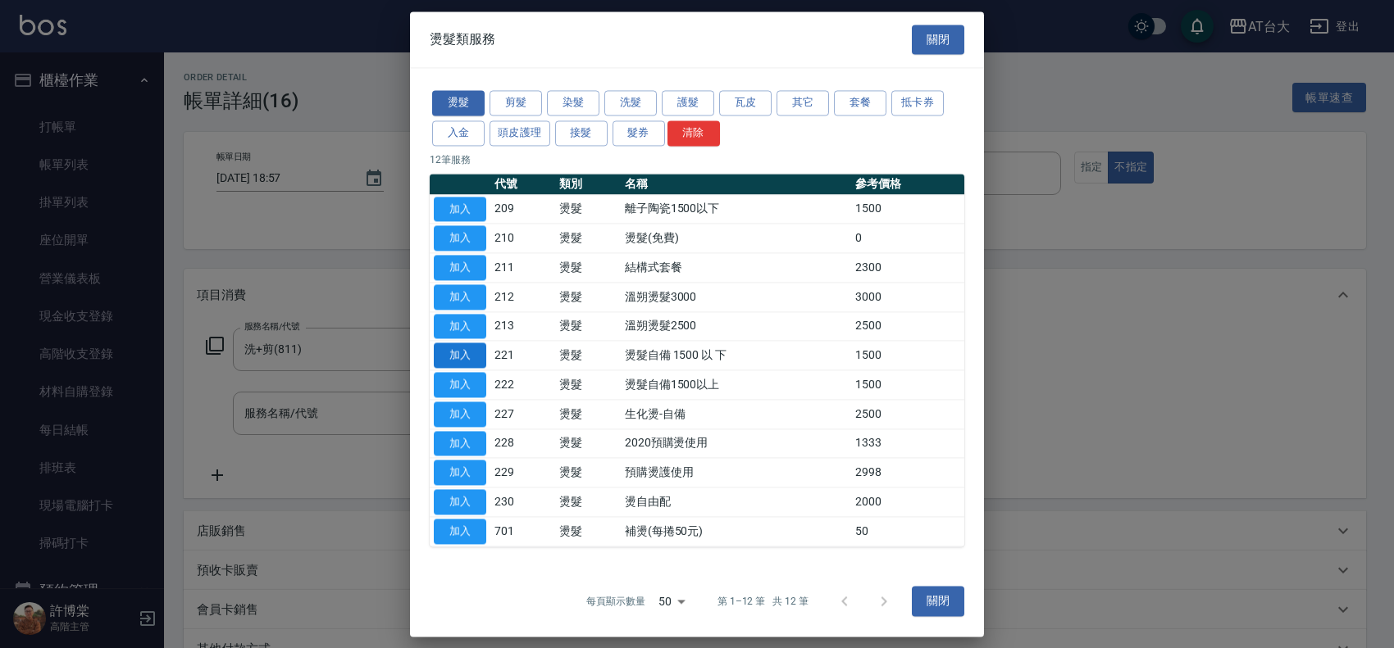
click at [464, 357] on button "加入" at bounding box center [460, 356] width 52 height 25
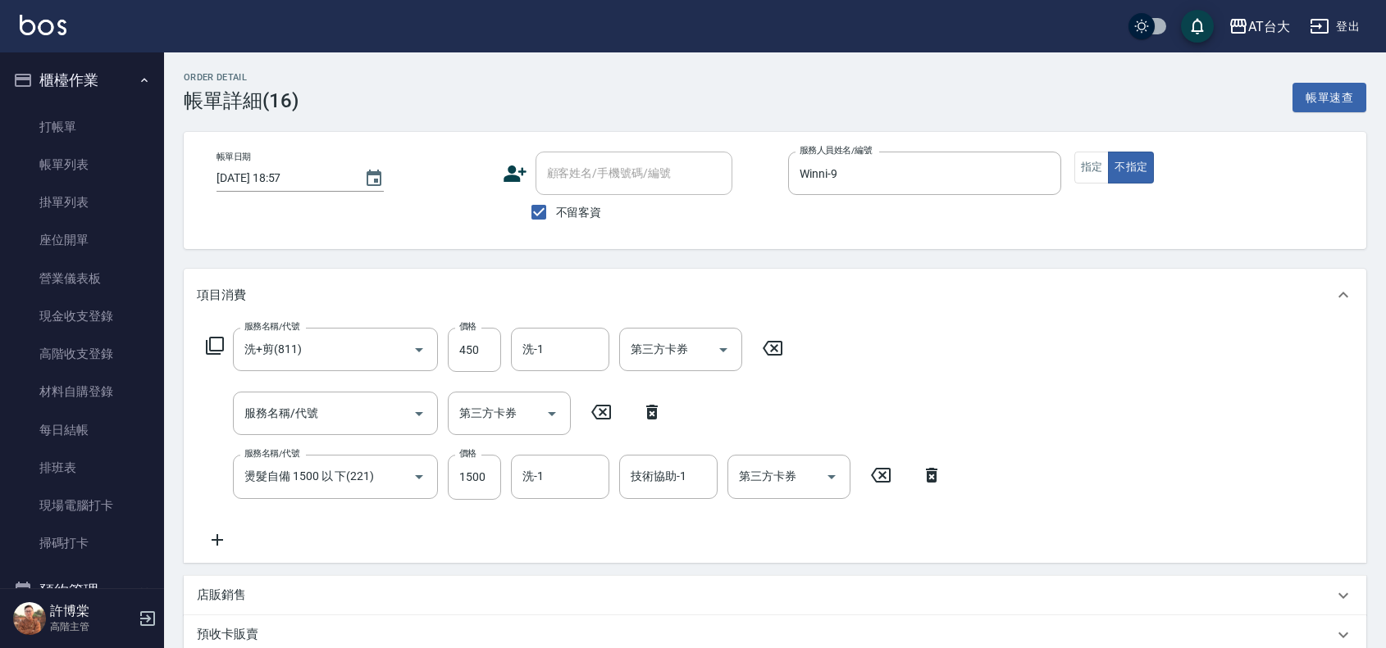
click at [600, 420] on icon at bounding box center [600, 413] width 41 height 20
click at [601, 412] on icon at bounding box center [601, 412] width 20 height 15
click at [640, 411] on icon at bounding box center [651, 413] width 41 height 20
type input "燙髮自備 1500 以 下(221)"
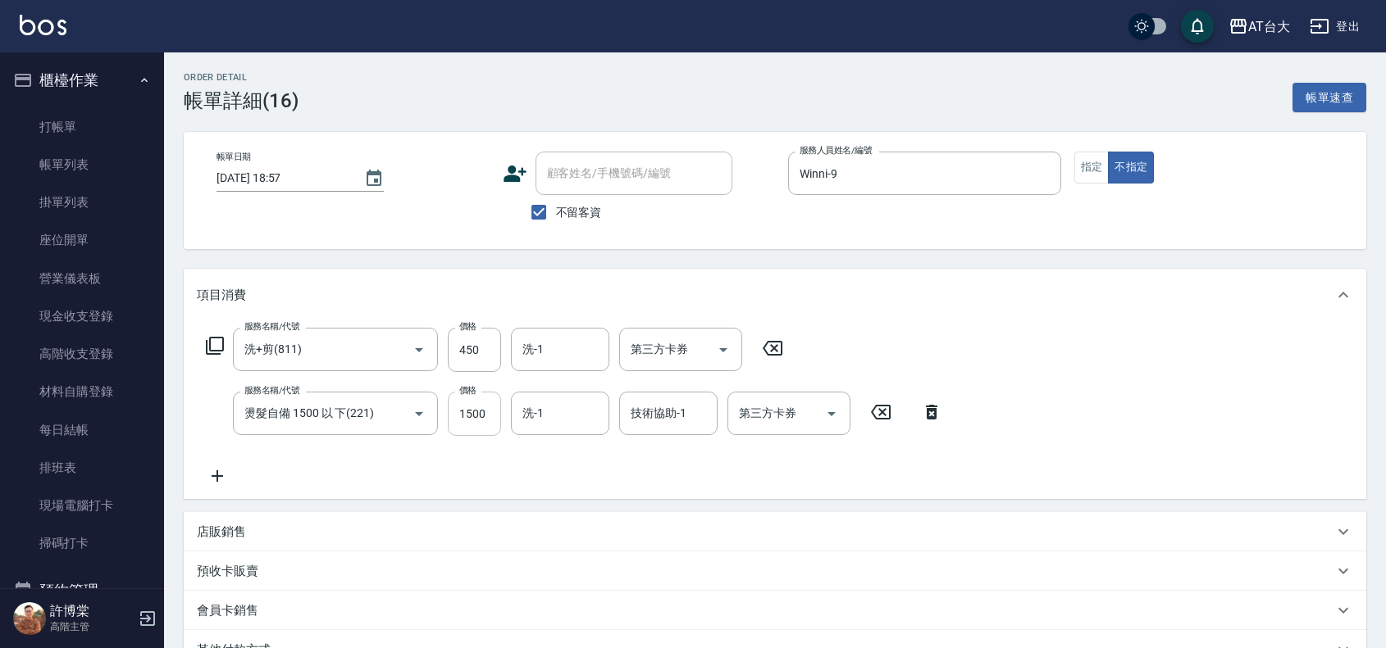
click at [474, 414] on input "1500" at bounding box center [474, 414] width 53 height 44
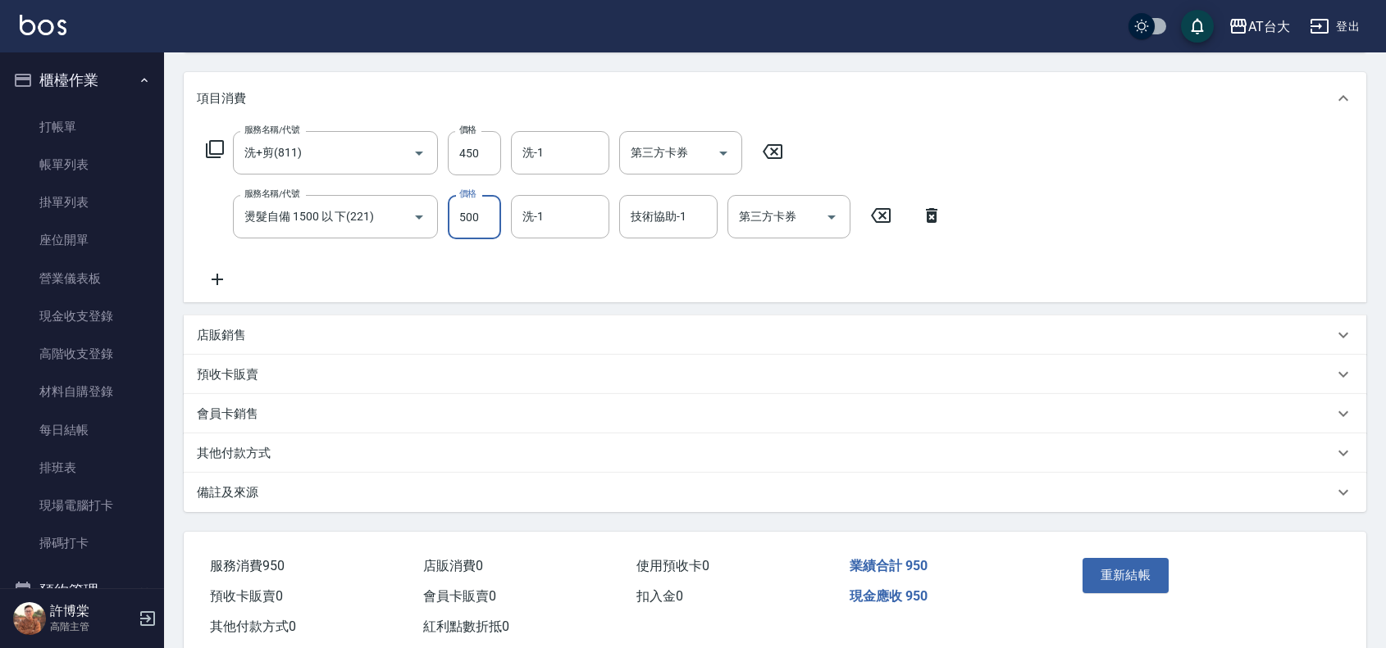
scroll to position [236, 0]
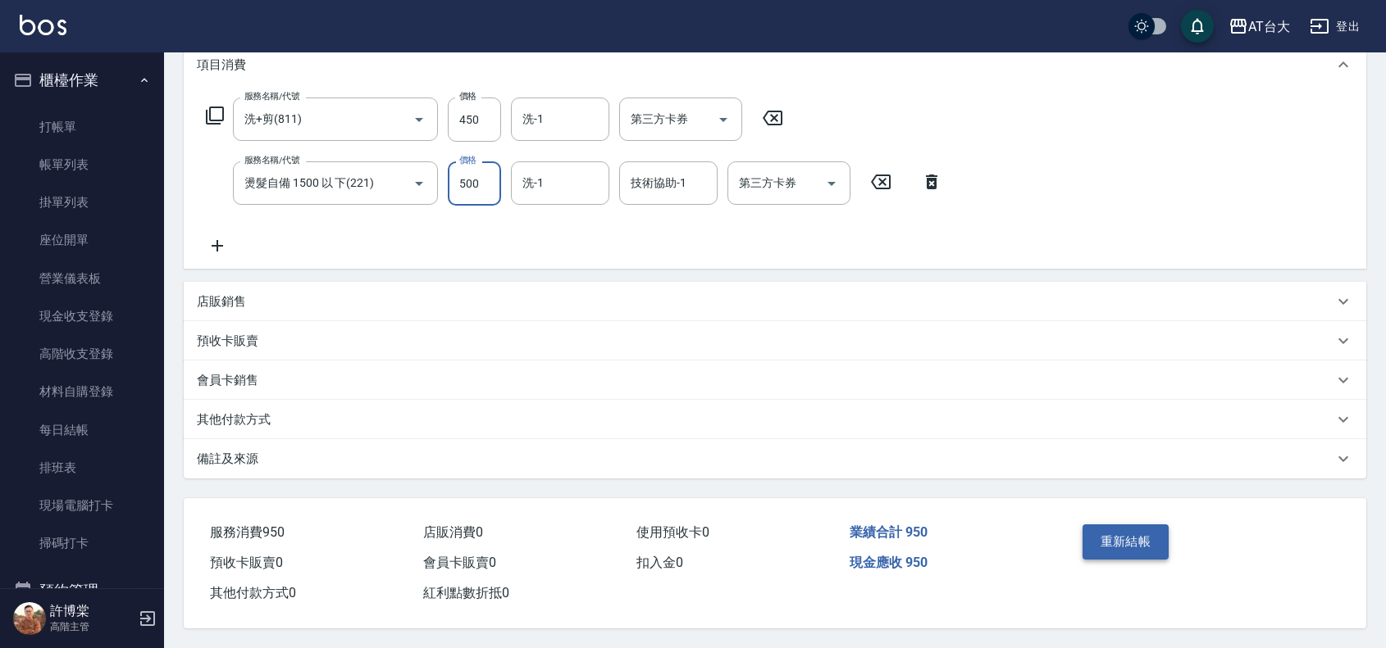
type input "500"
click at [1127, 526] on button "重新結帳" at bounding box center [1125, 542] width 87 height 34
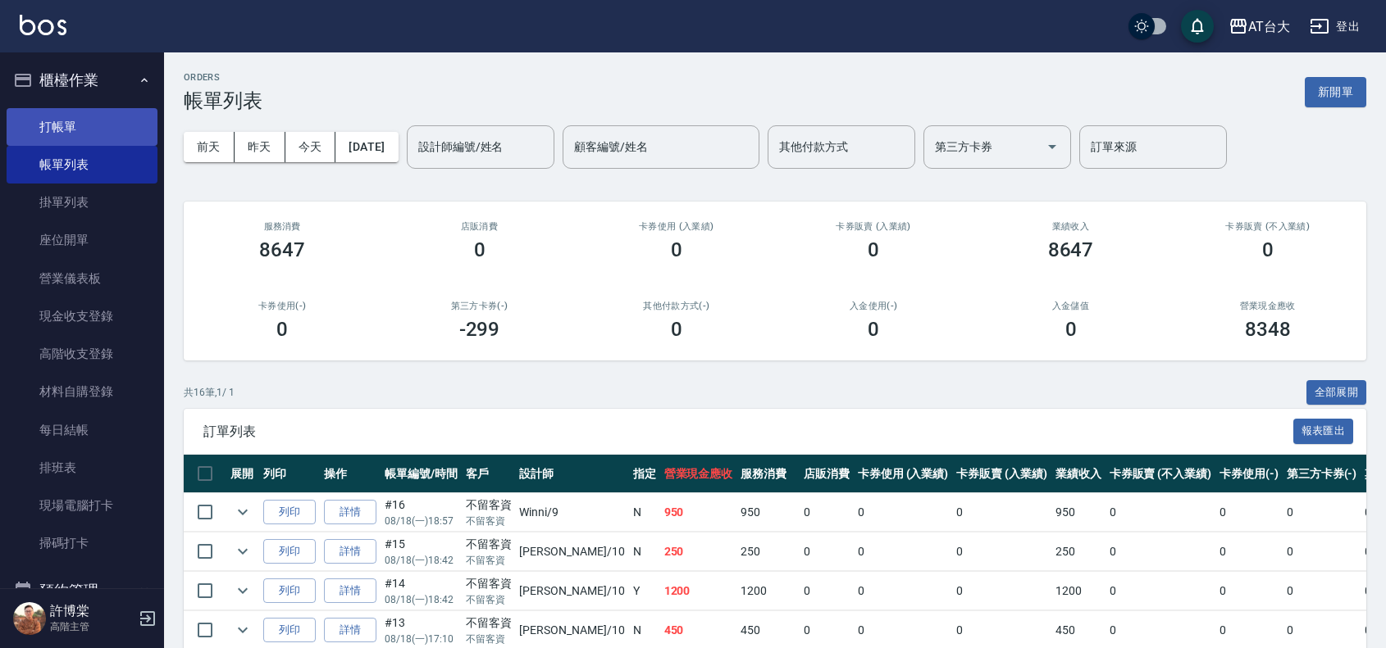
click at [16, 135] on link "打帳單" at bounding box center [82, 127] width 151 height 38
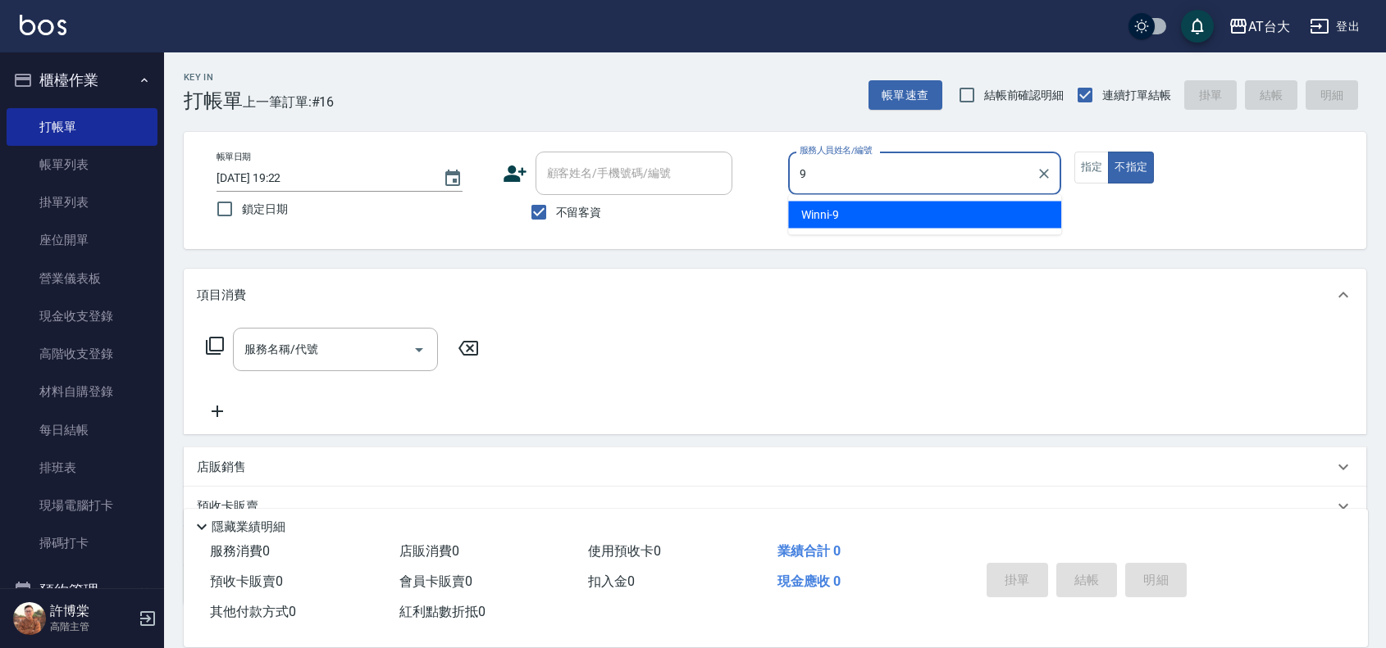
type input "Winni-9"
type button "false"
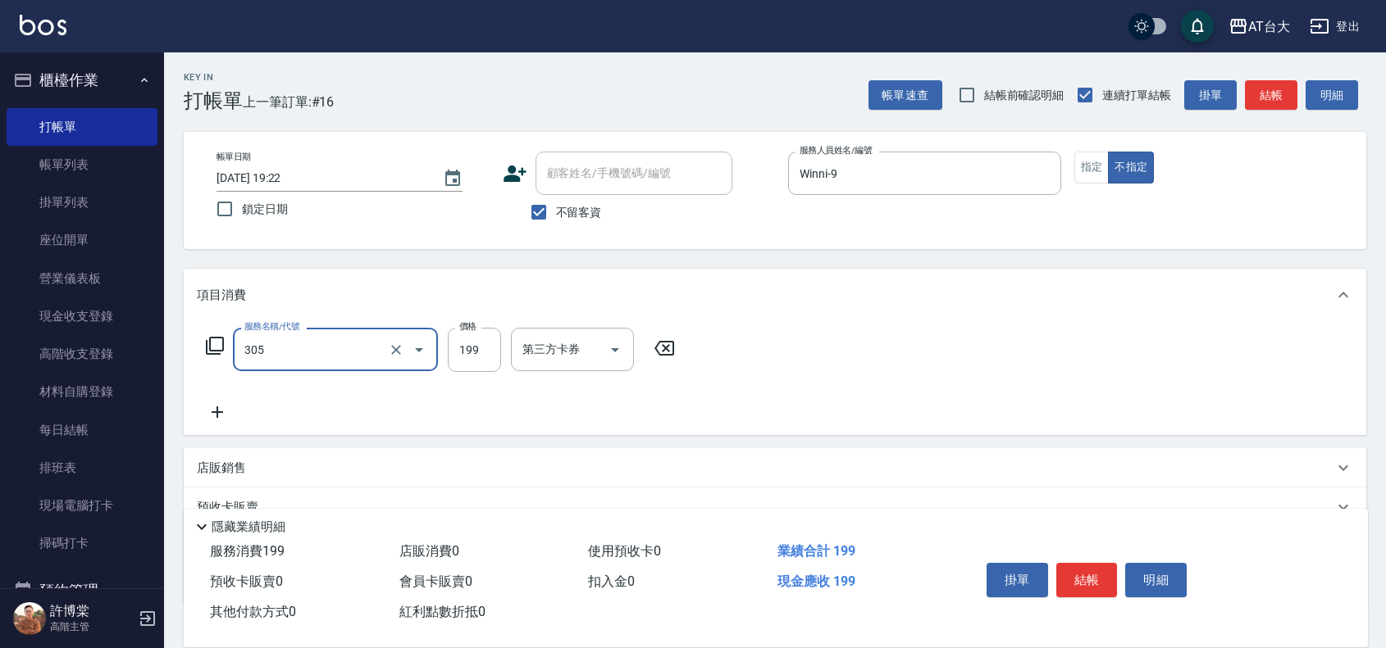
type input "剪髮(305)"
type input "250"
click at [1080, 580] on button "結帳" at bounding box center [1086, 580] width 61 height 34
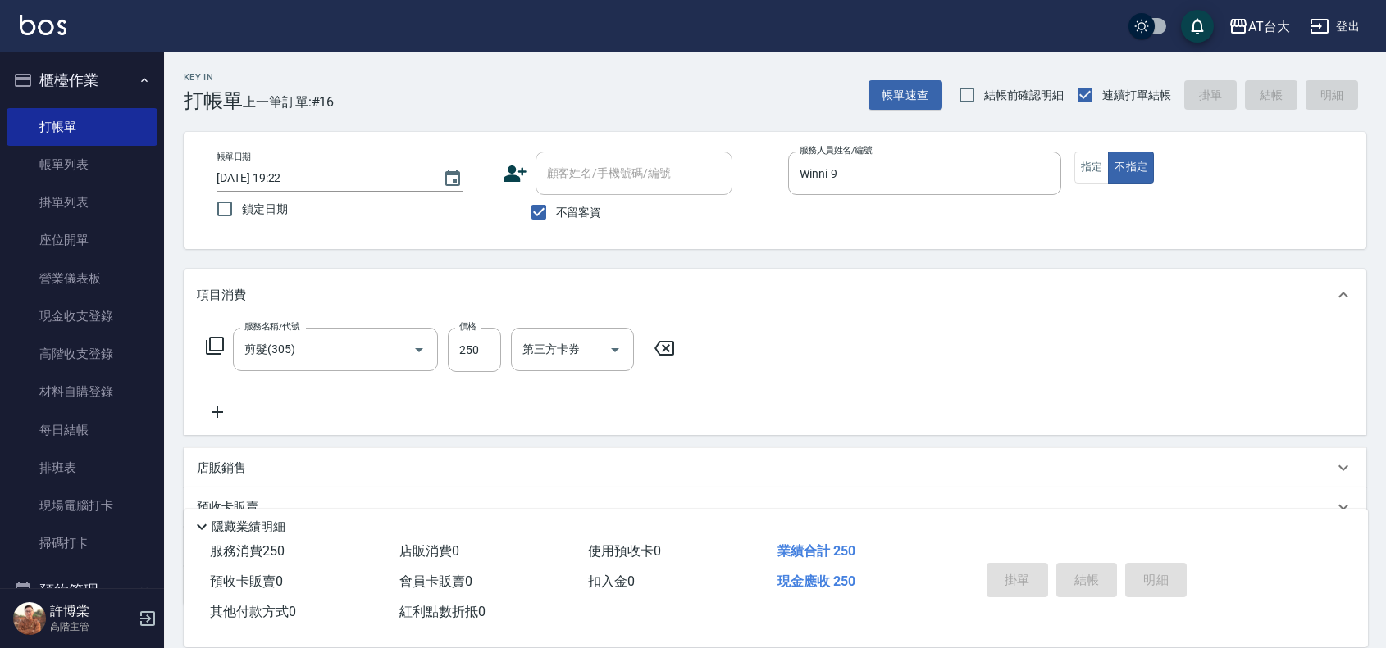
type input "[DATE] 19:23"
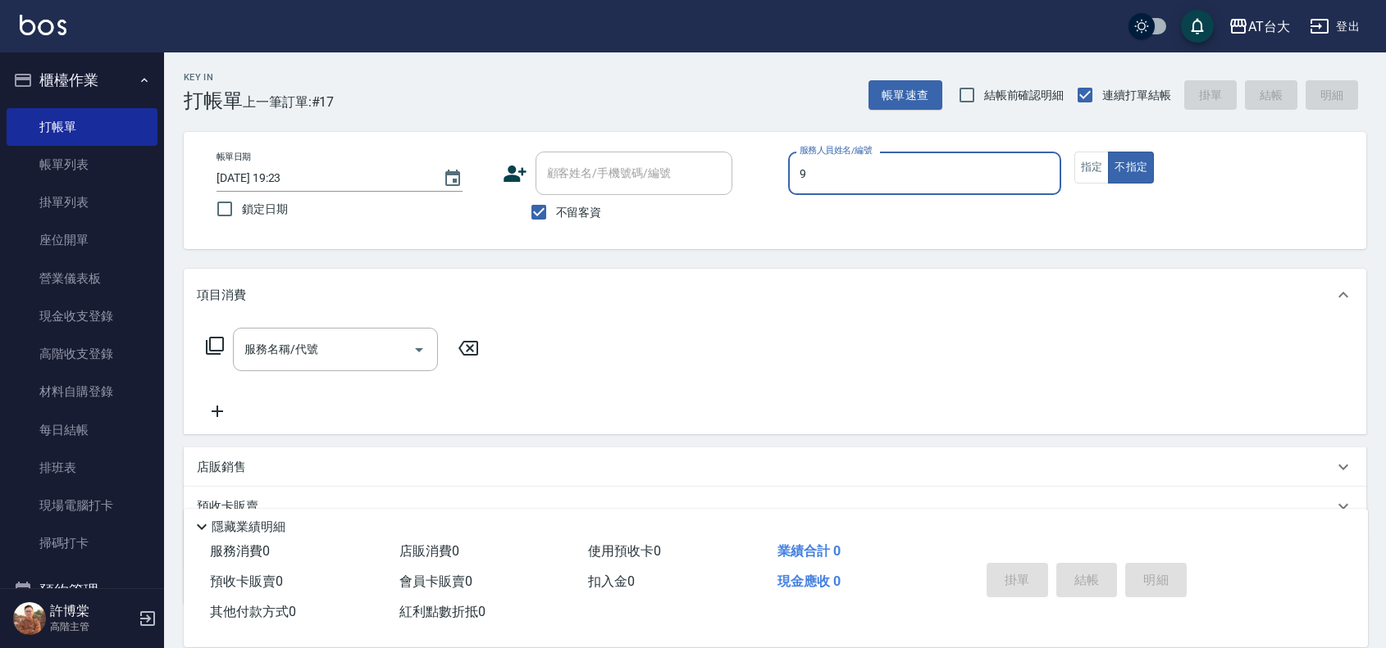
type input "Winni-9"
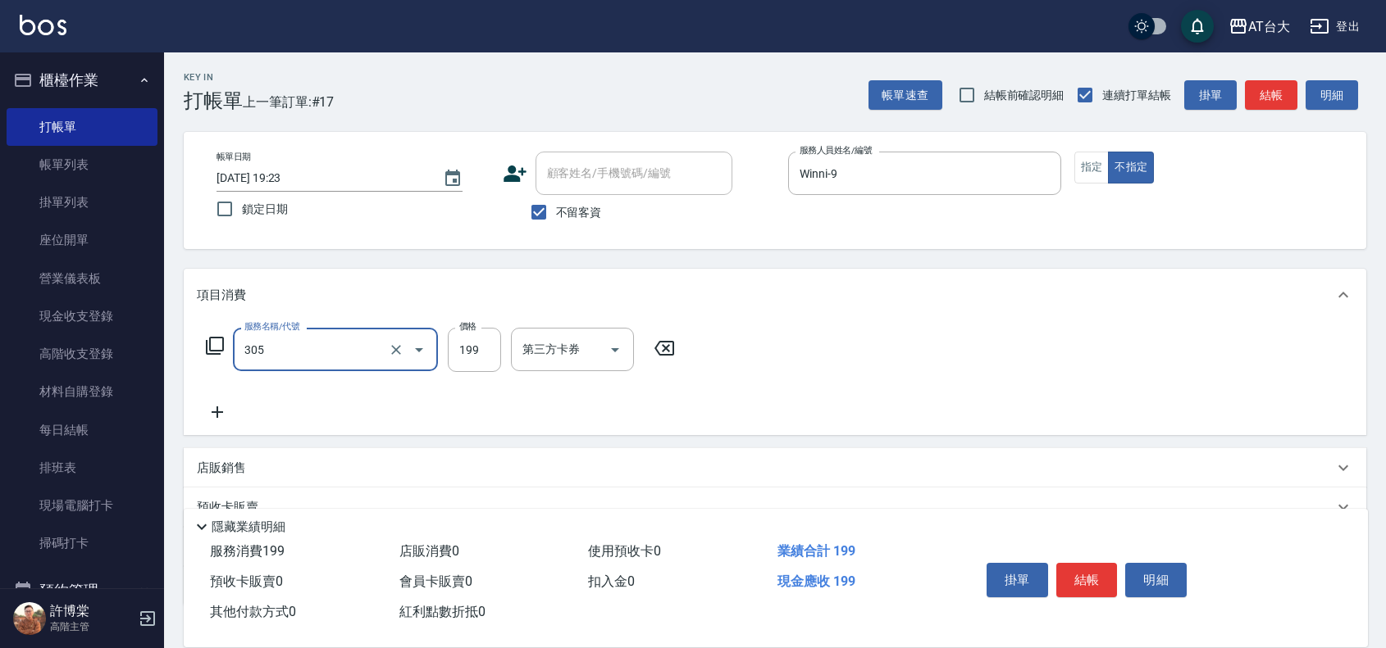
type input "剪髮(305)"
type input "250"
click at [1089, 563] on button "結帳" at bounding box center [1086, 580] width 61 height 34
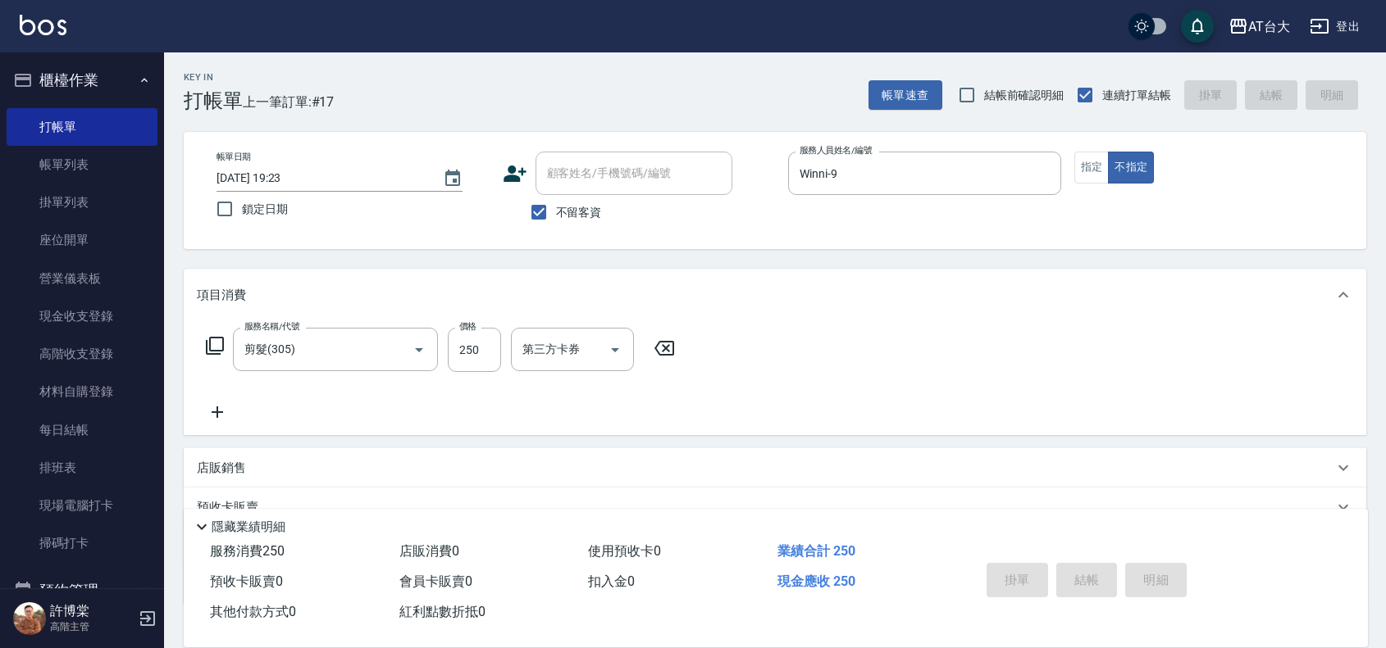
type input "[DATE] 19:50"
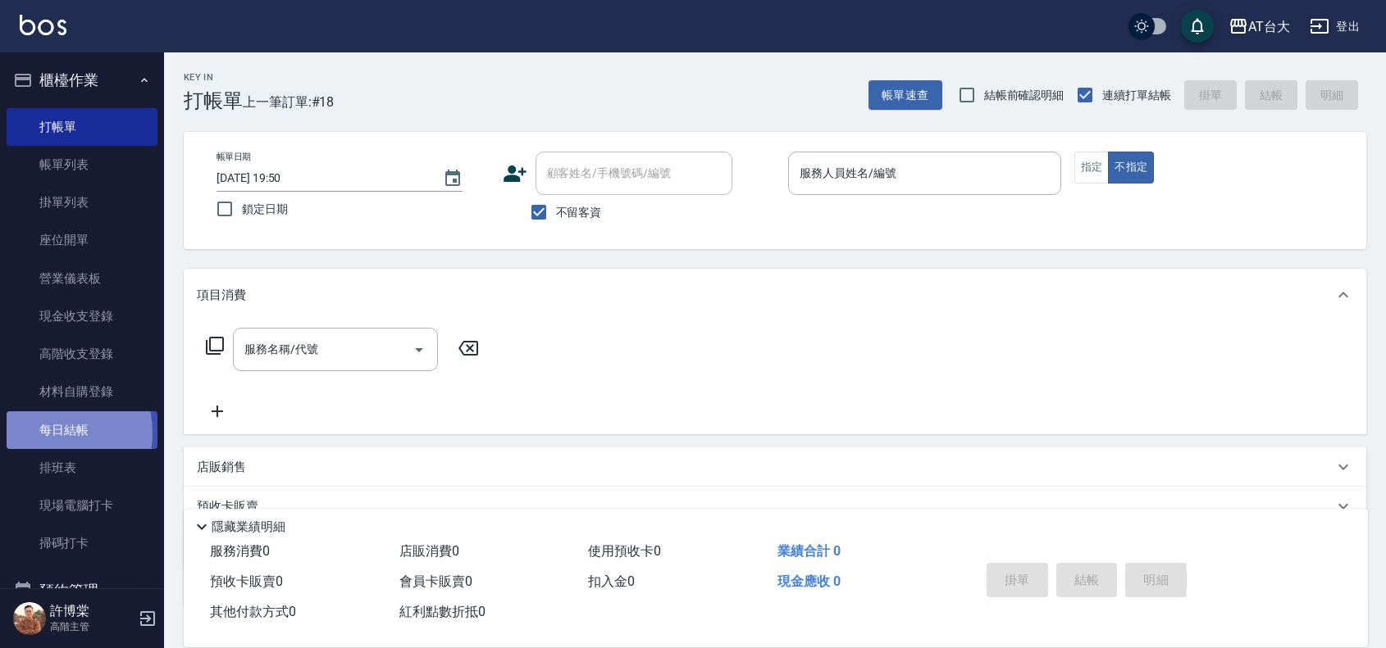
click at [49, 433] on link "每日結帳" at bounding box center [82, 431] width 151 height 38
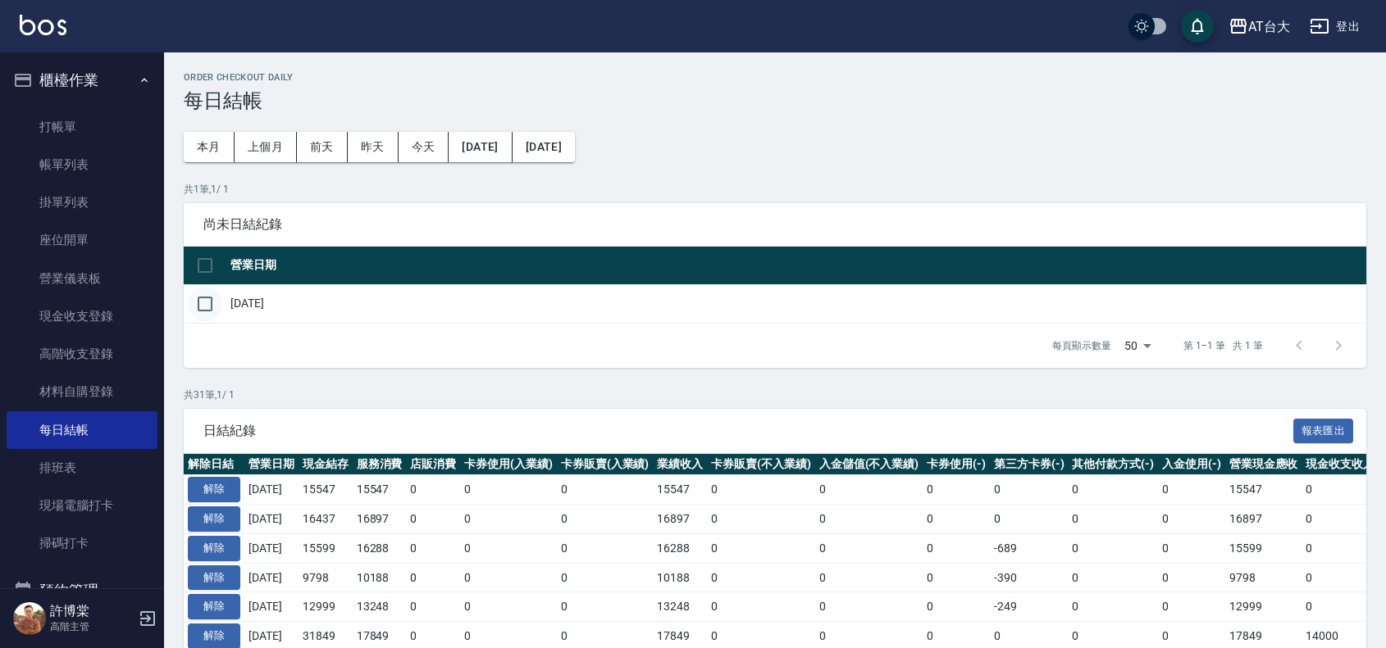
click at [203, 292] on input "checkbox" at bounding box center [205, 304] width 34 height 34
checkbox input "true"
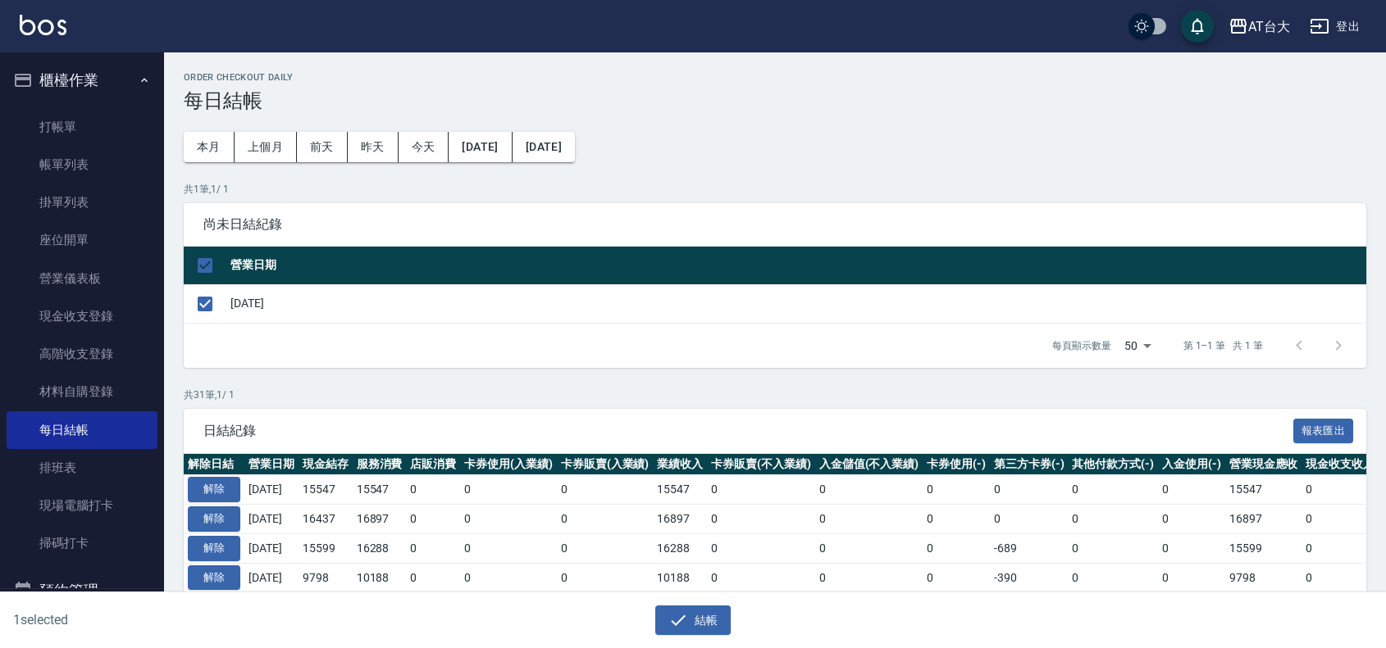
click at [708, 636] on div "1 selected 結帳" at bounding box center [693, 621] width 1386 height 57
click at [705, 630] on button "結帳" at bounding box center [693, 621] width 76 height 30
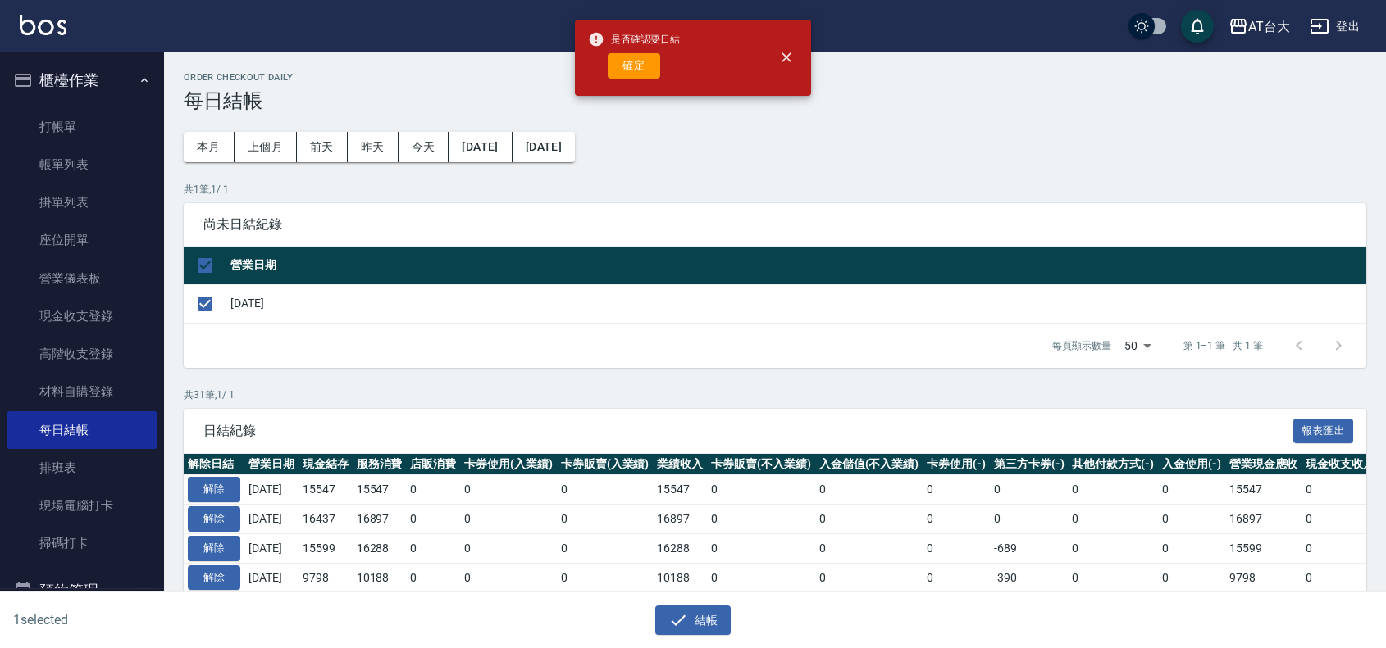
click at [648, 80] on div "是否確認要日結 確定" at bounding box center [634, 58] width 92 height 66
click at [635, 71] on button "確定" at bounding box center [634, 65] width 52 height 25
checkbox input "false"
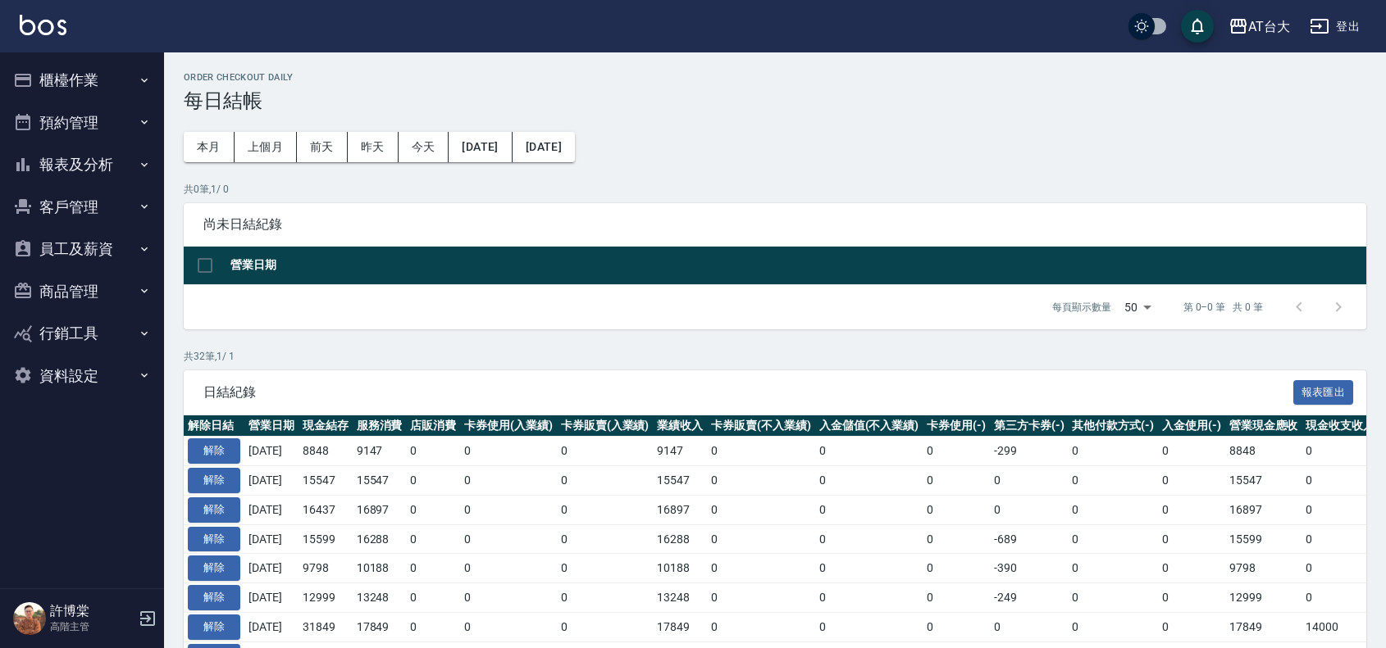
click at [121, 152] on button "報表及分析" at bounding box center [82, 164] width 151 height 43
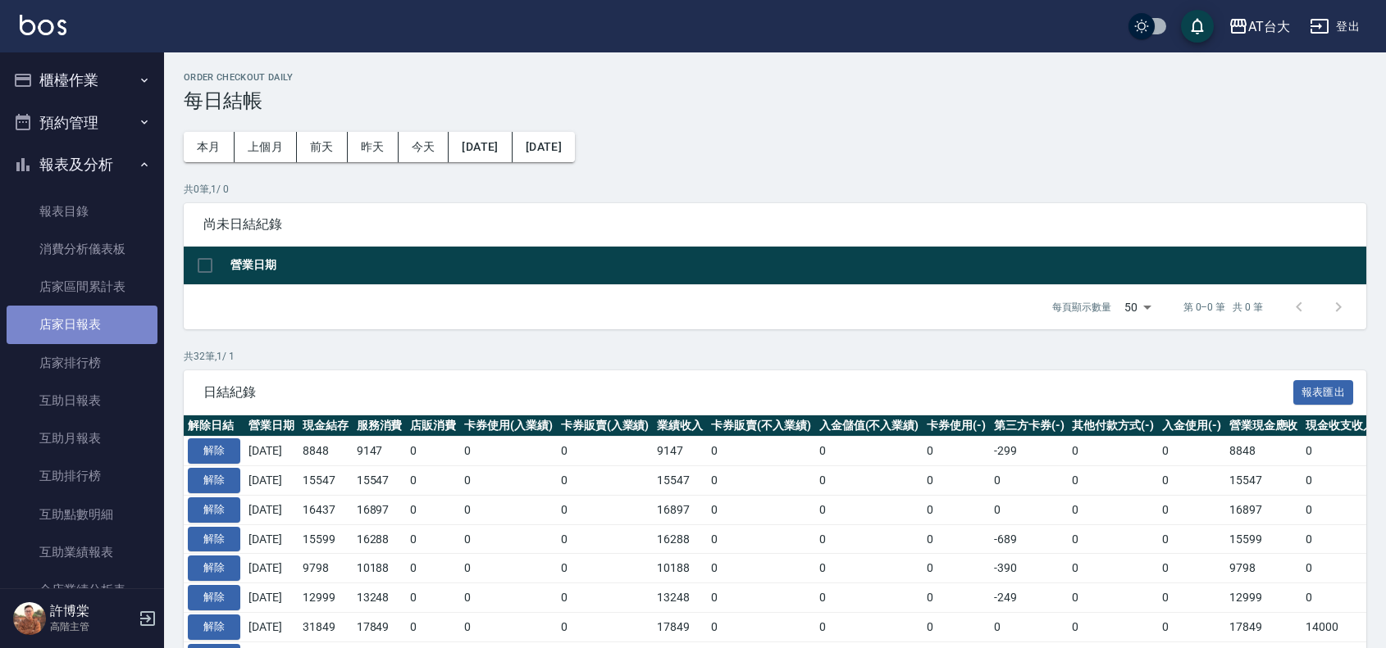
click at [107, 325] on link "店家日報表" at bounding box center [82, 325] width 151 height 38
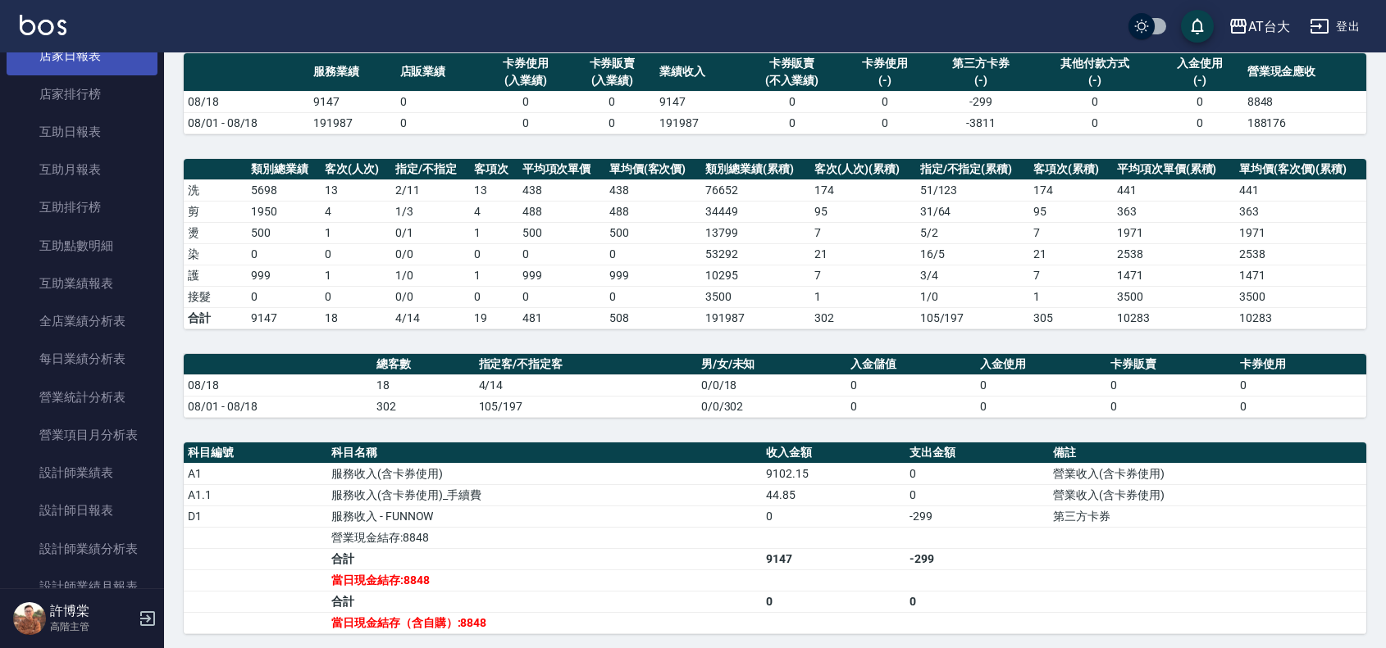
scroll to position [307, 0]
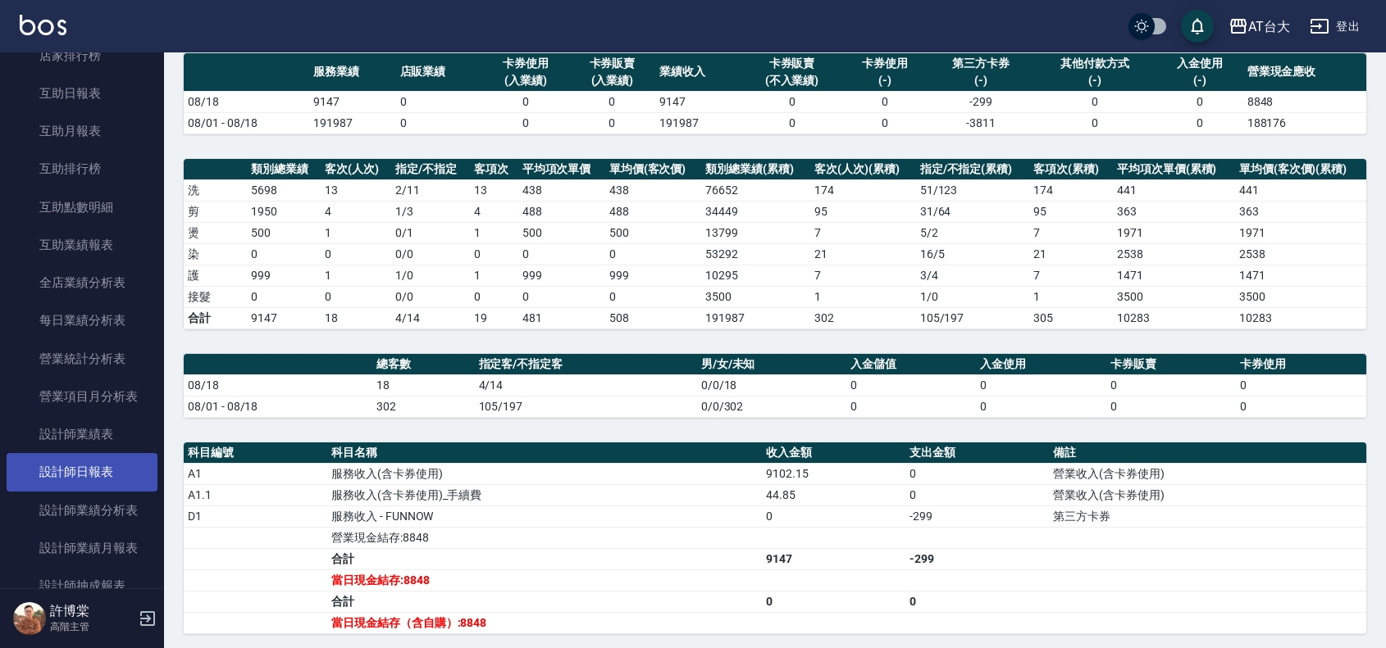
click at [90, 485] on link "設計師日報表" at bounding box center [82, 472] width 151 height 38
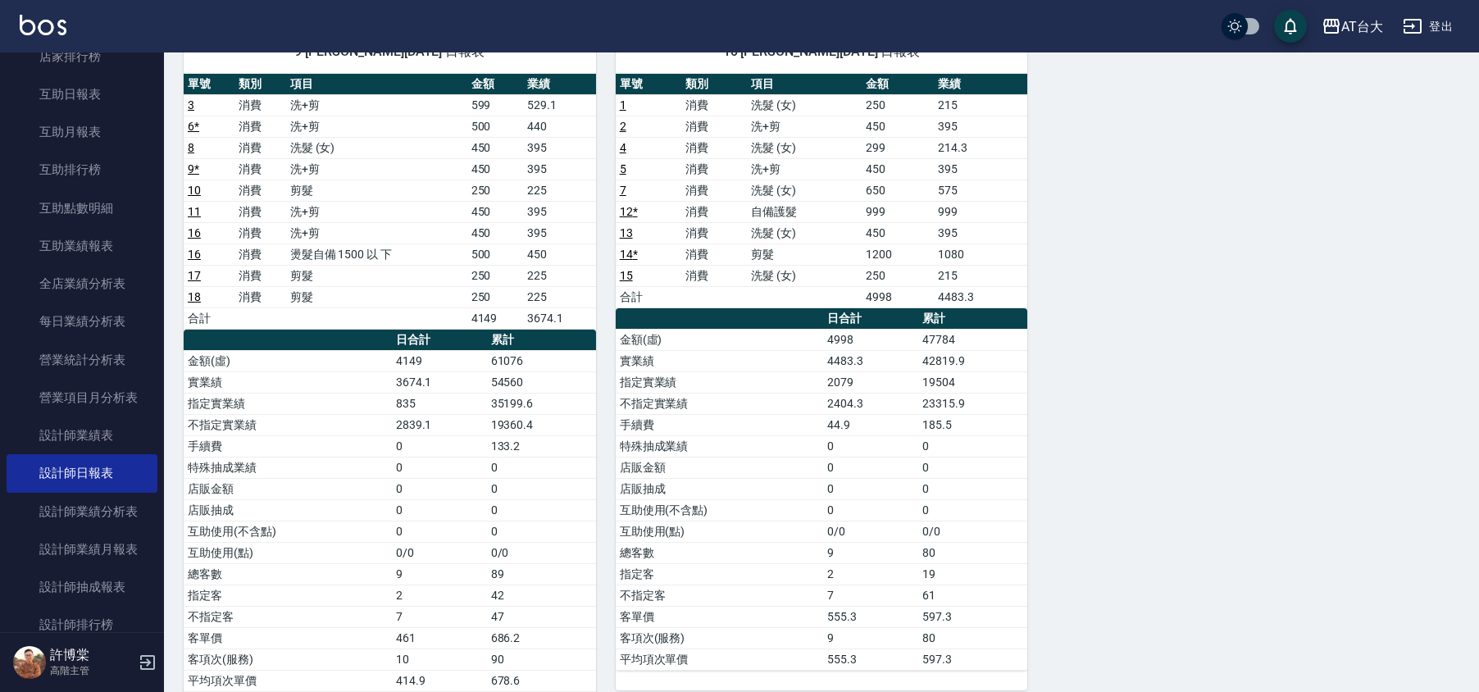
scroll to position [198, 0]
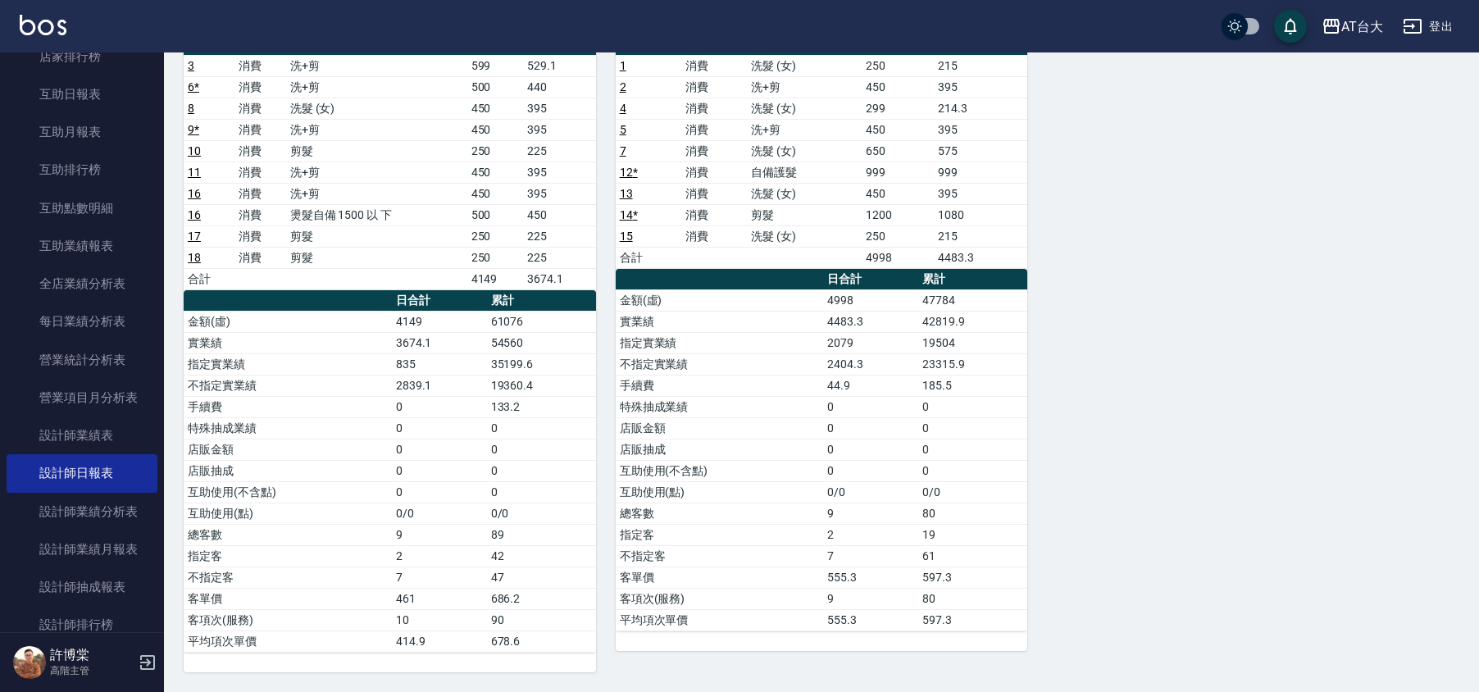
click at [1284, 184] on div "9 Winni 潘怡廷 08/18/2025 日報表 單號 類別 項目 金額 業績 3 消費 洗+剪 599 529.1 6 * 消費 洗+剪 500 440…" at bounding box center [811, 321] width 1295 height 701
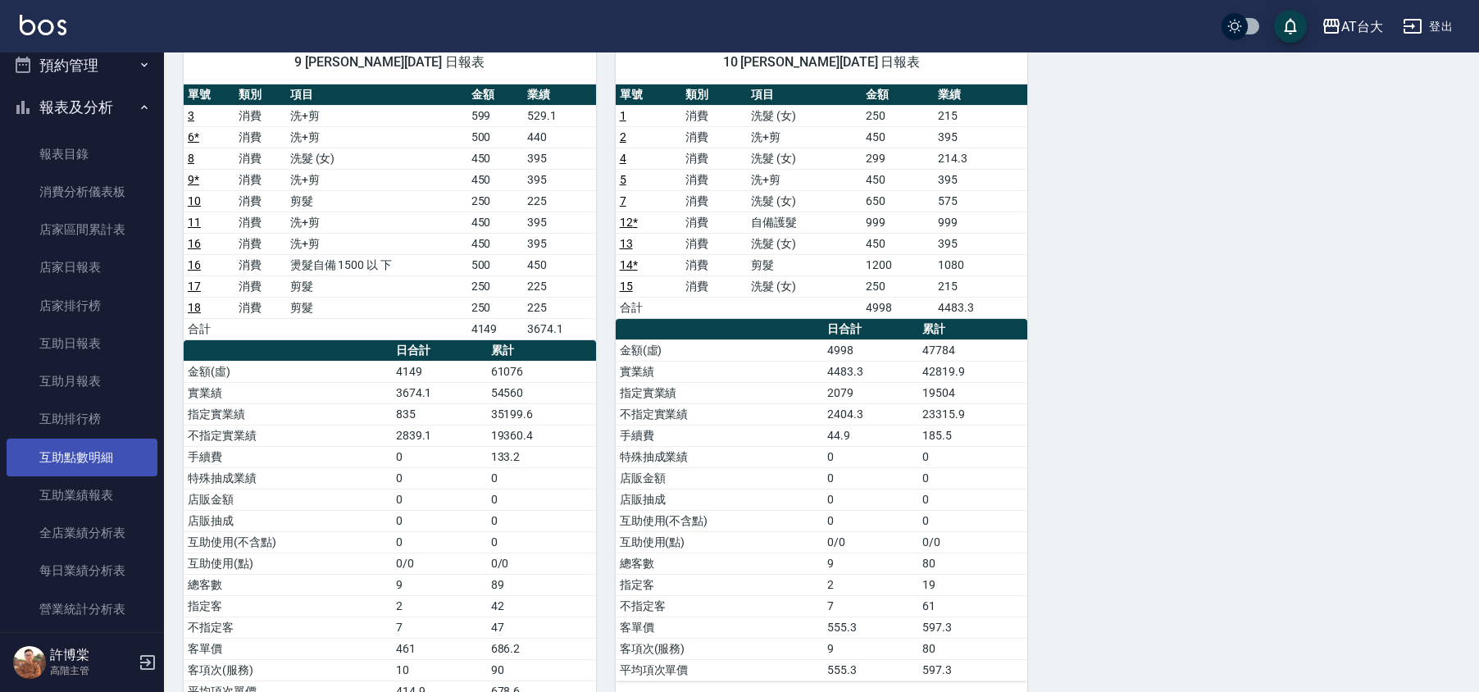
scroll to position [0, 0]
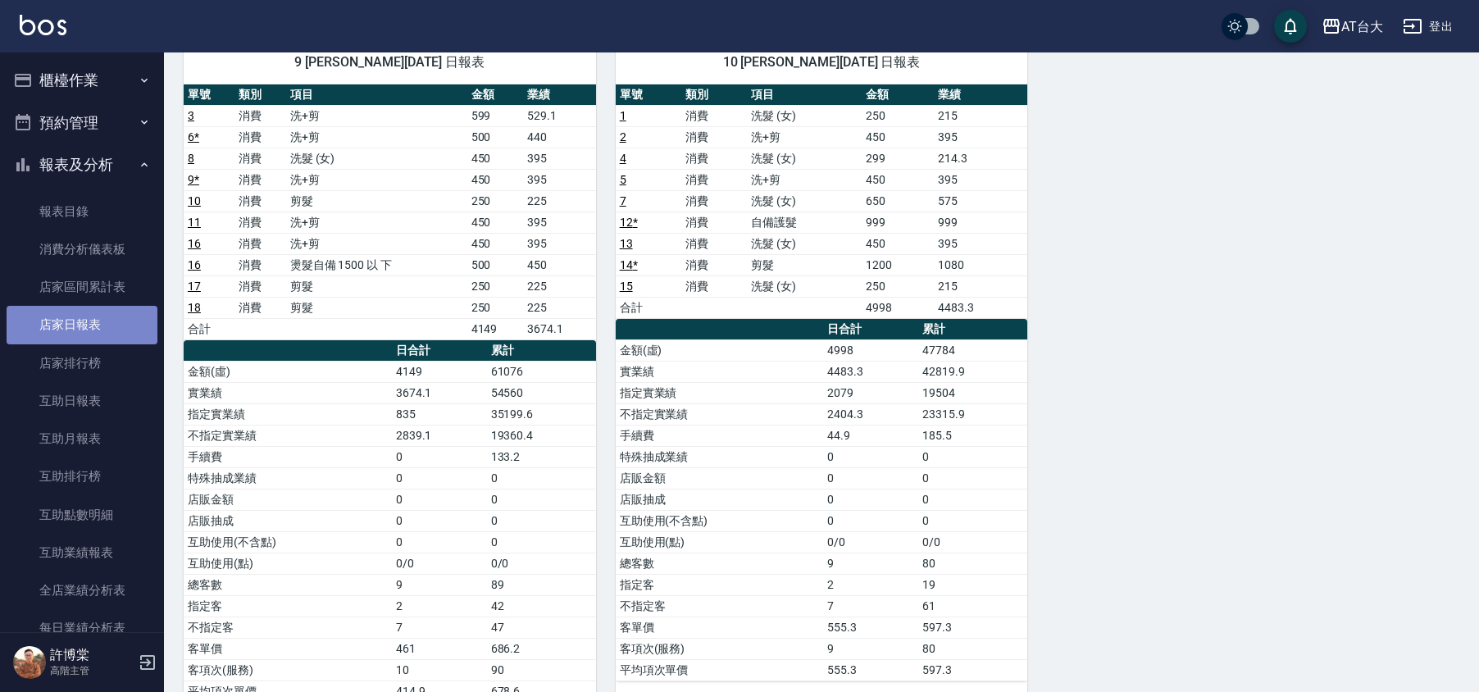
click at [145, 321] on link "店家日報表" at bounding box center [82, 325] width 151 height 38
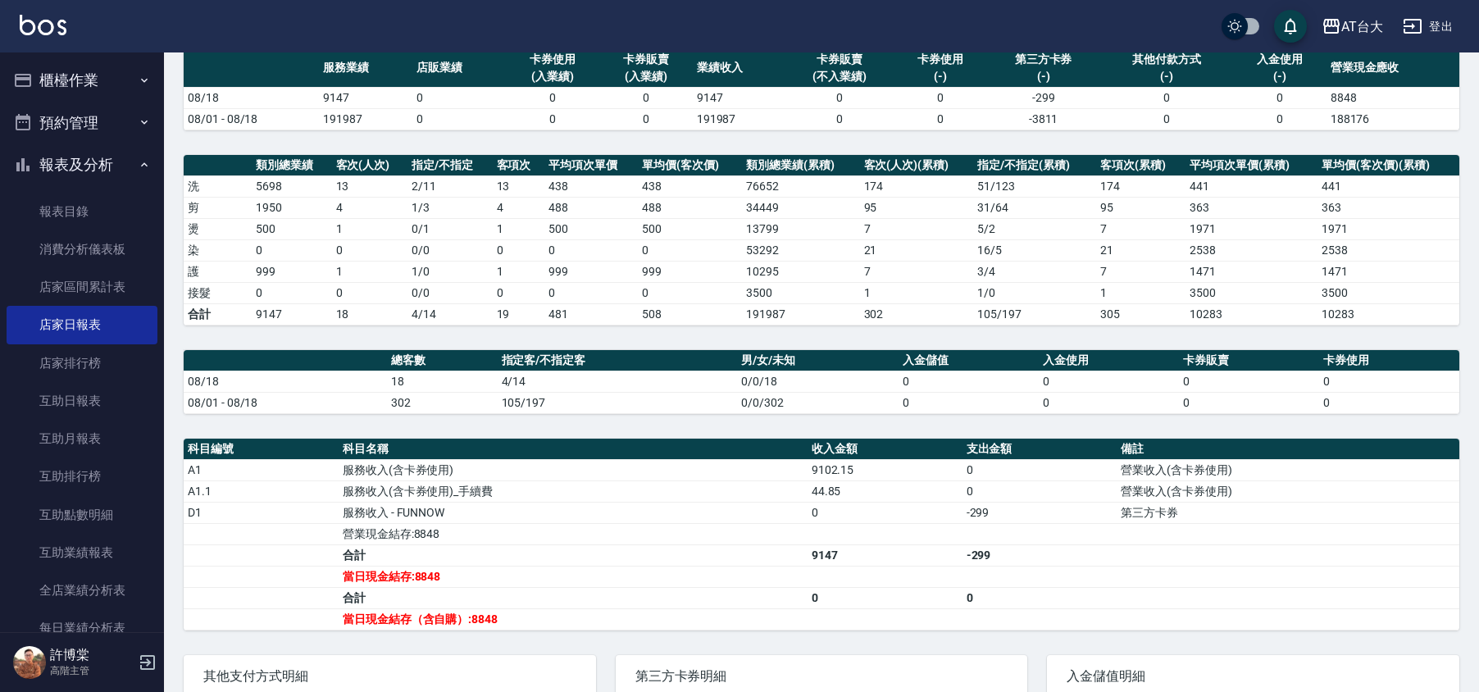
scroll to position [130, 0]
